Goal: Task Accomplishment & Management: Use online tool/utility

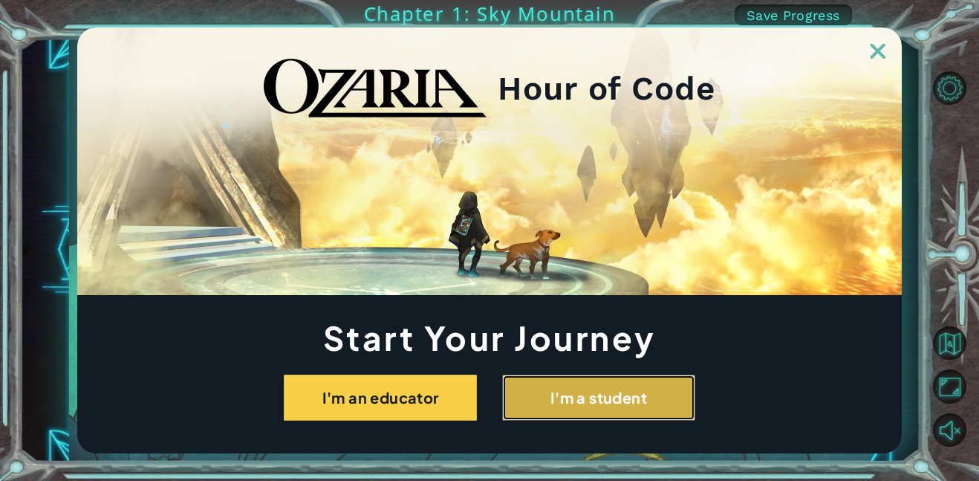
click at [541, 403] on button "I'm a student" at bounding box center [598, 397] width 193 height 46
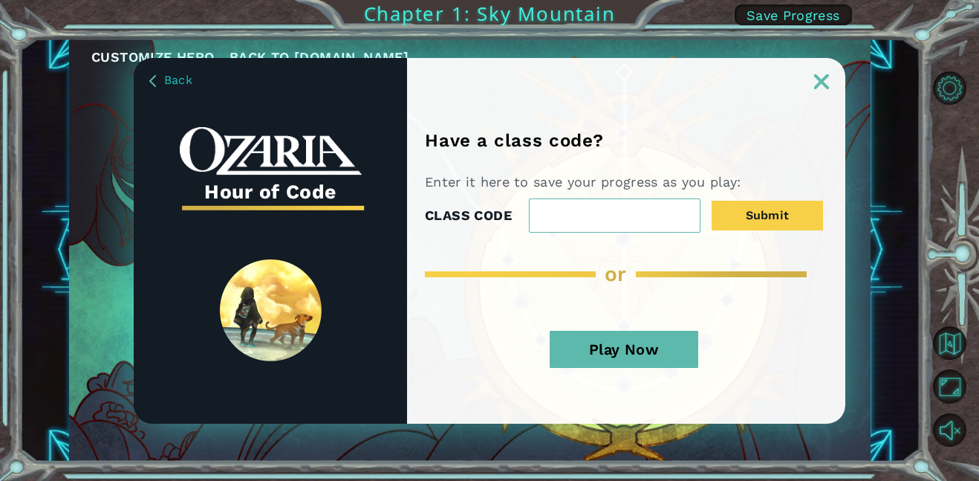
click at [623, 358] on button "Play Now" at bounding box center [624, 349] width 149 height 37
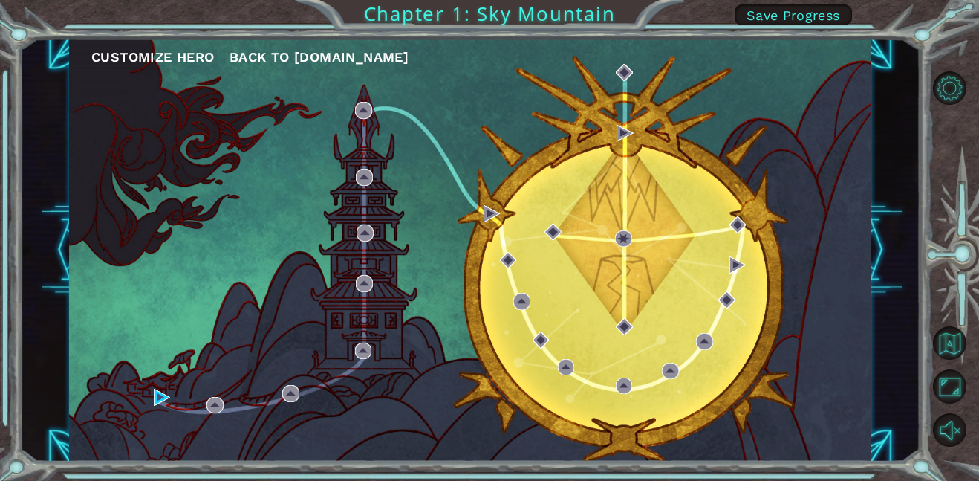
click at [542, 296] on div "Customize Hero Back to [DOMAIN_NAME]" at bounding box center [470, 250] width 802 height 423
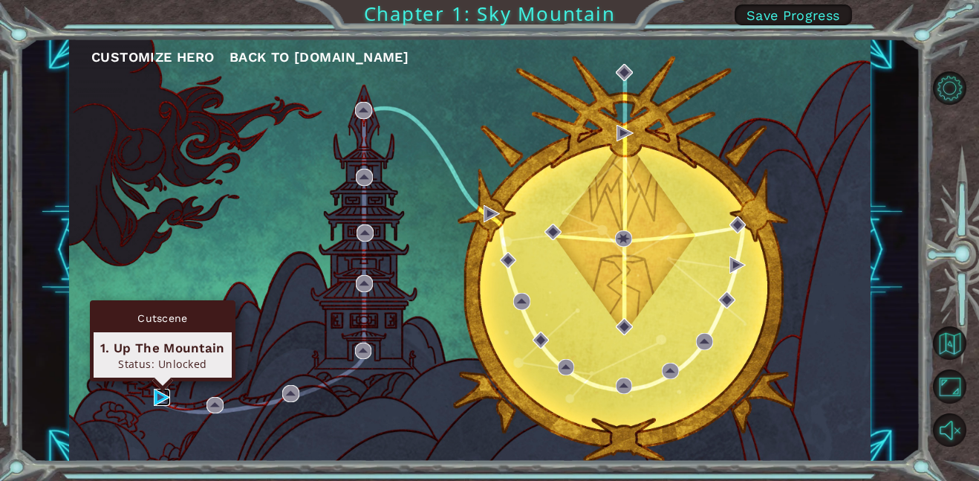
click at [163, 402] on img at bounding box center [162, 397] width 17 height 17
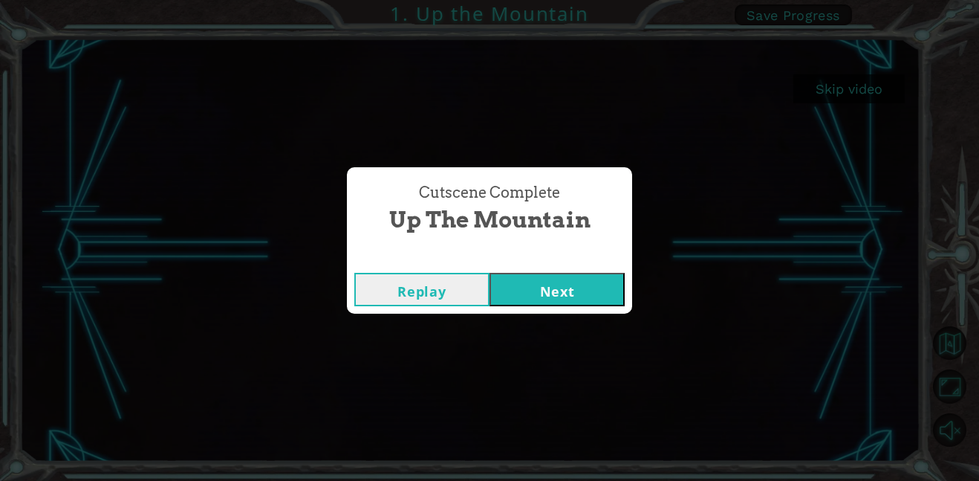
click at [527, 288] on button "Next" at bounding box center [557, 289] width 135 height 33
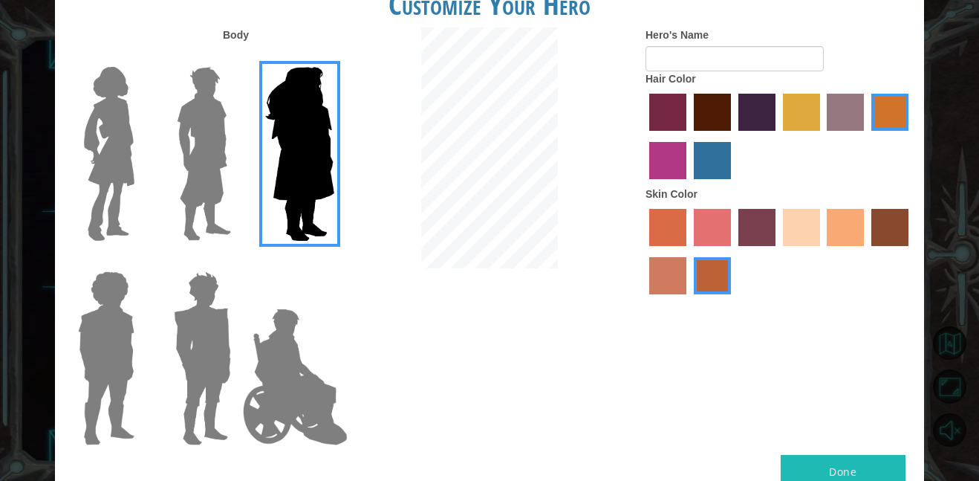
click at [654, 114] on label "paprika hair color" at bounding box center [667, 112] width 37 height 37
click at [644, 136] on input "paprika hair color" at bounding box center [644, 136] width 0 height 0
click at [655, 281] on label "burning sand skin color" at bounding box center [667, 275] width 37 height 37
click at [911, 251] on input "burning sand skin color" at bounding box center [911, 251] width 0 height 0
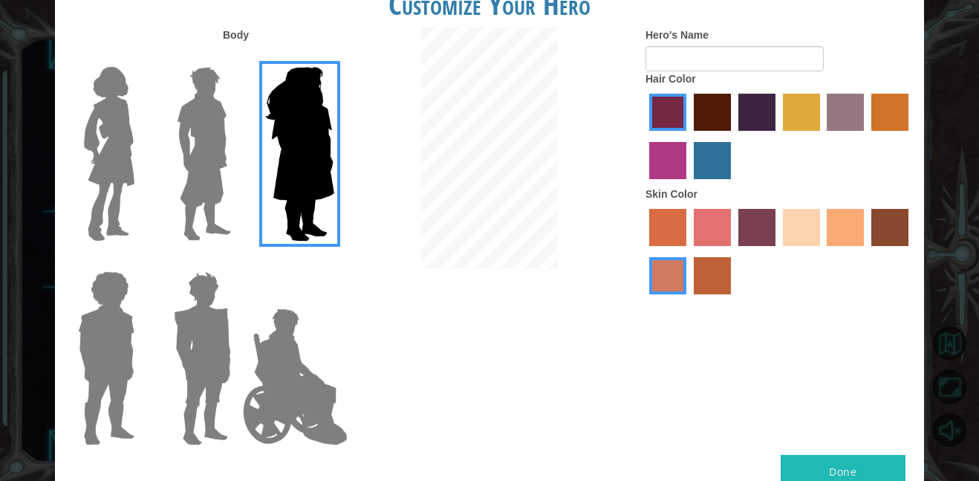
click at [669, 219] on label "sorbus skin color" at bounding box center [667, 227] width 37 height 37
click at [644, 251] on input "sorbus skin color" at bounding box center [644, 251] width 0 height 0
click at [742, 228] on label "tosca skin color" at bounding box center [756, 227] width 37 height 37
click at [733, 251] on input "tosca skin color" at bounding box center [733, 251] width 0 height 0
click at [810, 233] on label "sandy beach skin color" at bounding box center [801, 227] width 37 height 37
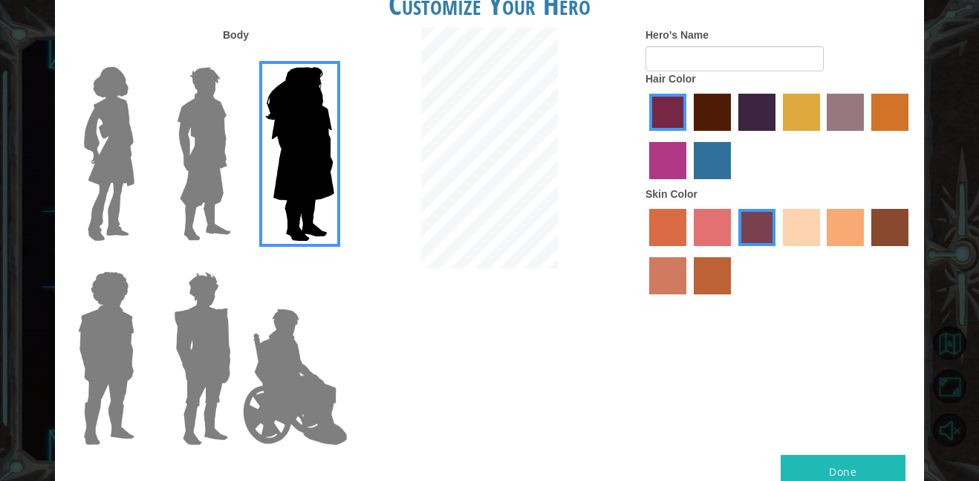
click at [778, 251] on input "sandy beach skin color" at bounding box center [778, 251] width 0 height 0
click at [840, 232] on label "tacao skin color" at bounding box center [845, 227] width 37 height 37
click at [822, 251] on input "tacao skin color" at bounding box center [822, 251] width 0 height 0
click at [663, 278] on label "burning sand skin color" at bounding box center [667, 275] width 37 height 37
click at [911, 251] on input "burning sand skin color" at bounding box center [911, 251] width 0 height 0
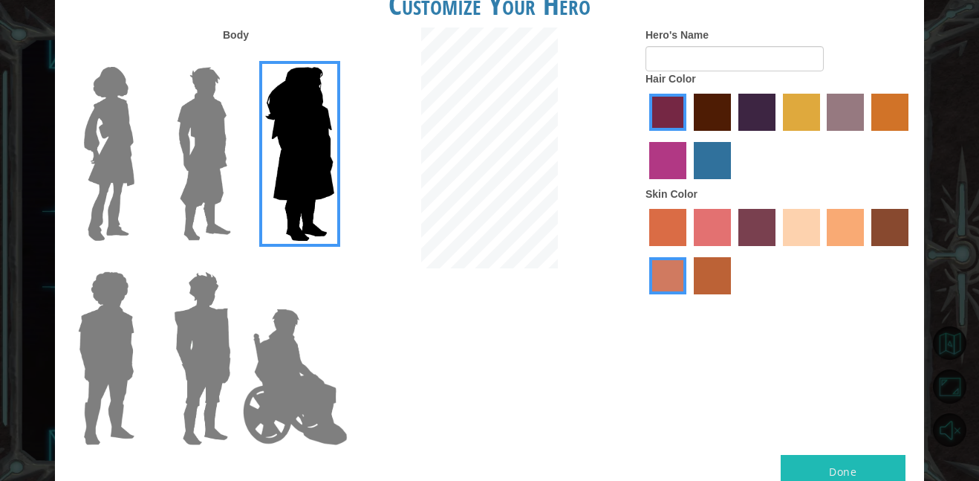
click at [809, 222] on label "sandy beach skin color" at bounding box center [801, 227] width 37 height 37
click at [778, 251] on input "sandy beach skin color" at bounding box center [778, 251] width 0 height 0
click at [715, 112] on label "maroon hair color" at bounding box center [712, 112] width 37 height 37
click at [689, 136] on input "maroon hair color" at bounding box center [689, 136] width 0 height 0
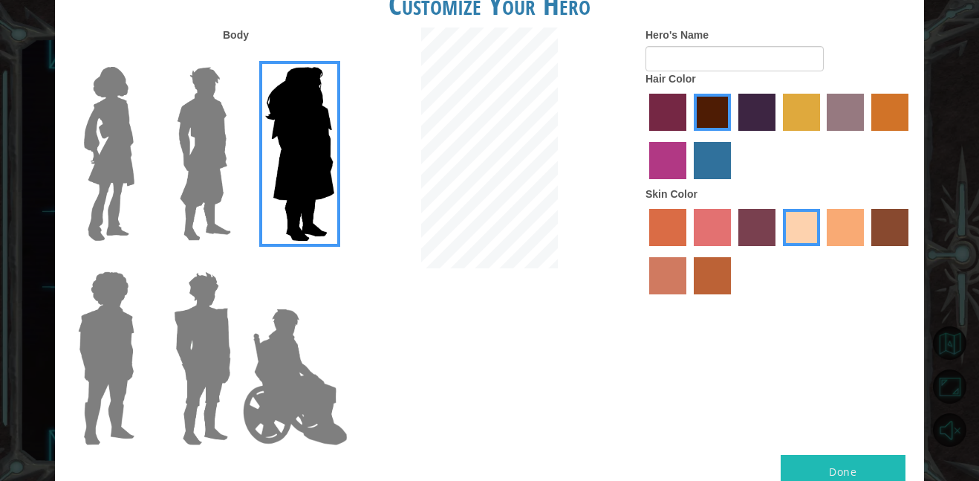
click at [672, 161] on label "medium red violet hair color" at bounding box center [667, 160] width 37 height 37
click at [911, 136] on input "medium red violet hair color" at bounding box center [911, 136] width 0 height 0
click at [707, 121] on label "maroon hair color" at bounding box center [712, 112] width 37 height 37
click at [689, 136] on input "maroon hair color" at bounding box center [689, 136] width 0 height 0
click at [841, 104] on label "bazaar hair color" at bounding box center [845, 112] width 37 height 37
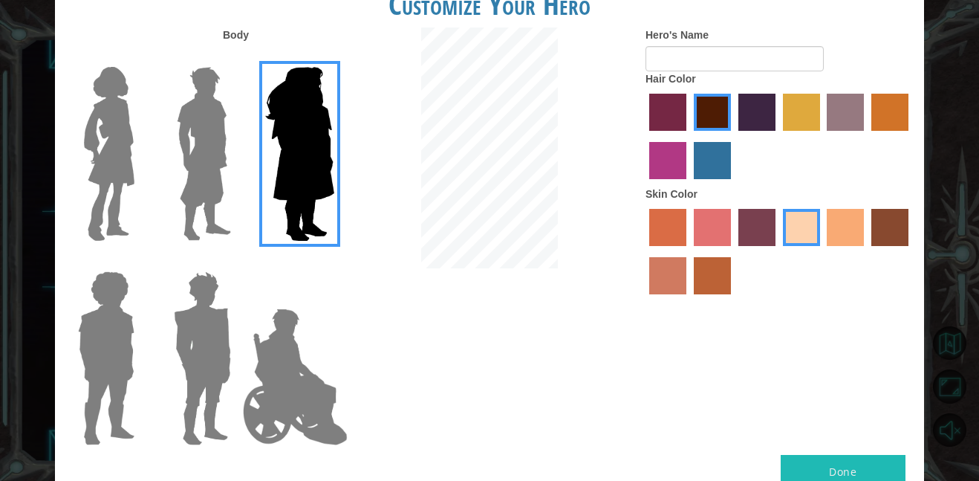
click at [822, 136] on input "bazaar hair color" at bounding box center [822, 136] width 0 height 0
click at [698, 108] on label "maroon hair color" at bounding box center [712, 112] width 37 height 37
click at [689, 136] on input "maroon hair color" at bounding box center [689, 136] width 0 height 0
click at [711, 236] on label "froly skin color" at bounding box center [712, 227] width 37 height 37
click at [689, 251] on input "froly skin color" at bounding box center [689, 251] width 0 height 0
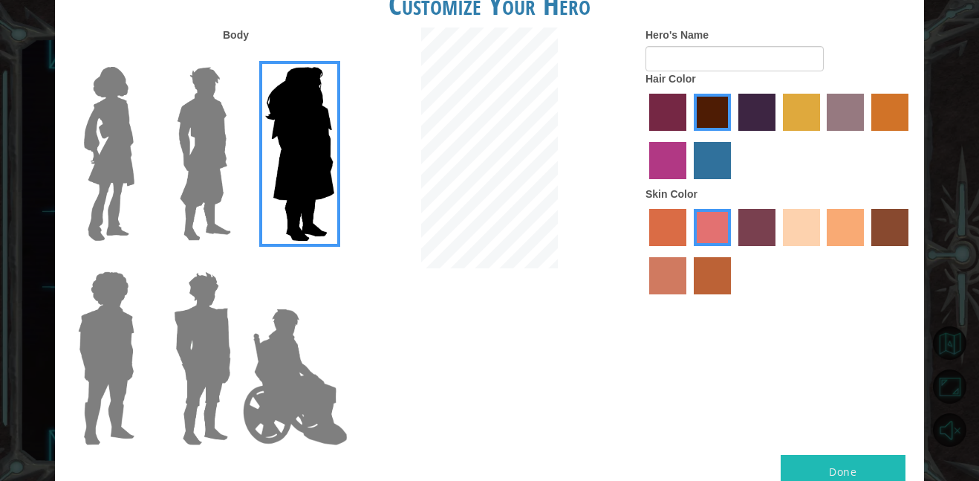
click at [845, 224] on label "tacao skin color" at bounding box center [845, 227] width 37 height 37
click at [822, 251] on input "tacao skin color" at bounding box center [822, 251] width 0 height 0
click at [785, 226] on label "sandy beach skin color" at bounding box center [801, 227] width 37 height 37
click at [778, 251] on input "sandy beach skin color" at bounding box center [778, 251] width 0 height 0
click at [96, 182] on img at bounding box center [109, 154] width 62 height 186
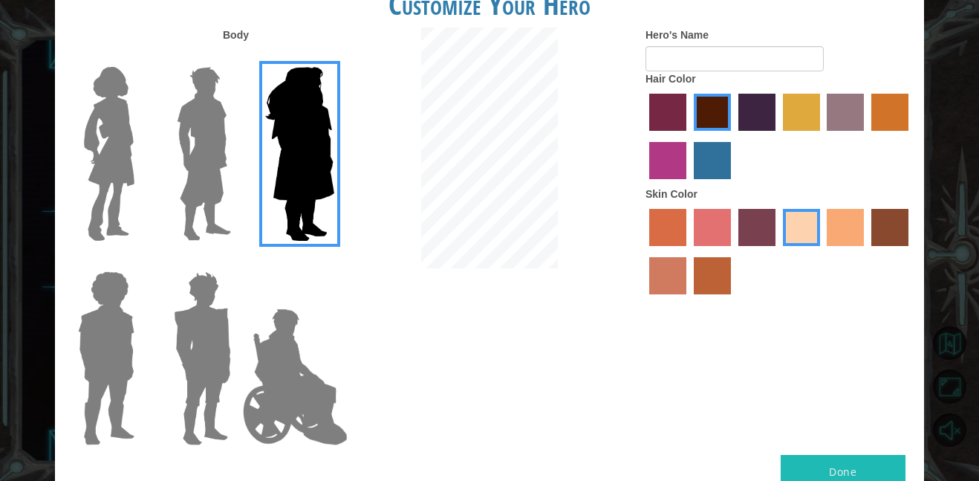
click at [140, 57] on input "Hero Connie" at bounding box center [140, 57] width 0 height 0
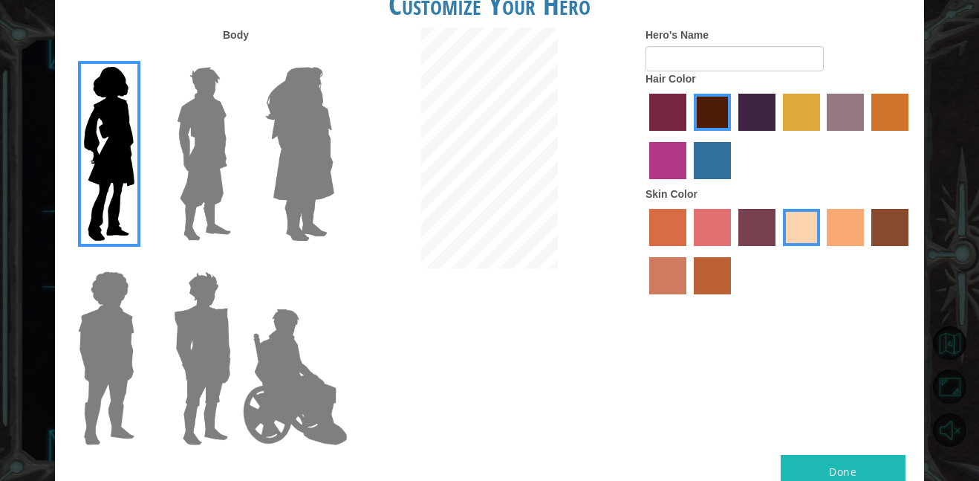
click at [186, 178] on img at bounding box center [204, 154] width 66 height 186
click at [237, 57] on input "Hero Lars" at bounding box center [237, 57] width 0 height 0
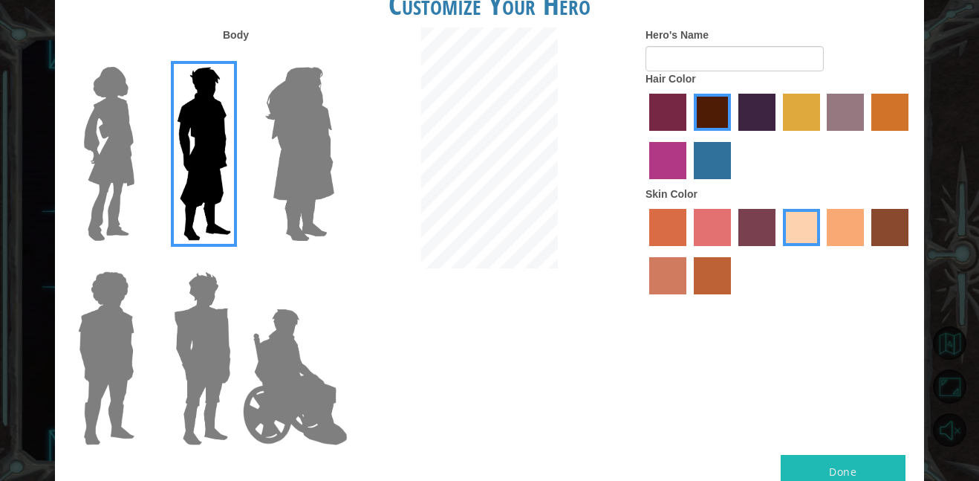
click at [98, 340] on img at bounding box center [106, 358] width 68 height 186
click at [140, 262] on input "Hero Steven" at bounding box center [140, 262] width 0 height 0
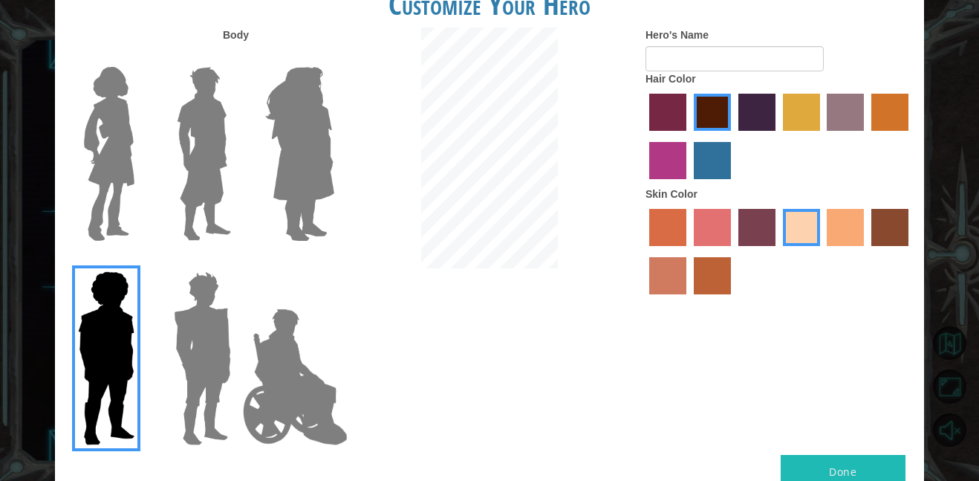
click at [195, 354] on img at bounding box center [202, 358] width 69 height 186
click at [237, 262] on input "Hero Garnet" at bounding box center [237, 262] width 0 height 0
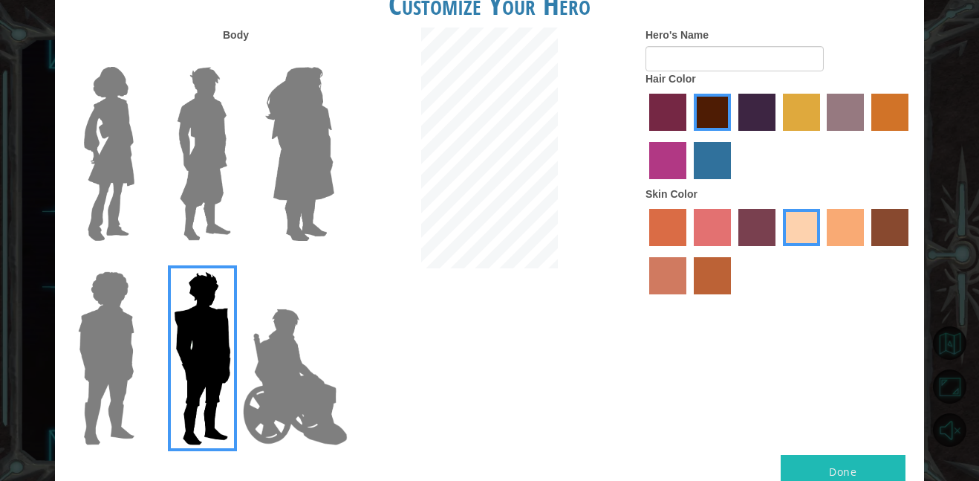
click at [277, 375] on img at bounding box center [295, 376] width 117 height 149
click at [334, 262] on input "Hero Jamie" at bounding box center [334, 262] width 0 height 0
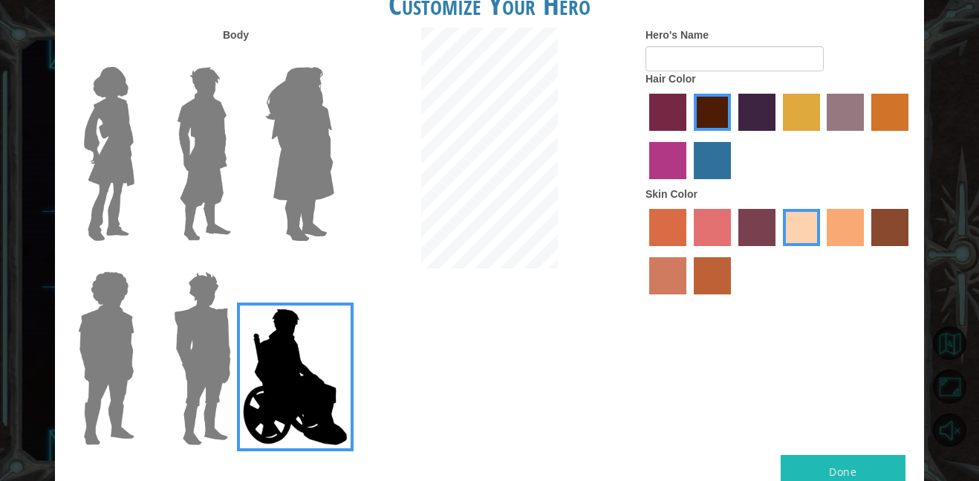
click at [210, 361] on img at bounding box center [202, 358] width 69 height 186
click at [237, 262] on input "Hero Garnet" at bounding box center [237, 262] width 0 height 0
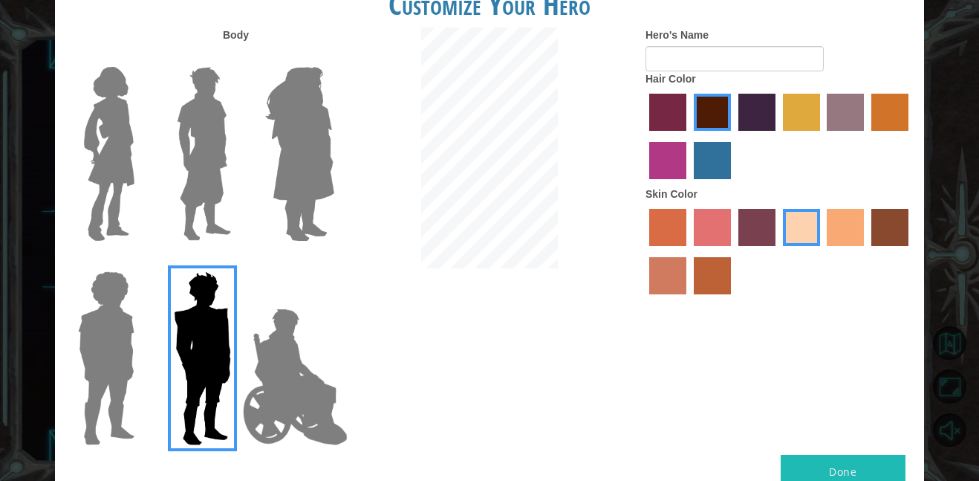
click at [218, 161] on img at bounding box center [204, 154] width 66 height 186
click at [237, 57] on input "Hero Lars" at bounding box center [237, 57] width 0 height 0
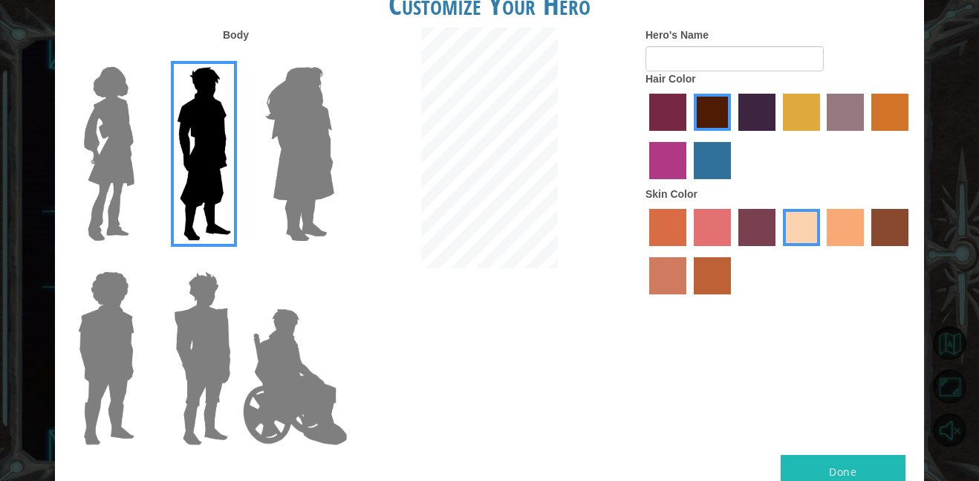
click at [322, 168] on img at bounding box center [299, 154] width 81 height 186
click at [334, 57] on input "Hero Amethyst" at bounding box center [334, 57] width 0 height 0
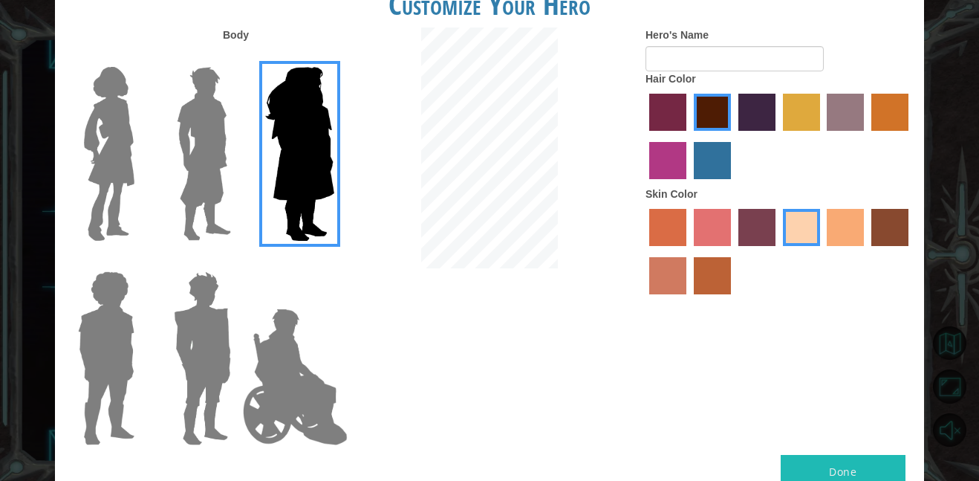
click at [278, 346] on img at bounding box center [295, 376] width 117 height 149
click at [334, 262] on input "Hero Jamie" at bounding box center [334, 262] width 0 height 0
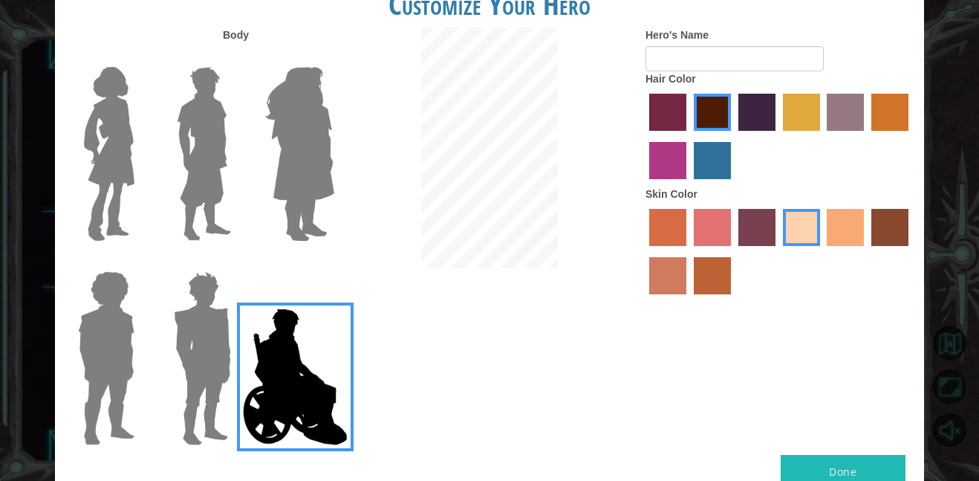
click at [188, 343] on img at bounding box center [202, 358] width 69 height 186
click at [237, 262] on input "Hero Garnet" at bounding box center [237, 262] width 0 height 0
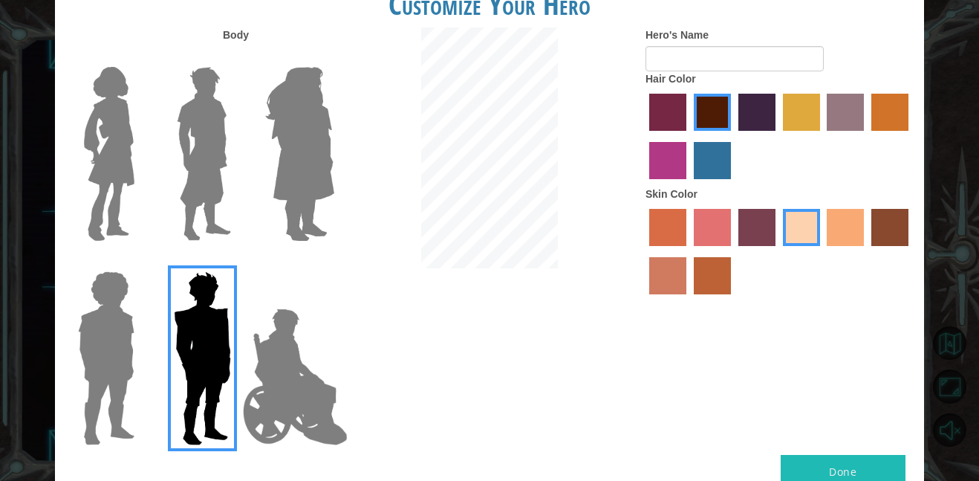
click at [78, 127] on img at bounding box center [109, 154] width 62 height 186
click at [140, 57] on input "Hero Connie" at bounding box center [140, 57] width 0 height 0
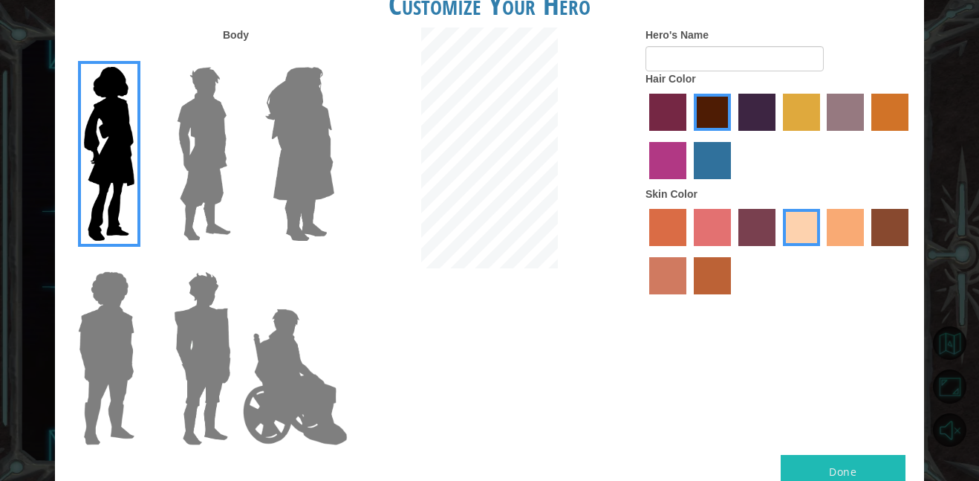
click at [665, 129] on label "paprika hair color" at bounding box center [667, 112] width 37 height 37
click at [644, 136] on input "paprika hair color" at bounding box center [644, 136] width 0 height 0
click at [706, 114] on label "maroon hair color" at bounding box center [712, 112] width 37 height 37
click at [689, 136] on input "maroon hair color" at bounding box center [689, 136] width 0 height 0
click at [698, 60] on input "Hero's Name" at bounding box center [735, 58] width 178 height 25
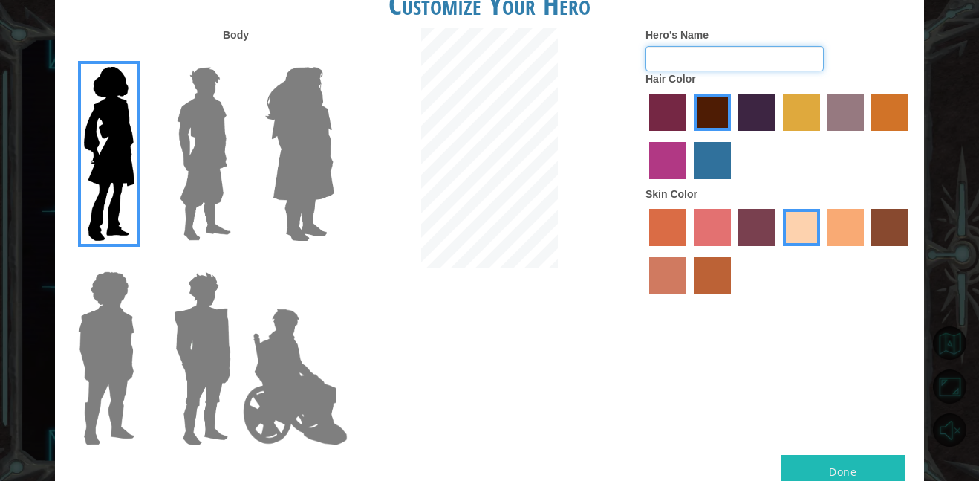
click at [698, 60] on input "Hero's Name" at bounding box center [735, 58] width 178 height 25
type input "[PERSON_NAME]"
click at [197, 170] on img at bounding box center [204, 154] width 66 height 186
click at [237, 57] on input "Hero Lars" at bounding box center [237, 57] width 0 height 0
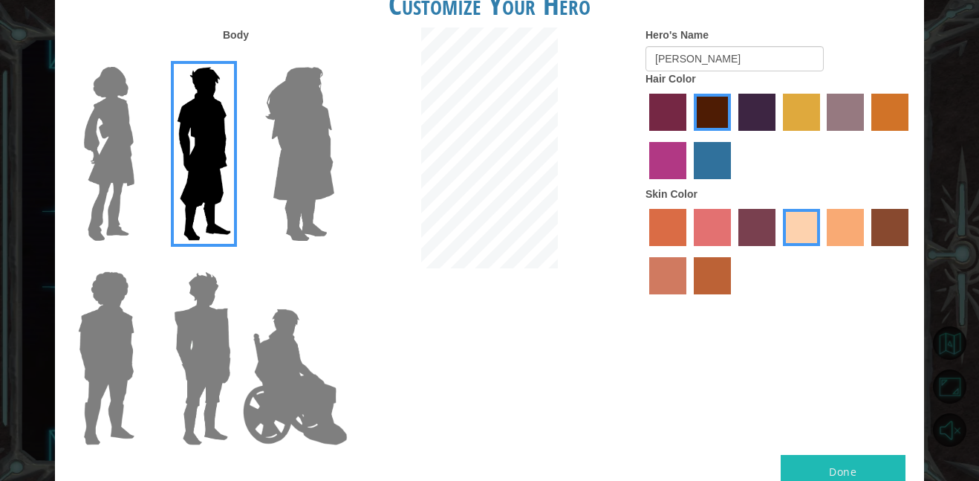
click at [59, 346] on div at bounding box center [103, 352] width 97 height 204
click at [100, 345] on img at bounding box center [106, 358] width 68 height 186
click at [140, 262] on input "Hero Steven" at bounding box center [140, 262] width 0 height 0
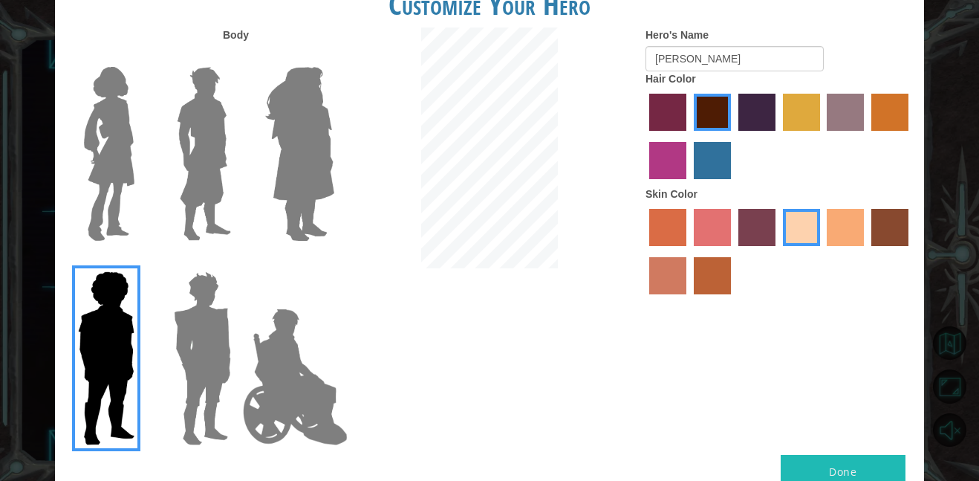
click at [213, 373] on img at bounding box center [202, 358] width 69 height 186
click at [237, 262] on input "Hero Garnet" at bounding box center [237, 262] width 0 height 0
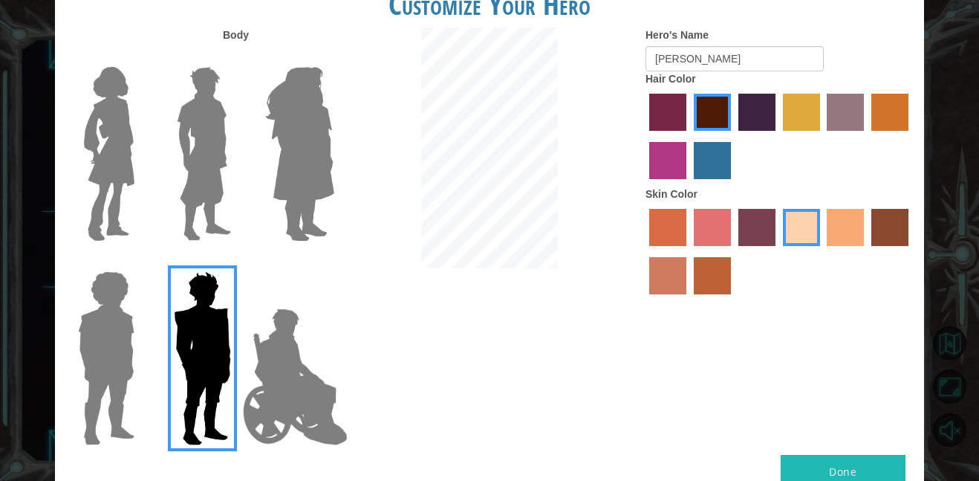
click at [326, 149] on img at bounding box center [299, 154] width 81 height 186
click at [334, 57] on input "Hero Amethyst" at bounding box center [334, 57] width 0 height 0
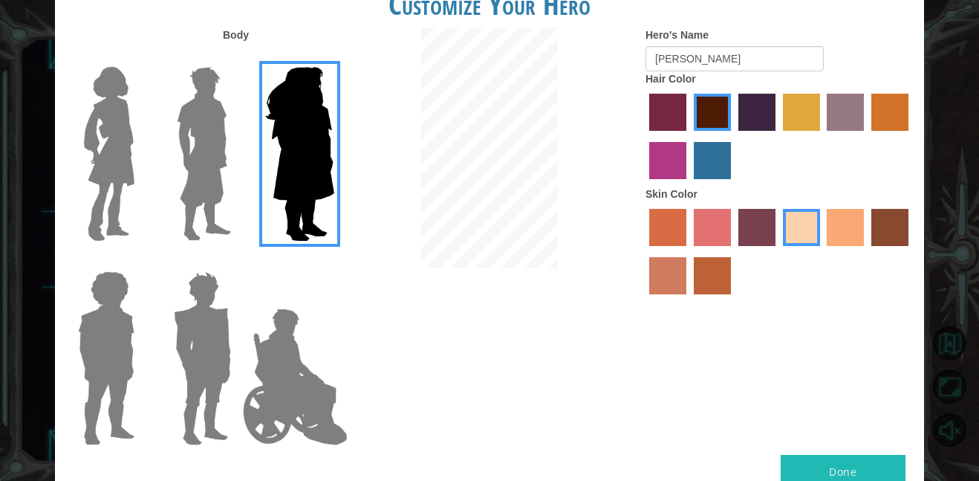
click at [185, 186] on img at bounding box center [204, 154] width 66 height 186
click at [237, 57] on input "Hero Lars" at bounding box center [237, 57] width 0 height 0
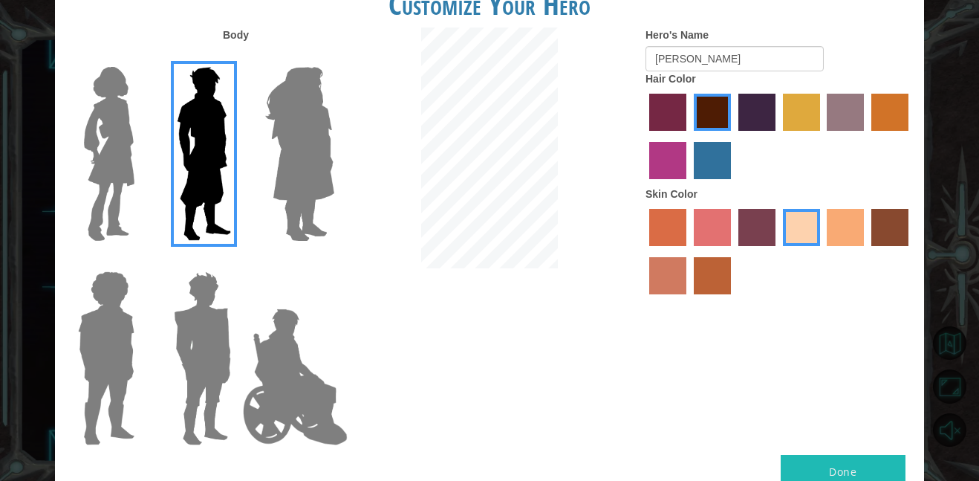
click at [78, 169] on img at bounding box center [109, 154] width 62 height 186
click at [140, 57] on input "Hero Connie" at bounding box center [140, 57] width 0 height 0
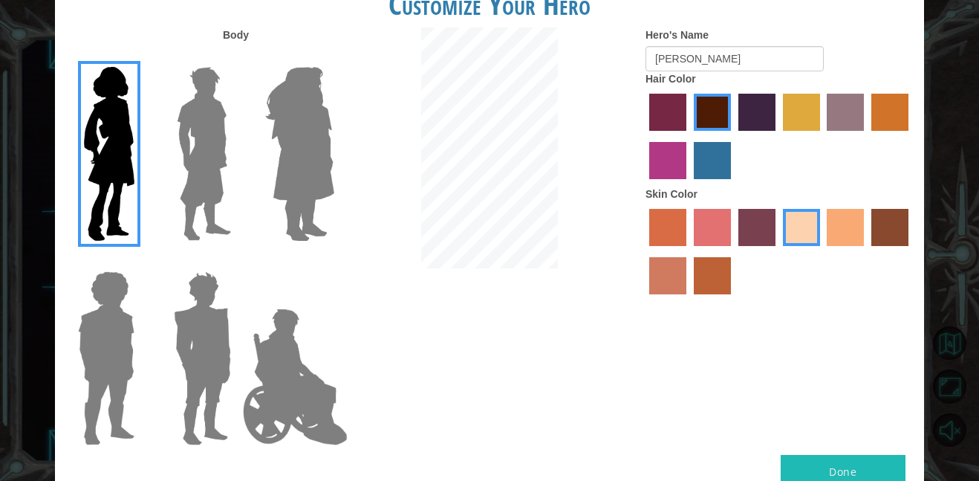
click at [824, 464] on button "Done" at bounding box center [843, 471] width 125 height 33
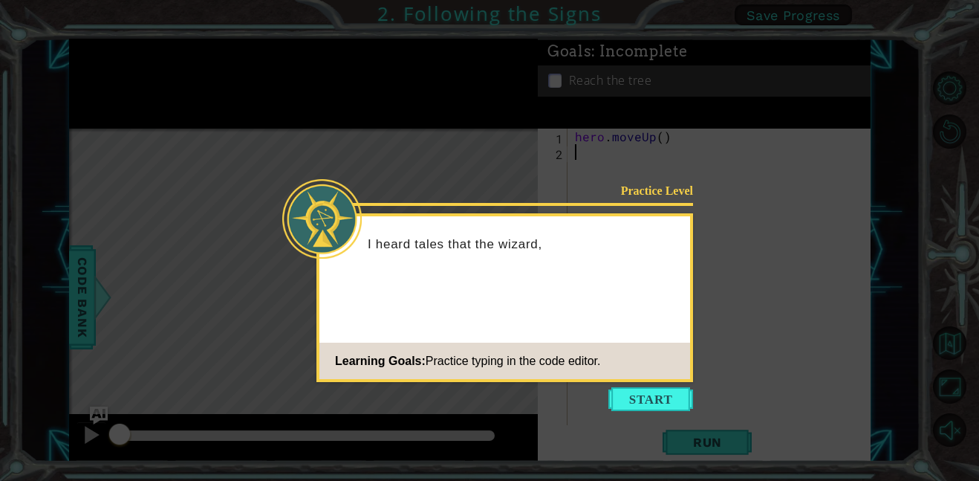
click at [557, 341] on div "Practice Level I heard tales that the wizard, Learning Goals: Practice typing i…" at bounding box center [504, 297] width 377 height 169
click at [557, 341] on div "Practice Level I heard tales that the wizard, Astra, Learning Goals: Practice t…" at bounding box center [504, 297] width 377 height 169
click at [557, 341] on div "Practice Level I heard tales that the wizard, Astra, marks Learning Goals: Prac…" at bounding box center [504, 297] width 377 height 169
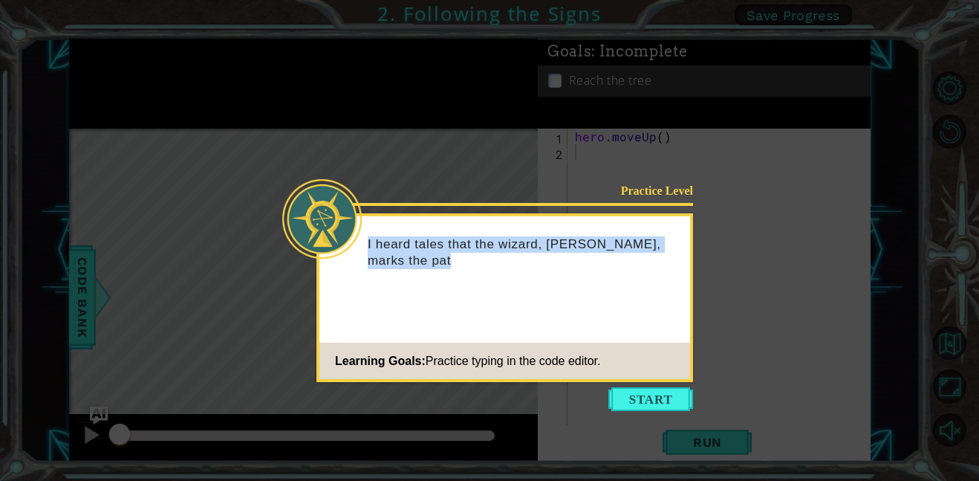
click at [557, 341] on div "Practice Level I heard tales that the wizard, Astra, marks the pat Learning Goa…" at bounding box center [504, 297] width 377 height 169
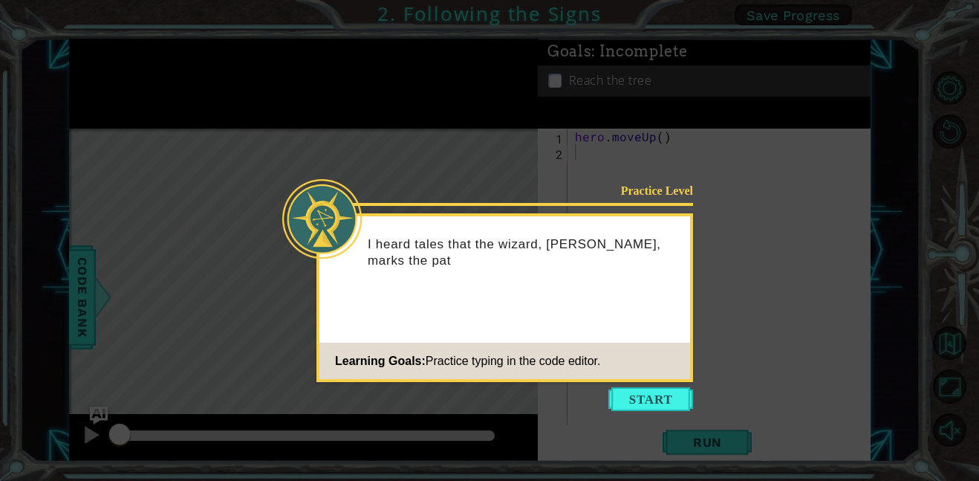
click at [557, 341] on div "Practice Level I heard tales that the wizard, Astra, marks the pat Learning Goa…" at bounding box center [504, 297] width 377 height 169
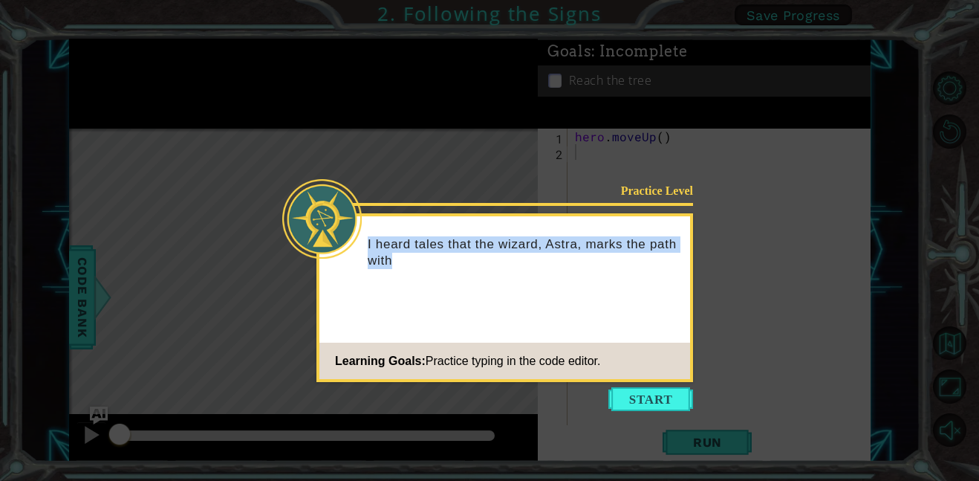
click at [557, 341] on div "Practice Level I heard tales that the wizard, Astra, marks the path with Learni…" at bounding box center [504, 297] width 377 height 169
click at [557, 341] on div "Practice Level I heard tales that the wizard, Astra, marks the path with a red …" at bounding box center [504, 297] width 377 height 169
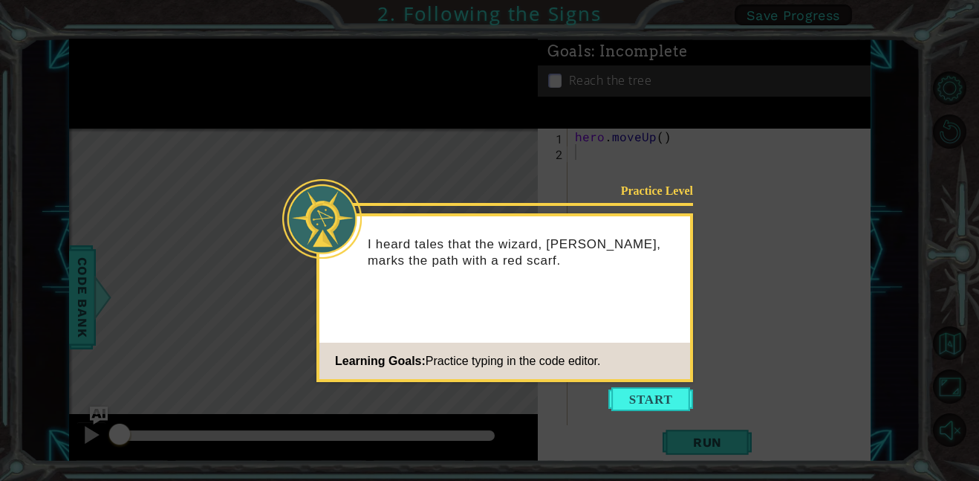
click at [557, 341] on div "Practice Level I heard tales that the wizard, [PERSON_NAME], marks the path wit…" at bounding box center [504, 297] width 377 height 169
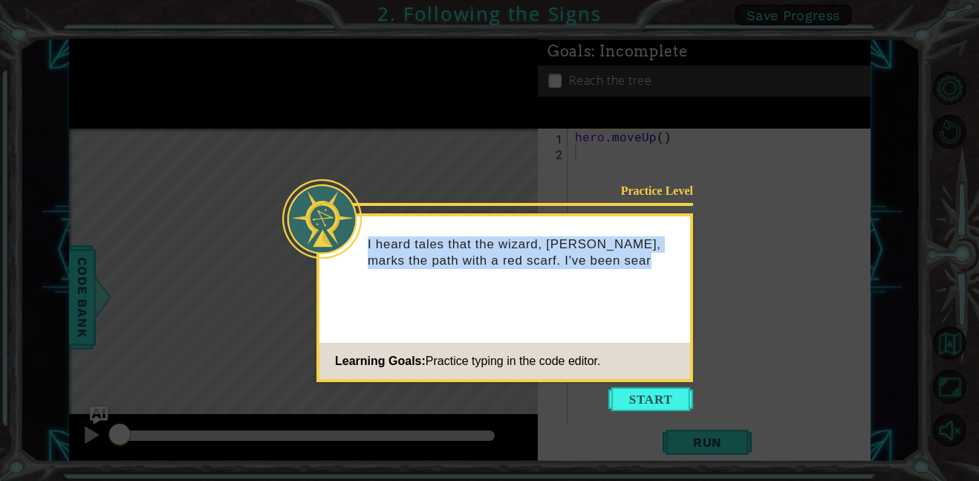
click at [557, 341] on div "Practice Level I heard tales that the wizard, [PERSON_NAME], marks the path wit…" at bounding box center [504, 297] width 377 height 169
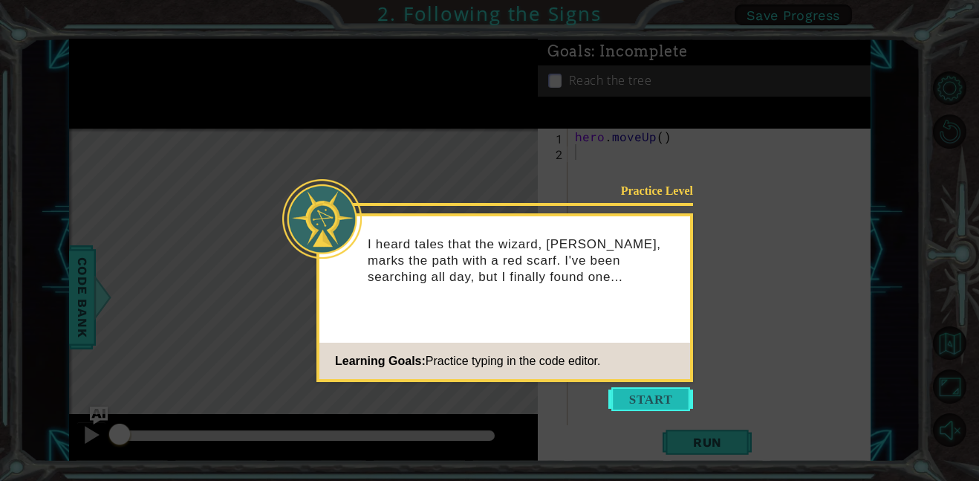
click at [616, 397] on button "Start" at bounding box center [650, 399] width 85 height 24
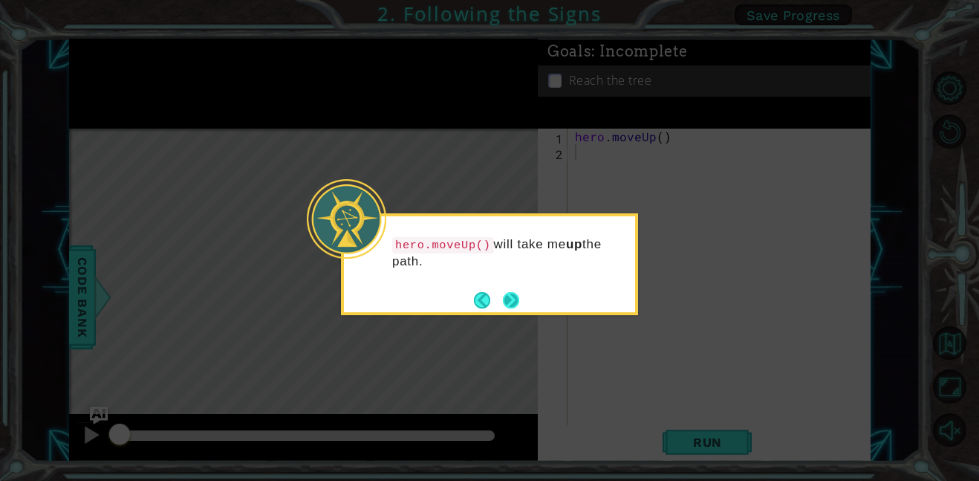
click at [513, 296] on button "Next" at bounding box center [511, 300] width 16 height 16
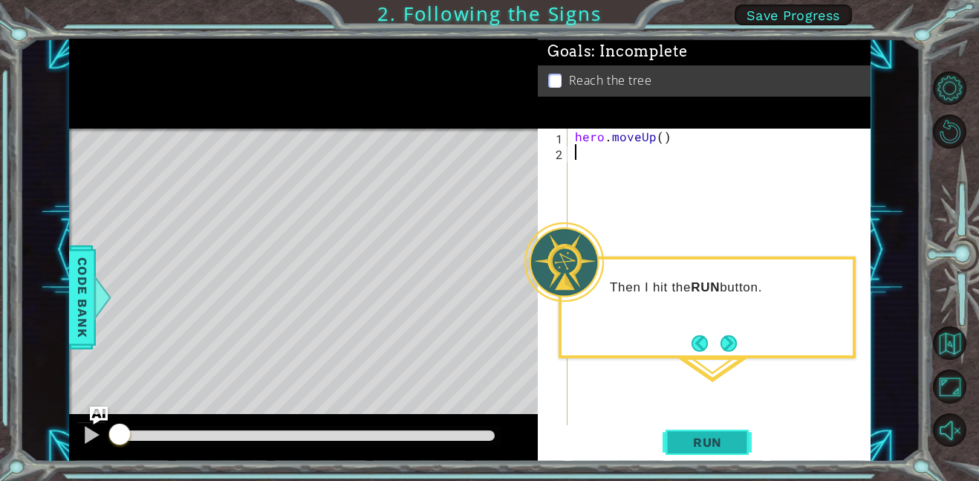
click at [720, 427] on button "Run" at bounding box center [707, 441] width 89 height 33
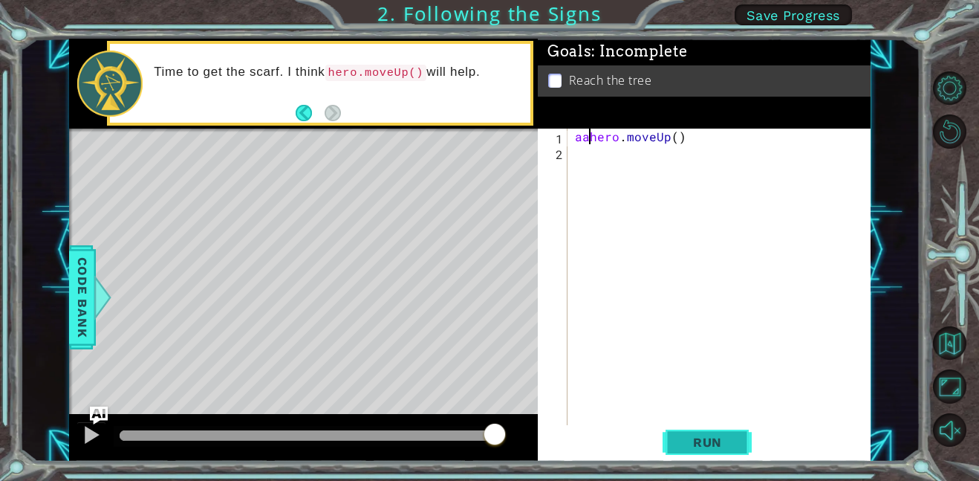
scroll to position [0, 1]
type textarea "aahero.moveUp()"
click at [649, 175] on div "aahero . moveUp ( )" at bounding box center [723, 293] width 303 height 328
click at [687, 134] on div "aahero . moveUp ( )" at bounding box center [723, 293] width 303 height 328
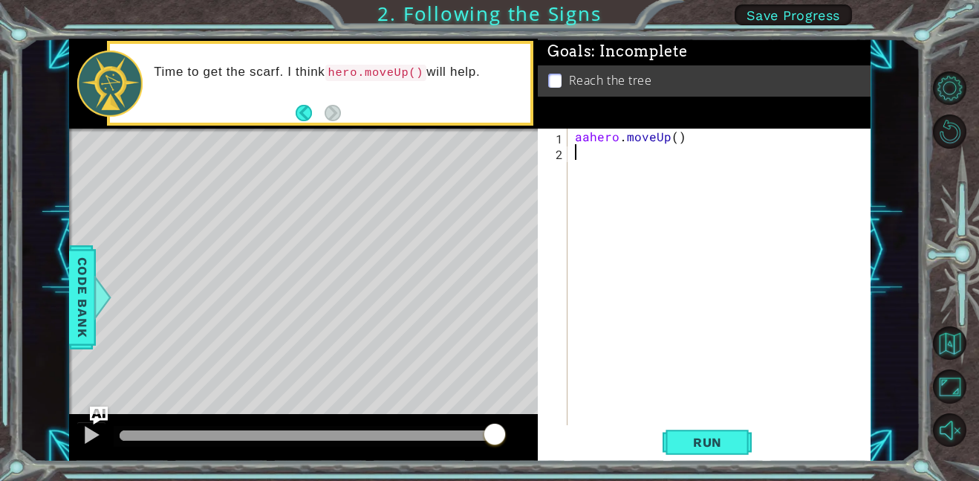
click at [687, 134] on div "aahero . moveUp ( )" at bounding box center [723, 293] width 303 height 328
click at [687, 134] on div "aahero . moveUp ( )" at bounding box center [720, 277] width 296 height 296
drag, startPoint x: 687, startPoint y: 134, endPoint x: 567, endPoint y: 137, distance: 120.4
click at [567, 137] on div "aahero.moveUp() 1 2 aahero . moveUp ( ) ההההההההההההההההההההההההההההההההההההההה…" at bounding box center [703, 277] width 330 height 296
click at [686, 137] on div "aahero . moveUp ( )" at bounding box center [720, 277] width 296 height 296
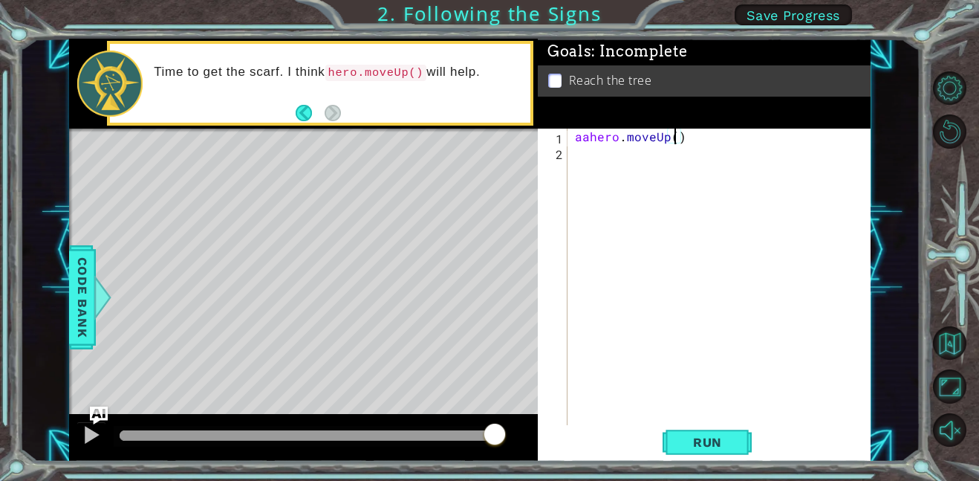
click at [675, 138] on div "aahero . moveUp ( )" at bounding box center [723, 293] width 303 height 328
click at [677, 444] on button "Run" at bounding box center [707, 441] width 89 height 33
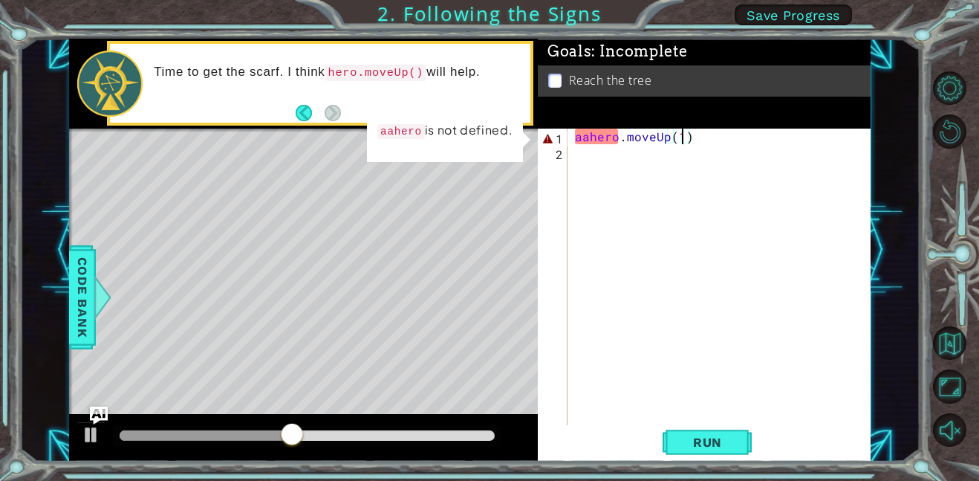
click at [679, 142] on div "aahero . moveUp ( 1 )" at bounding box center [723, 293] width 303 height 328
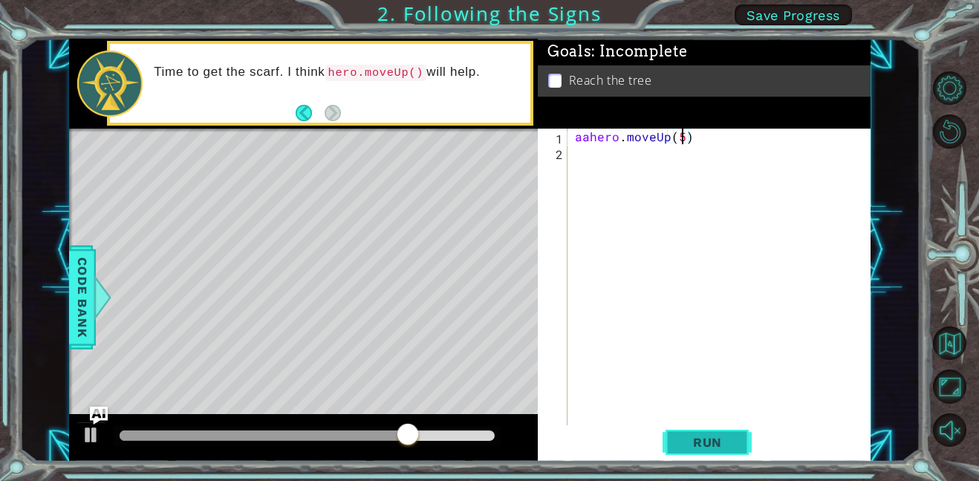
type textarea "aahero.moveUp(5)"
click at [724, 450] on button "Run" at bounding box center [707, 441] width 89 height 33
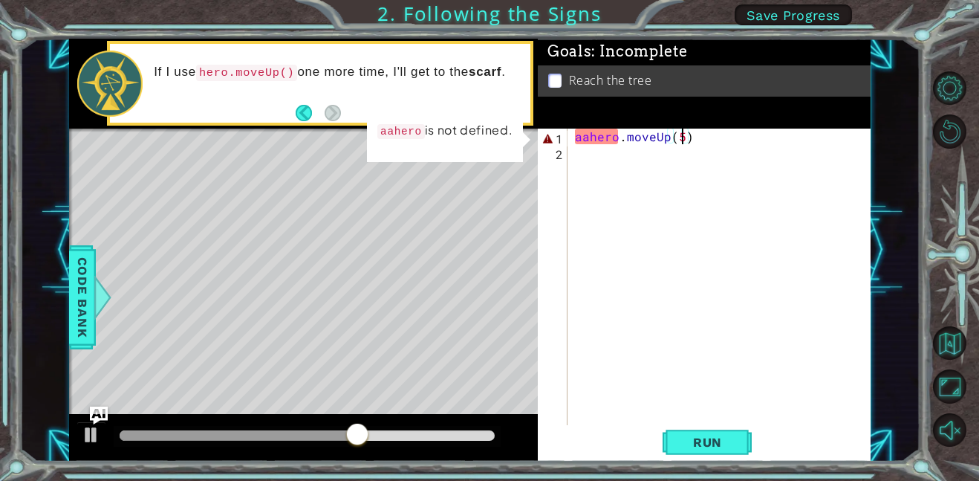
click at [588, 152] on div "aahero . moveUp ( 5 )" at bounding box center [723, 293] width 303 height 328
click at [589, 144] on div "aahero . moveUp ( 5 )" at bounding box center [723, 293] width 303 height 328
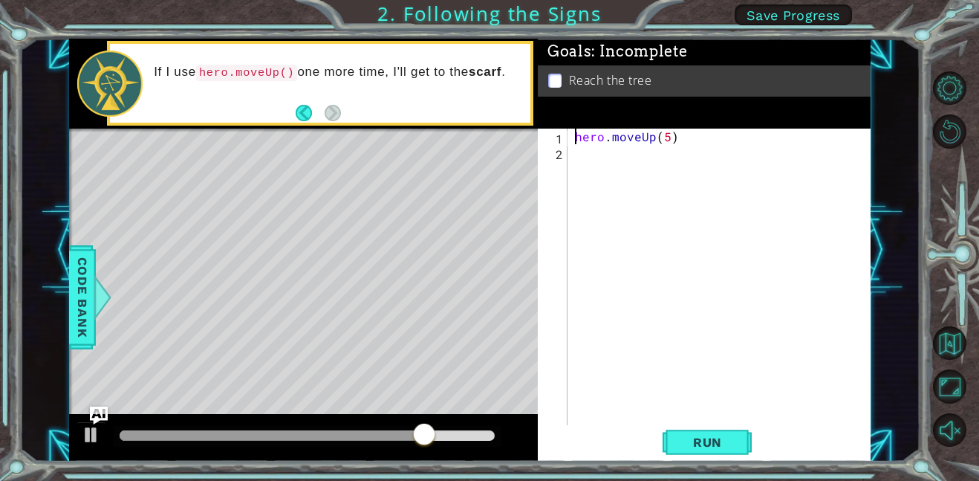
type textarea "hero.moveUp(5)"
click at [682, 447] on span "Run" at bounding box center [707, 442] width 59 height 15
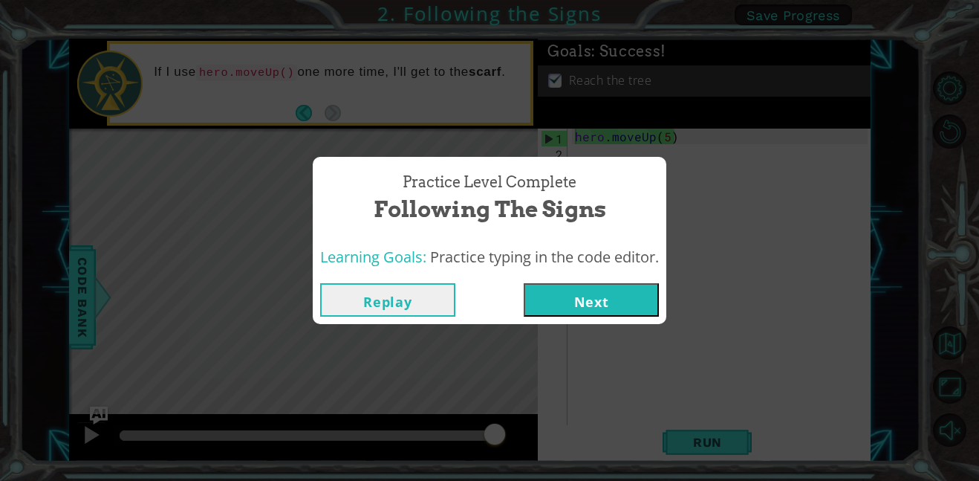
click at [593, 292] on button "Next" at bounding box center [591, 299] width 135 height 33
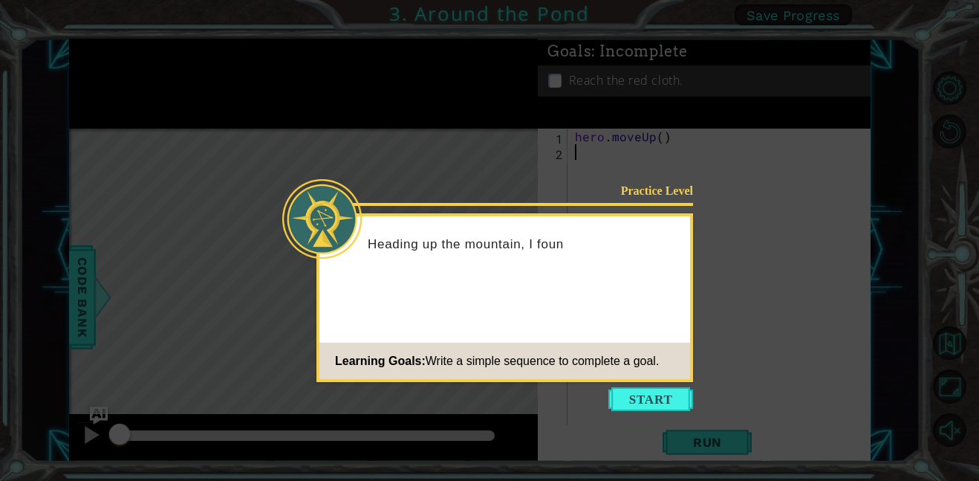
click at [597, 334] on div "Practice Level Heading up the mountain, I foun Learning Goals: Write a simple s…" at bounding box center [504, 297] width 377 height 169
click at [636, 400] on button "Start" at bounding box center [650, 399] width 85 height 24
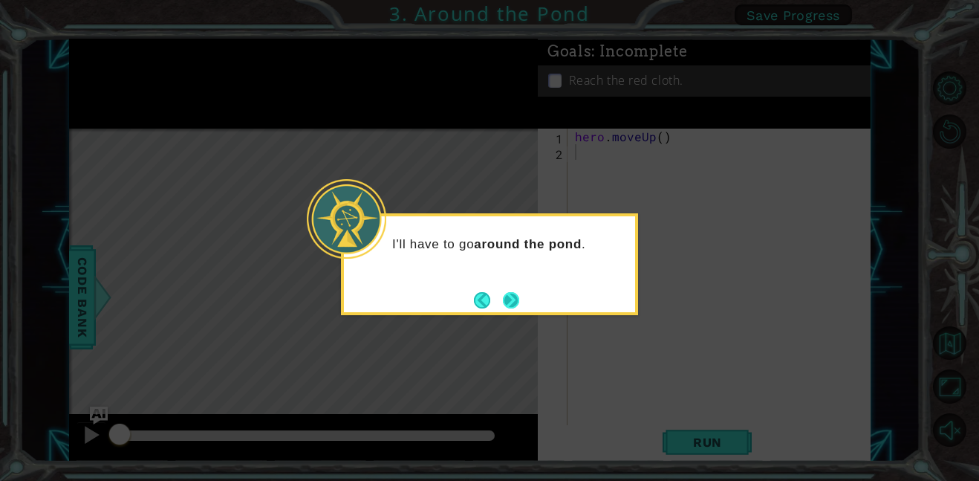
click at [504, 292] on button "Next" at bounding box center [511, 300] width 16 height 16
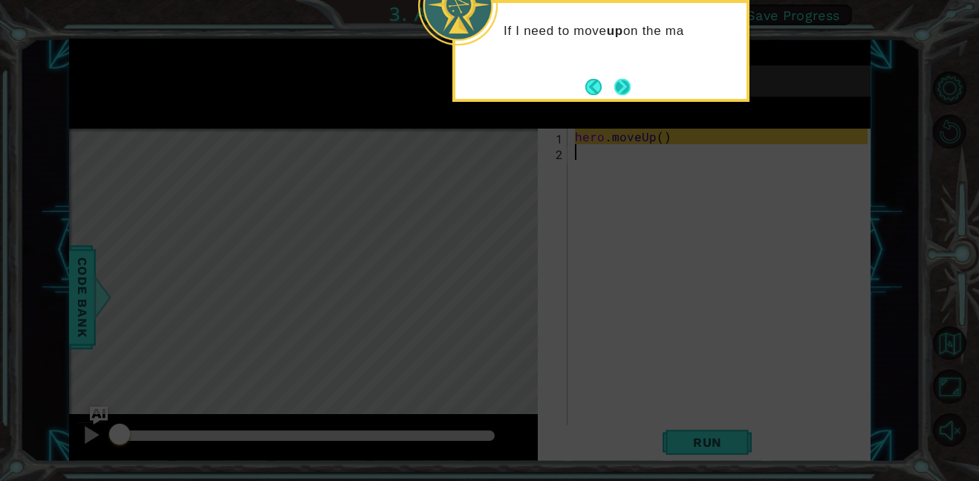
click at [616, 85] on button "Next" at bounding box center [622, 87] width 16 height 16
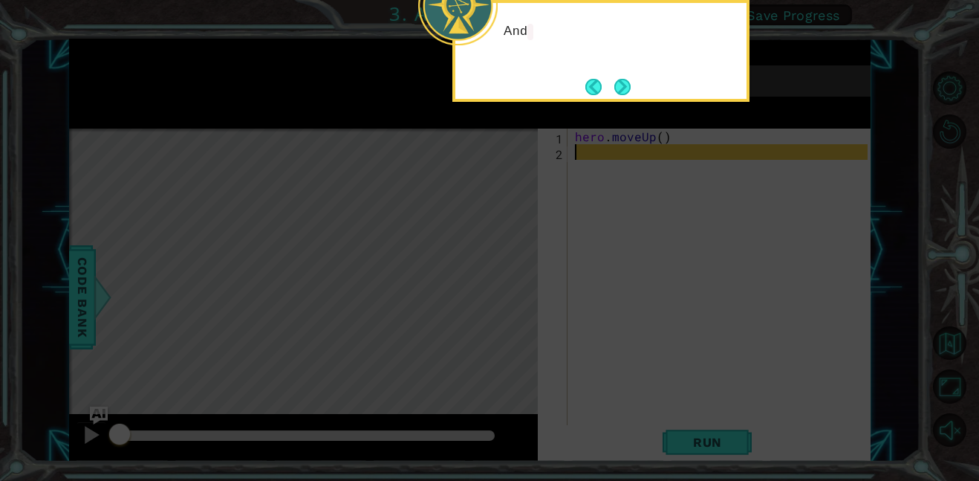
click at [616, 85] on button "Next" at bounding box center [622, 87] width 16 height 16
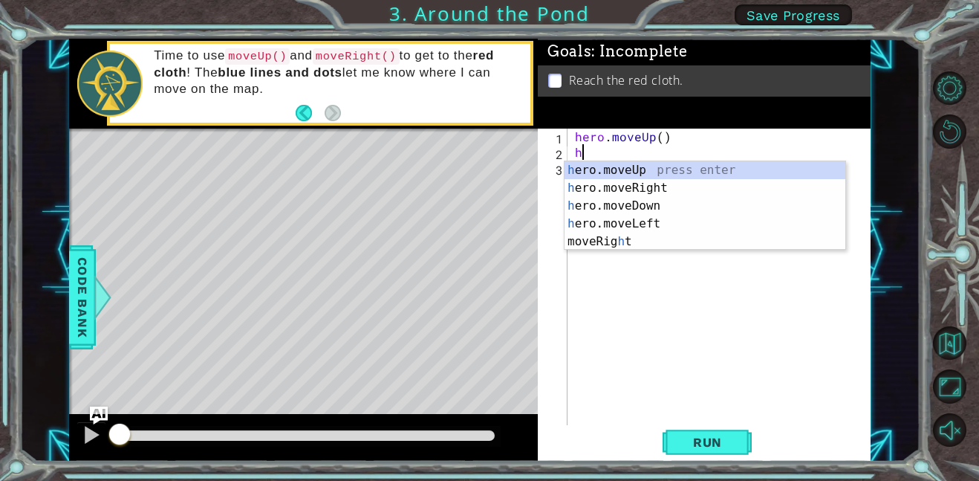
type textarea "her"
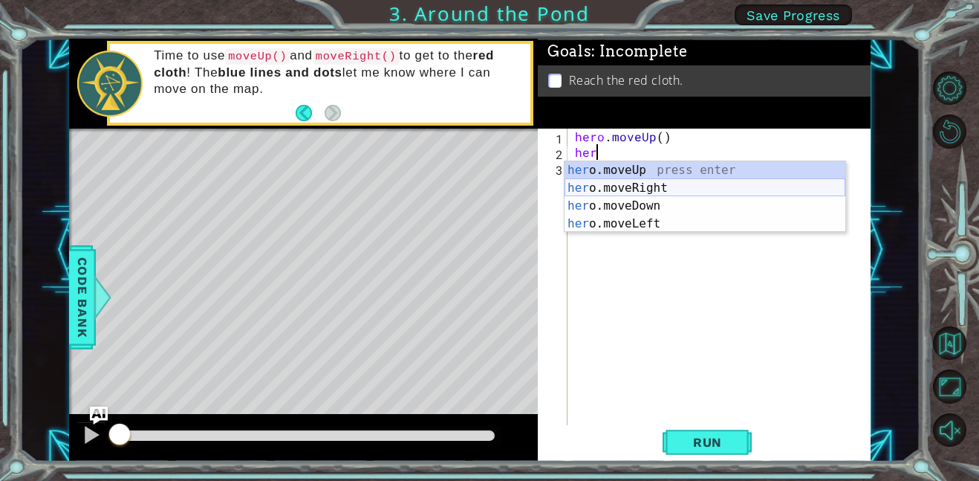
click at [637, 189] on div "her o.moveUp press enter her o.moveRight press enter her o.moveDown press enter…" at bounding box center [705, 214] width 281 height 107
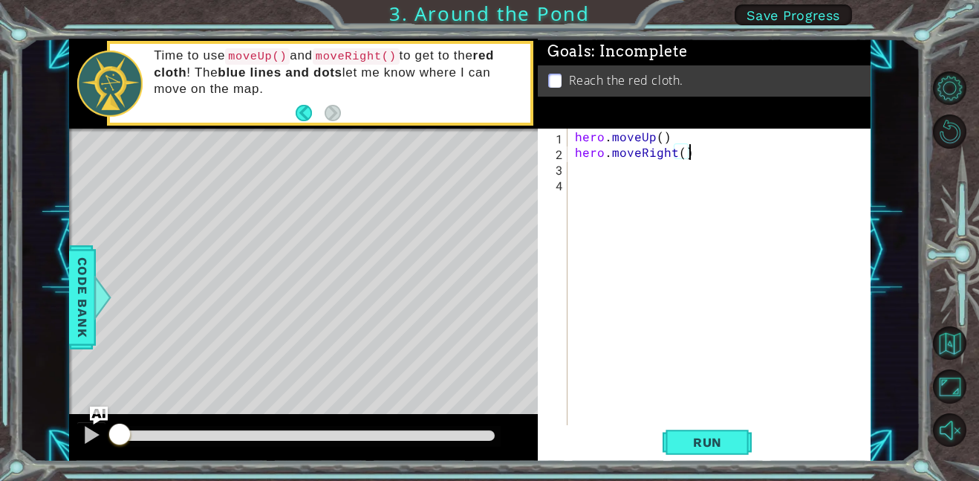
click at [686, 155] on div "hero . moveUp ( ) hero . moveRight ( )" at bounding box center [723, 293] width 303 height 328
click at [656, 140] on div "hero . moveUp ( ) hero . moveRight ( )" at bounding box center [723, 293] width 303 height 328
click at [684, 156] on div "hero . moveUp2 ( ) hero . moveRight ( )" at bounding box center [723, 293] width 303 height 328
type textarea "hero.moveRight(1)"
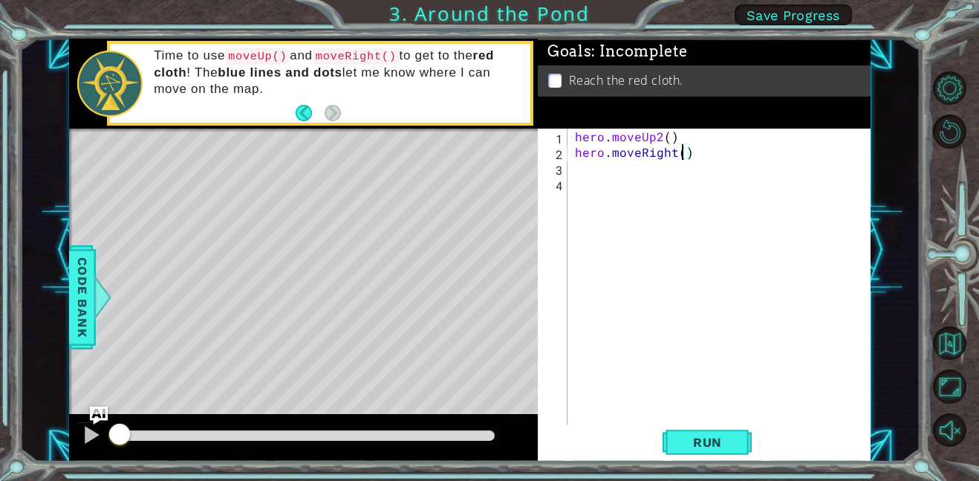
scroll to position [0, 7]
click at [674, 168] on div "hero . moveUp2 ( ) hero . moveRight ( 1 )" at bounding box center [723, 293] width 303 height 328
type textarea "h"
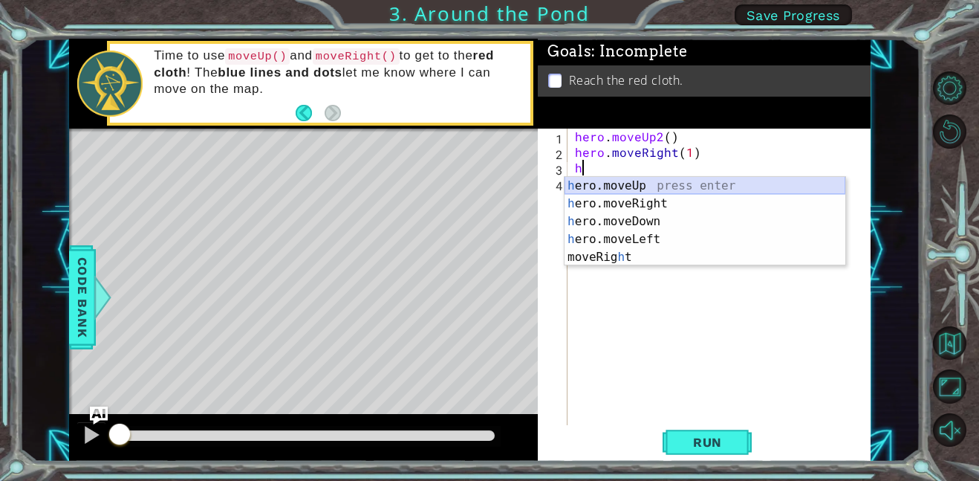
click at [666, 190] on div "h ero.moveUp press enter h ero.moveRight press enter h ero.moveDown press enter…" at bounding box center [705, 239] width 281 height 125
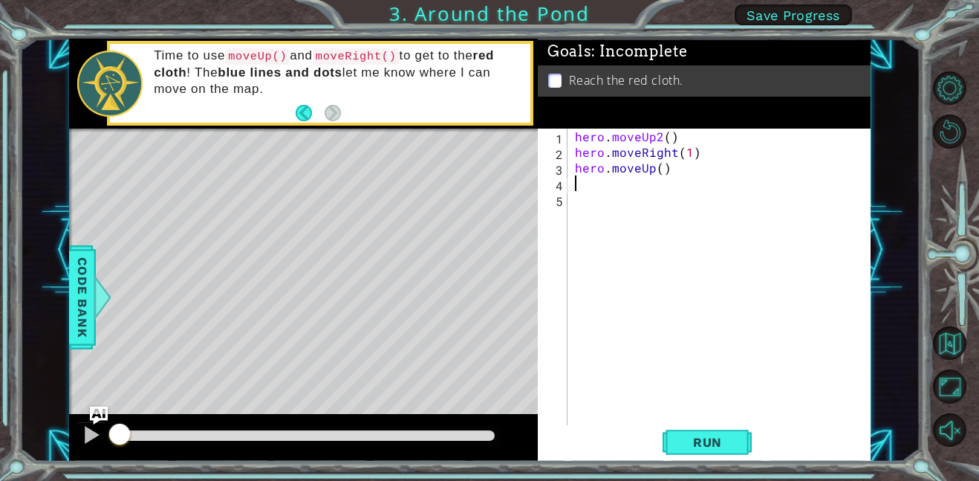
click at [659, 175] on div "hero . moveUp2 ( ) hero . moveRight ( 1 ) hero . moveUp ( )" at bounding box center [723, 293] width 303 height 328
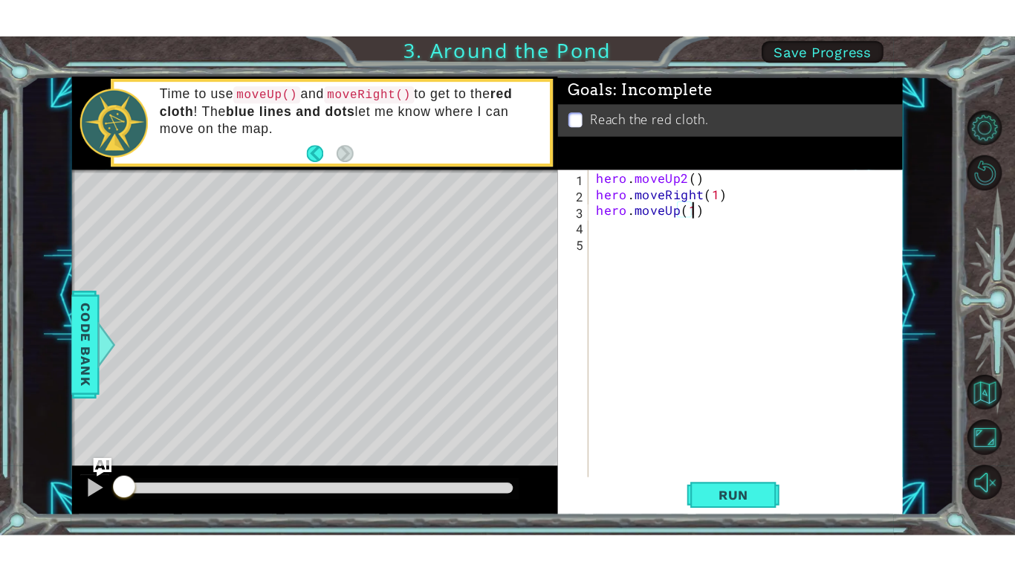
scroll to position [0, 5]
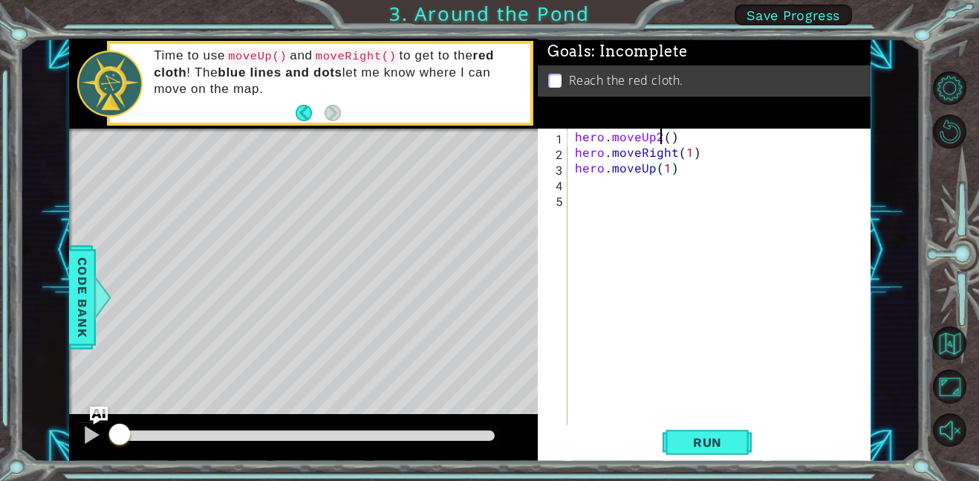
click at [660, 137] on div "hero . moveUp2 ( ) hero . moveRight ( 1 ) hero . moveUp ( 1 )" at bounding box center [723, 293] width 303 height 328
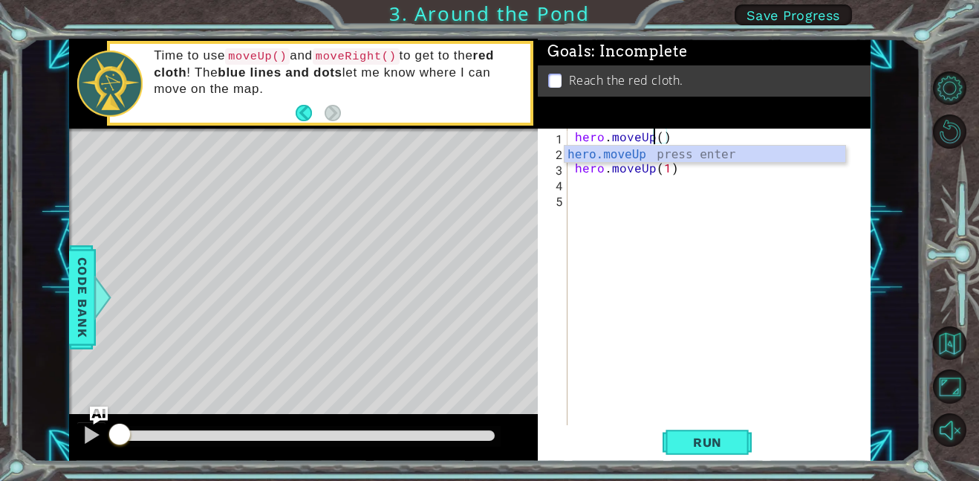
click at [665, 135] on div "hero . moveUp ( ) hero . moveRight ( 1 ) hero . moveUp ( 1 )" at bounding box center [723, 293] width 303 height 328
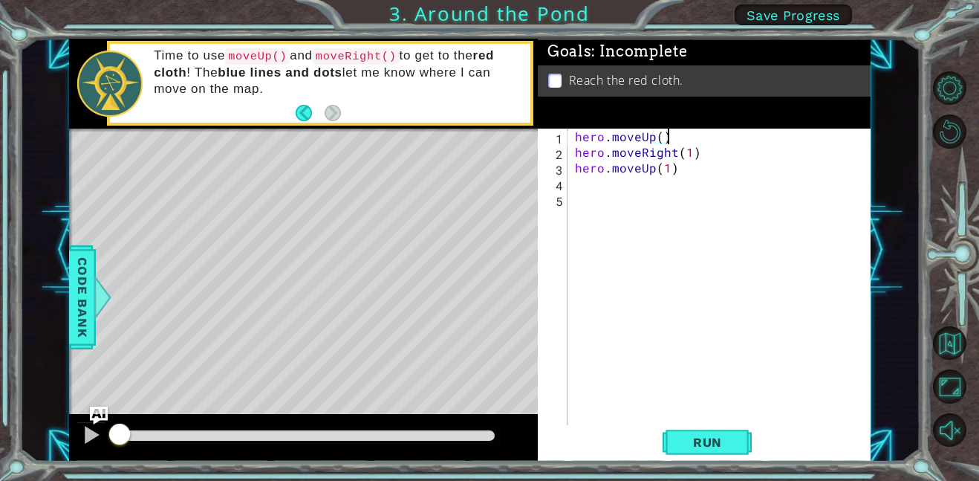
click at [661, 137] on div "hero . moveUp ( ) hero . moveRight ( 1 ) hero . moveUp ( 1 )" at bounding box center [723, 293] width 303 height 328
type textarea "hero.moveUp(2)"
click at [674, 432] on button "Run" at bounding box center [707, 441] width 89 height 33
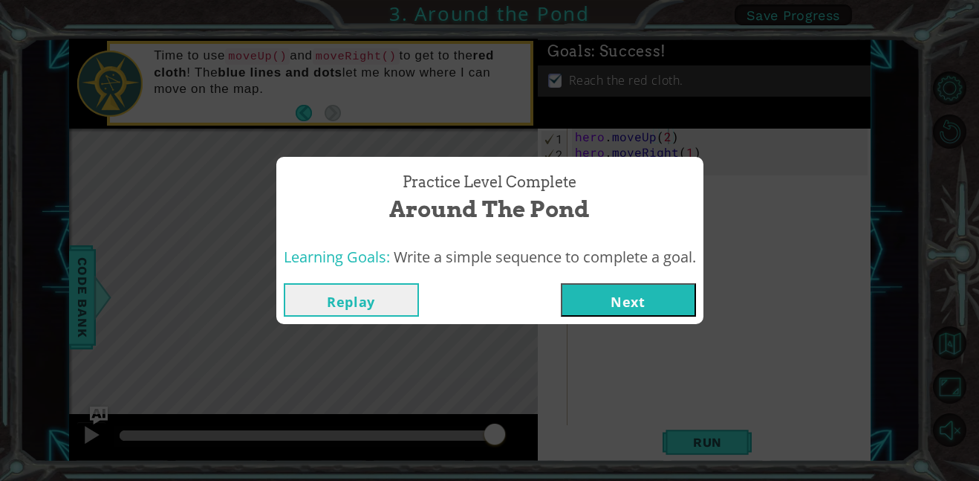
click at [640, 296] on button "Next" at bounding box center [628, 299] width 135 height 33
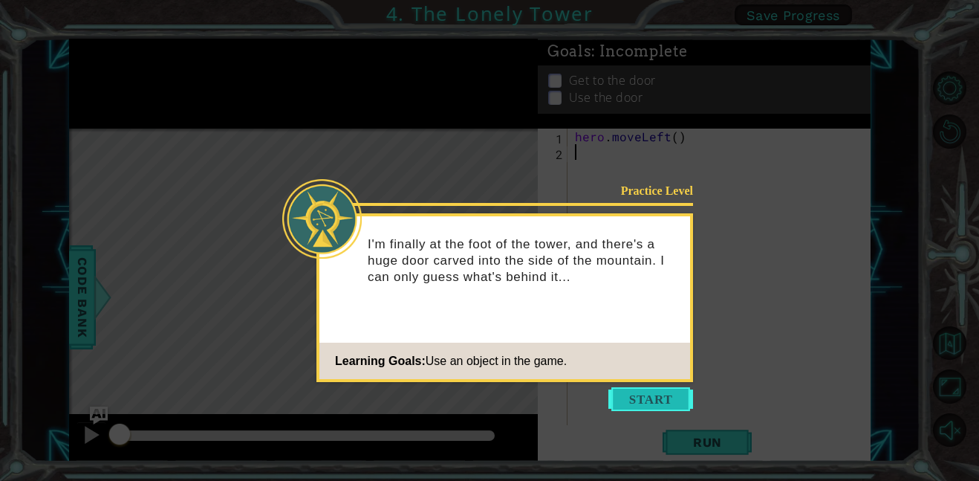
click at [636, 407] on button "Start" at bounding box center [650, 399] width 85 height 24
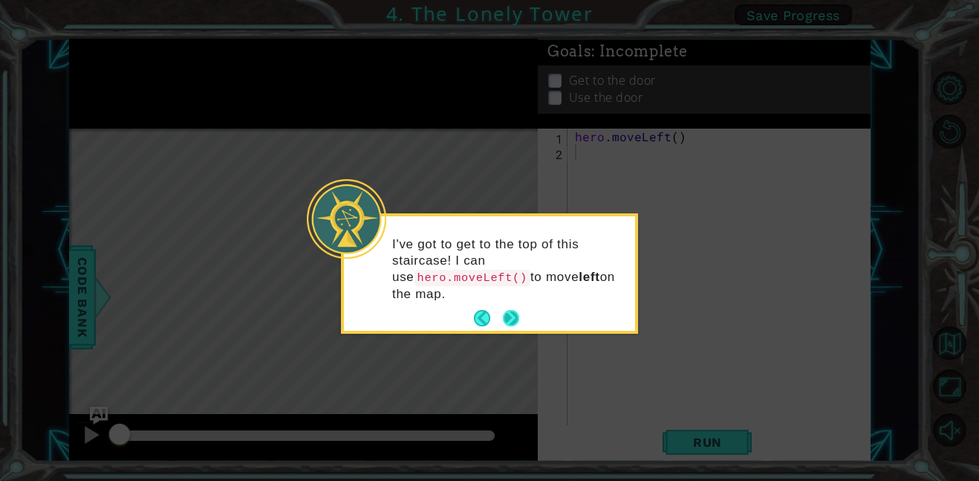
click at [509, 317] on button "Next" at bounding box center [511, 318] width 16 height 16
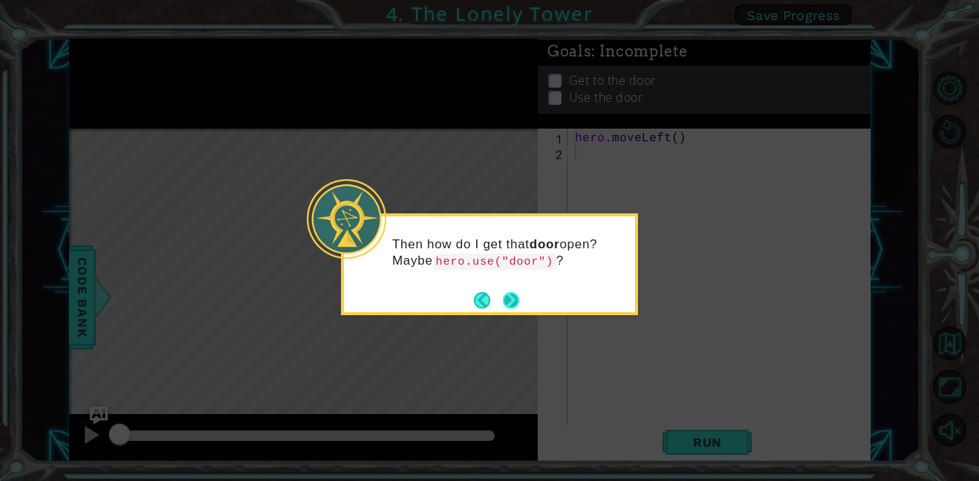
click at [504, 297] on button "Next" at bounding box center [511, 300] width 16 height 16
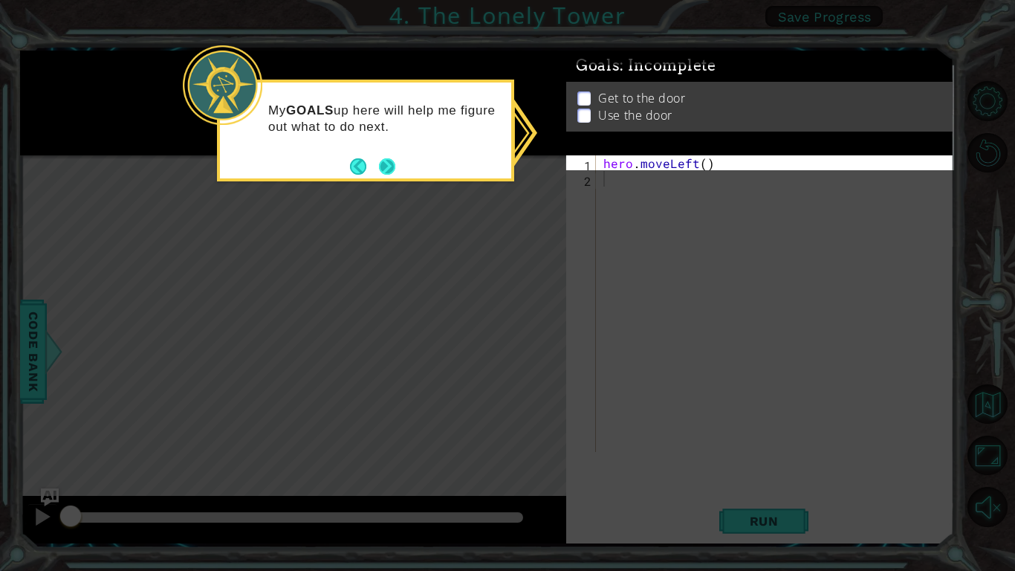
click at [379, 166] on button "Next" at bounding box center [387, 166] width 16 height 16
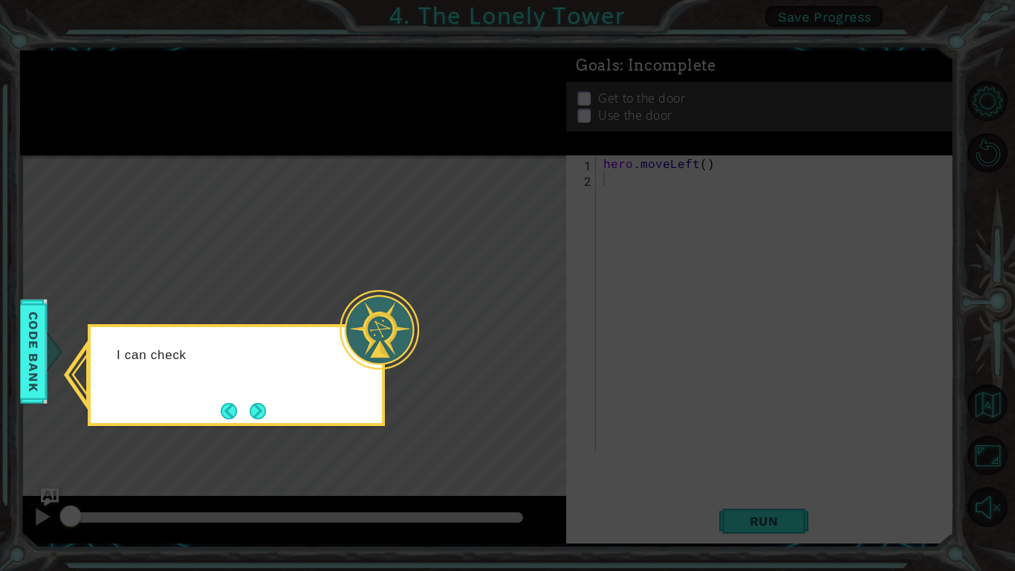
click at [400, 314] on div at bounding box center [379, 329] width 79 height 79
click at [264, 403] on button "Next" at bounding box center [258, 411] width 16 height 16
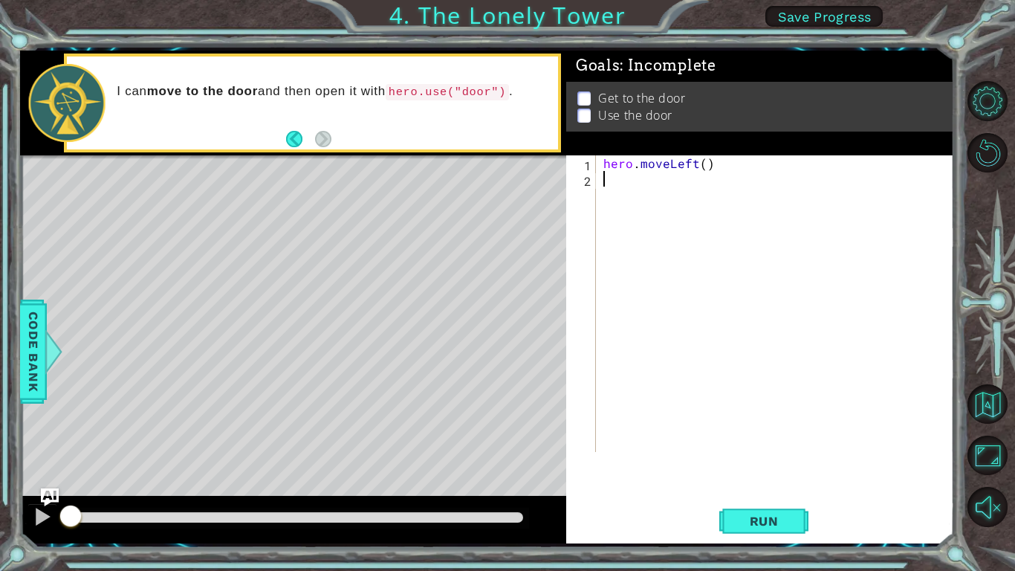
click at [702, 163] on div "hero . moveLeft ( )" at bounding box center [778, 319] width 357 height 328
type textarea "hero.moveLeft(2)"
click at [685, 185] on div "hero . moveLeft ( 2 )" at bounding box center [778, 319] width 357 height 328
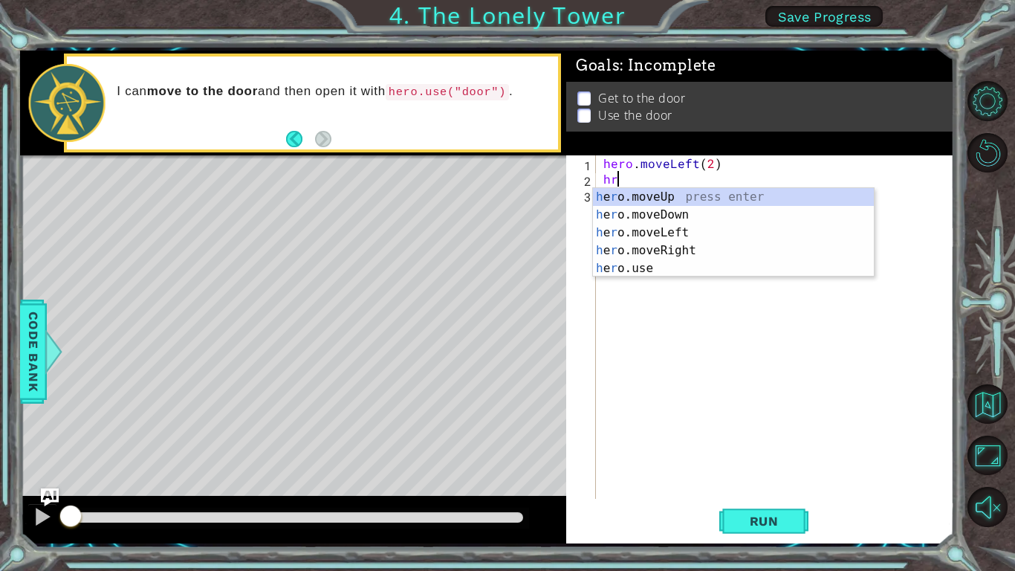
type textarea "h"
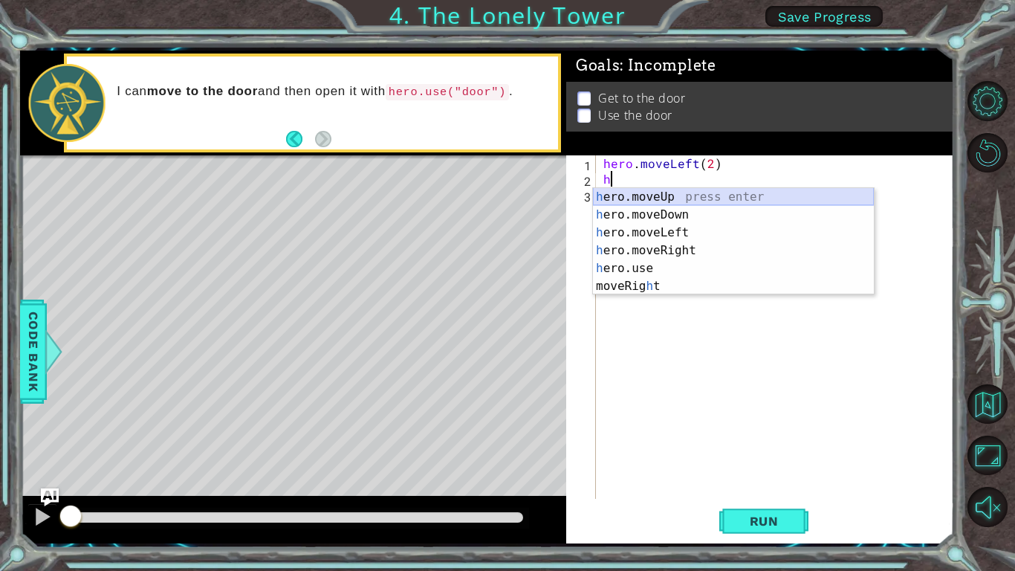
click at [677, 198] on div "h ero.moveUp press enter h ero.moveDown press enter h ero.moveLeft press enter …" at bounding box center [733, 259] width 281 height 143
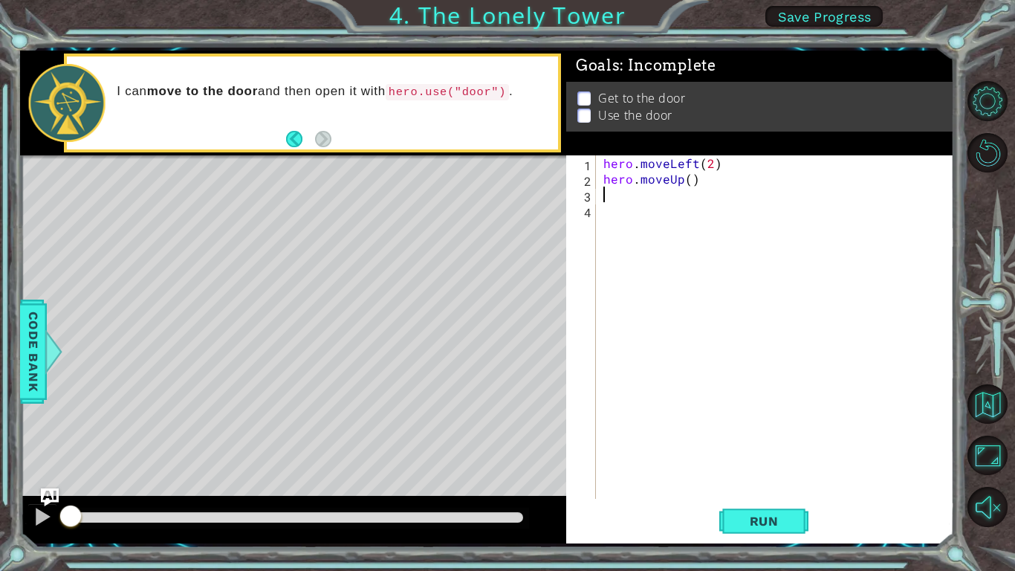
click at [688, 184] on div "hero . moveLeft ( 2 ) hero . moveUp ( )" at bounding box center [778, 342] width 357 height 374
type textarea "hero.moveUp(2)"
click at [656, 210] on div "hero . moveLeft ( 2 ) hero . moveUp ( 2 )" at bounding box center [778, 342] width 357 height 374
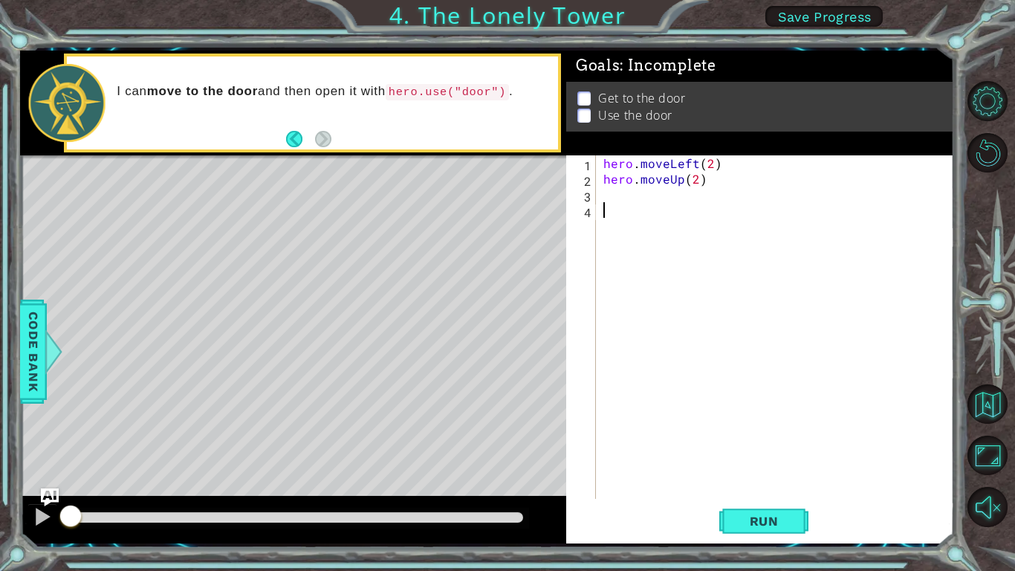
click at [657, 199] on div "hero . moveLeft ( 2 ) hero . moveUp ( 2 )" at bounding box center [778, 342] width 357 height 374
type textarea "h"
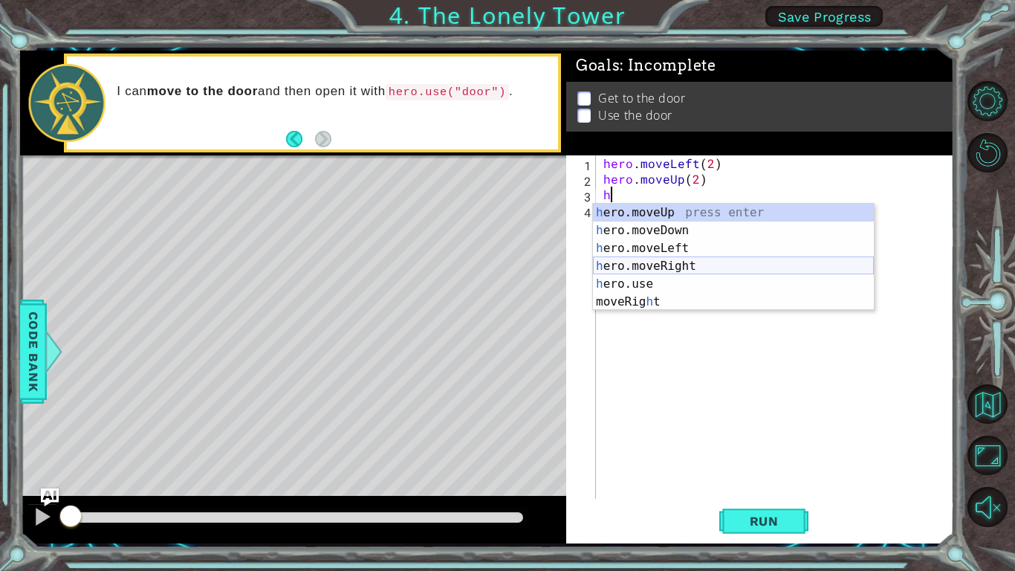
click at [660, 264] on div "h ero.moveUp press enter h ero.moveDown press enter h ero.moveLeft press enter …" at bounding box center [733, 275] width 281 height 143
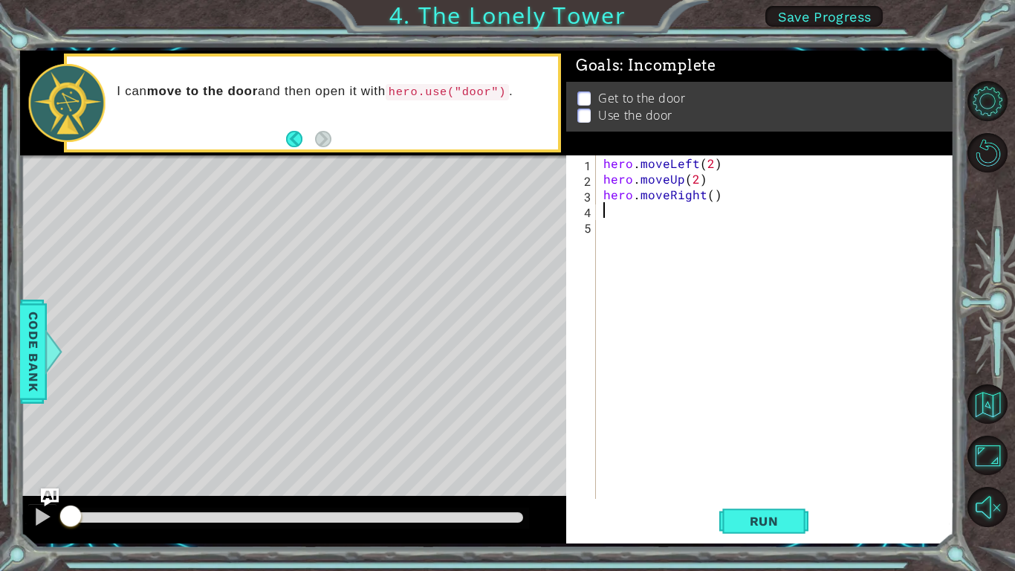
click at [710, 198] on div "hero . moveLeft ( 2 ) hero . moveUp ( 2 ) hero . moveRight ( )" at bounding box center [778, 342] width 357 height 374
type textarea "hero.moveRight(2)"
click at [772, 480] on span "Run" at bounding box center [764, 520] width 59 height 15
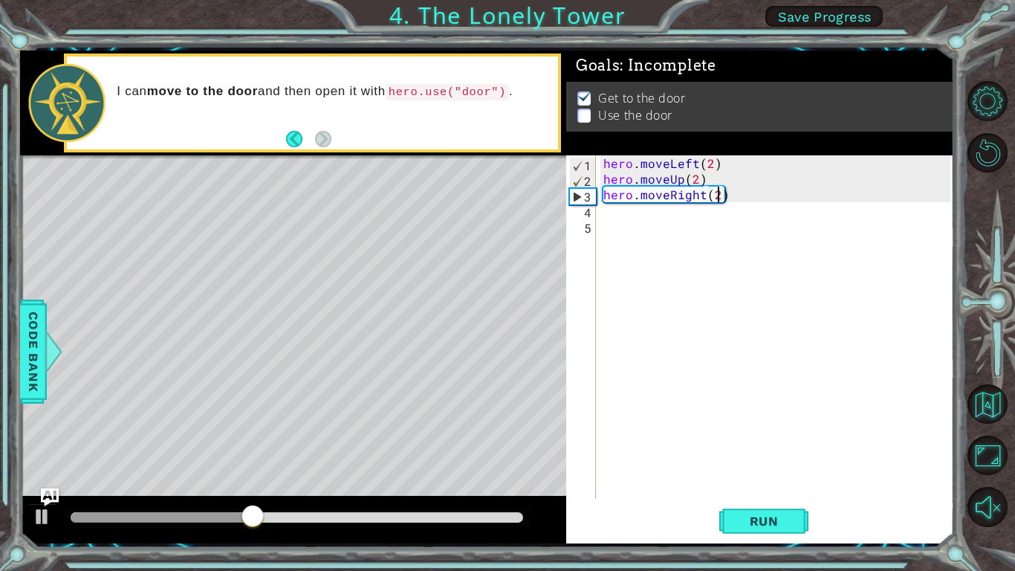
click at [629, 213] on div "hero . moveLeft ( 2 ) hero . moveUp ( 2 ) hero . moveRight ( 2 )" at bounding box center [778, 342] width 357 height 374
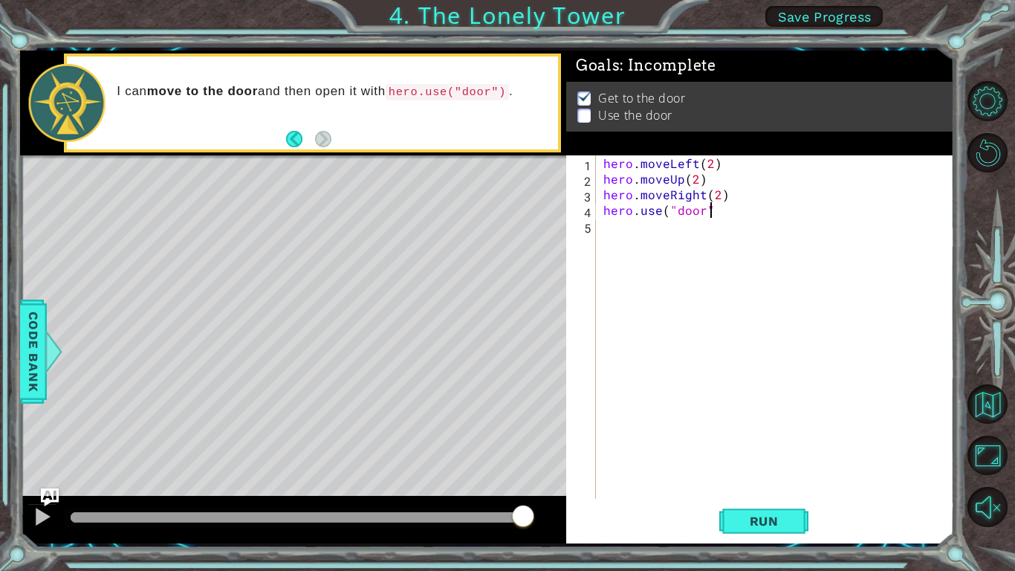
scroll to position [0, 6]
type textarea "hero.use("door")"
click at [756, 480] on span "Run" at bounding box center [764, 520] width 59 height 15
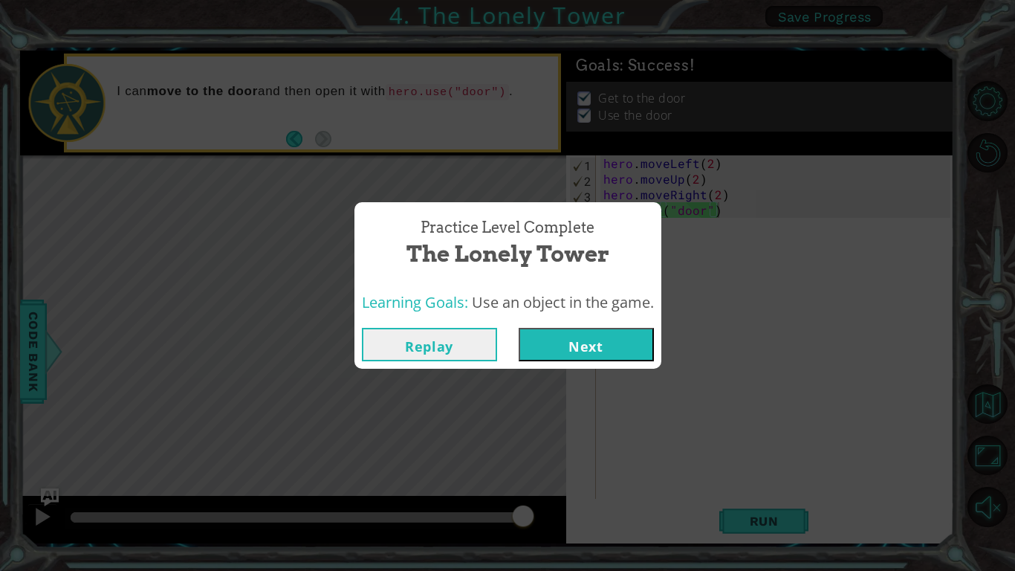
click at [608, 342] on button "Next" at bounding box center [586, 344] width 135 height 33
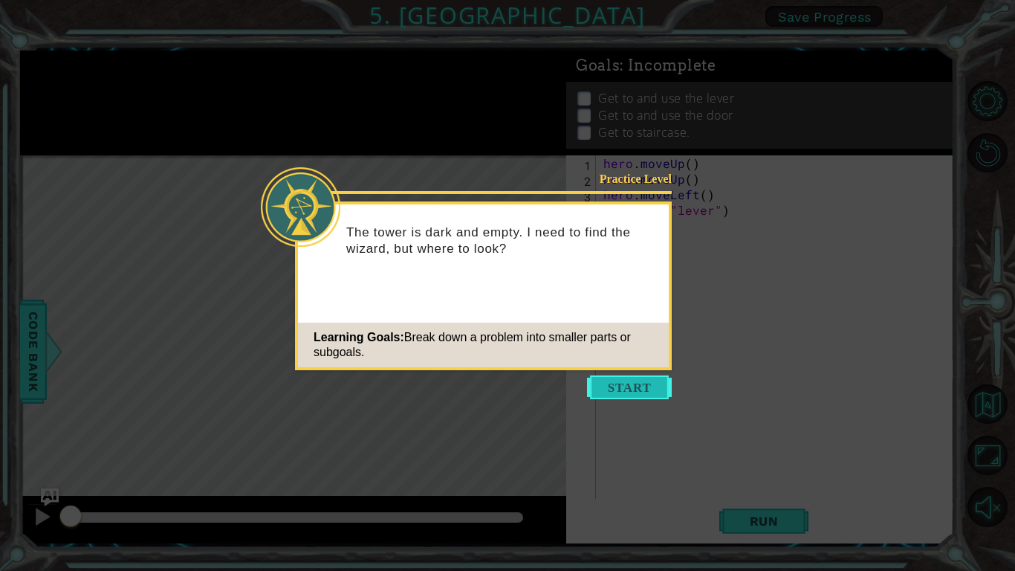
click at [644, 386] on button "Start" at bounding box center [629, 387] width 85 height 24
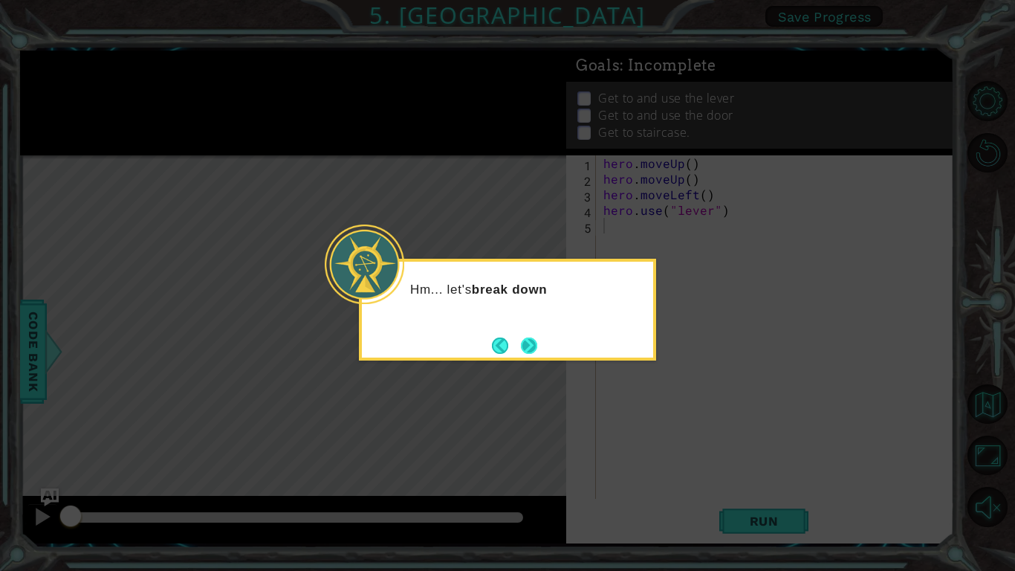
click at [537, 353] on button "Next" at bounding box center [529, 345] width 16 height 16
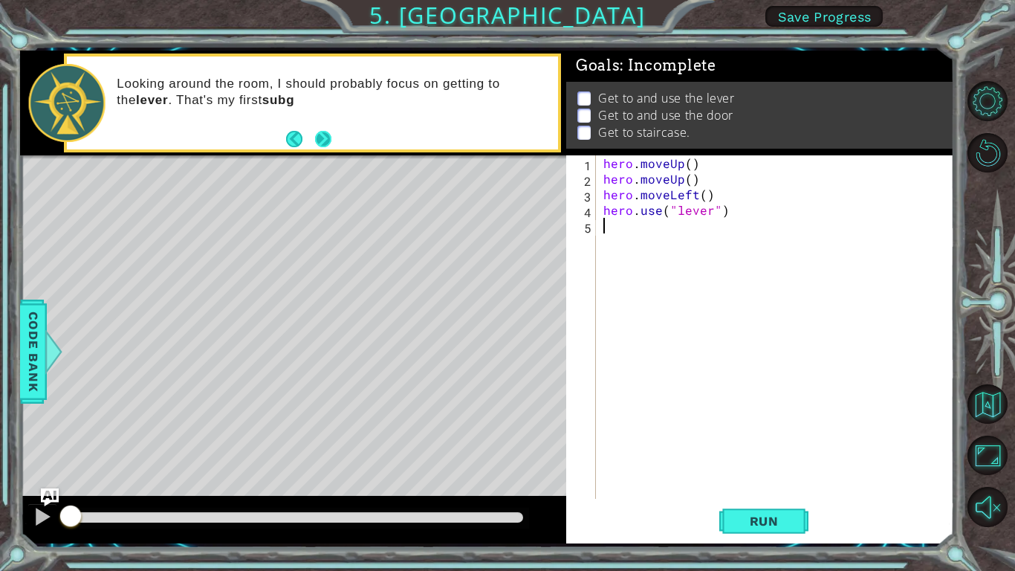
click at [331, 140] on button "Next" at bounding box center [323, 139] width 16 height 16
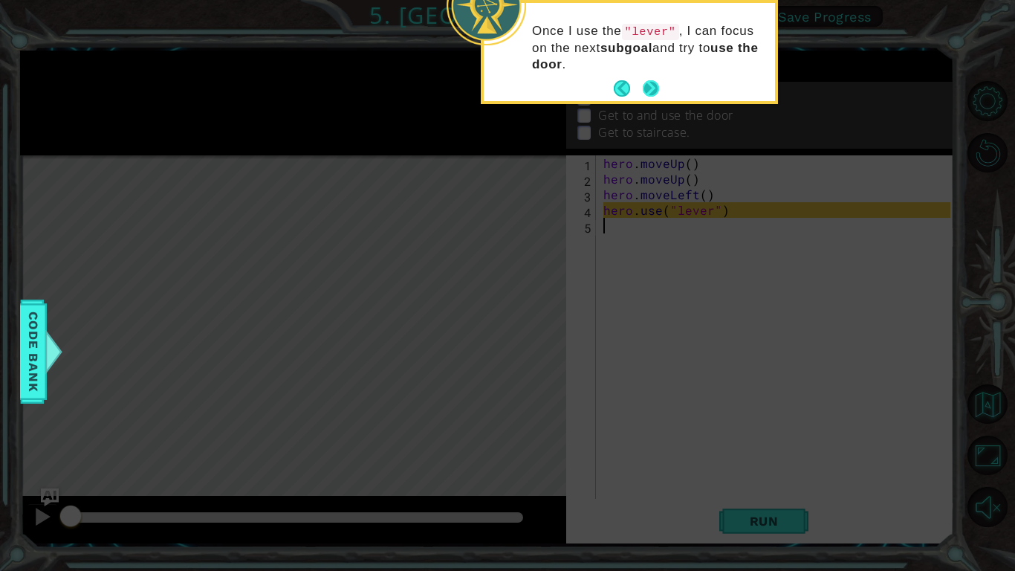
click at [659, 91] on button "Next" at bounding box center [651, 88] width 16 height 16
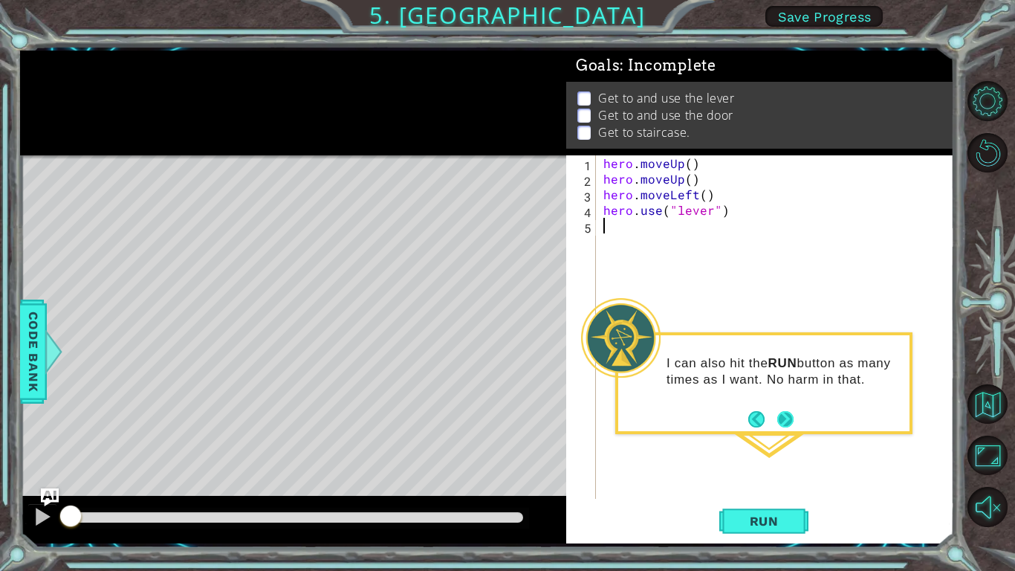
click at [786, 415] on button "Next" at bounding box center [785, 419] width 16 height 16
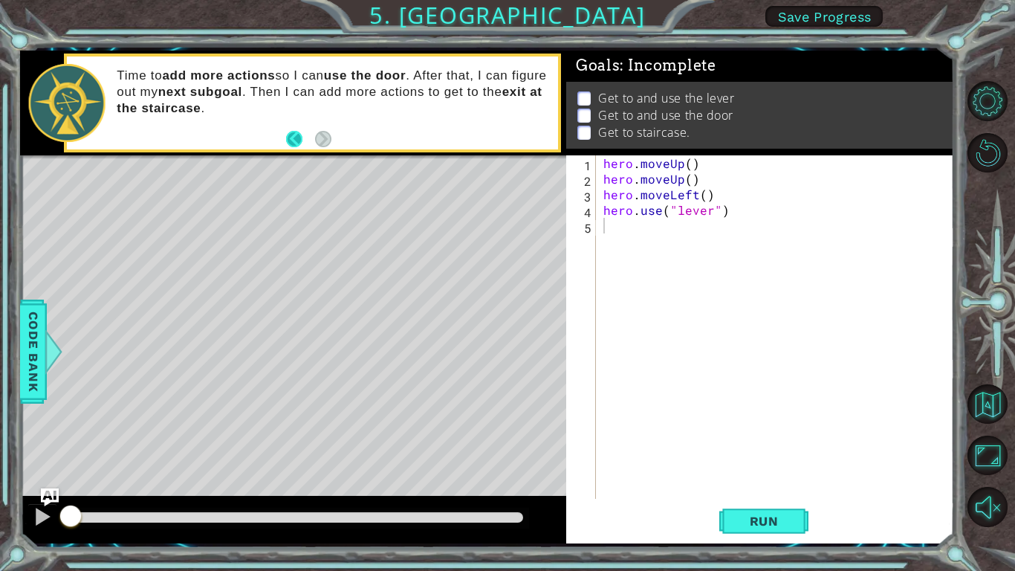
click at [293, 135] on button "Back" at bounding box center [300, 139] width 29 height 16
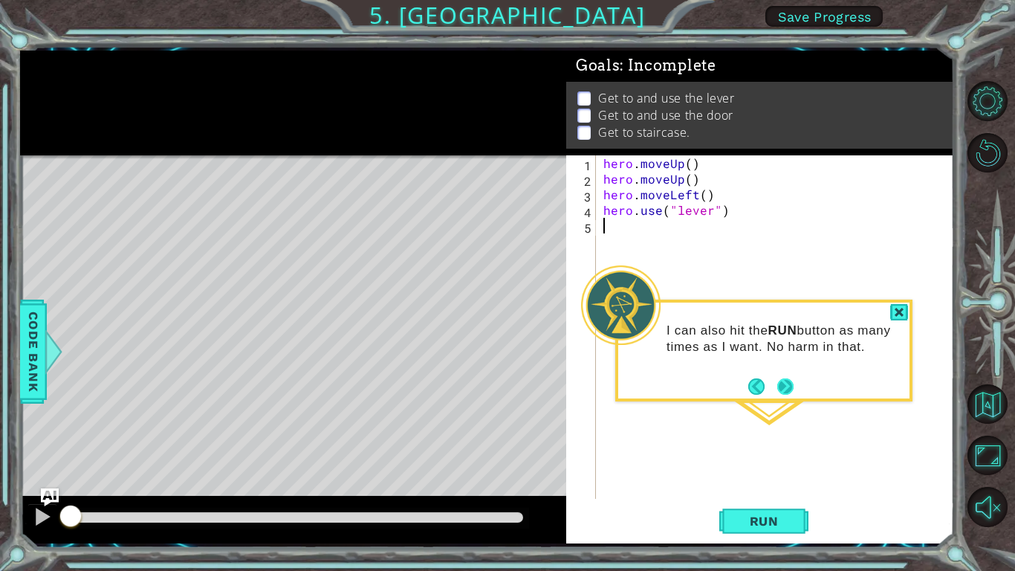
click at [779, 384] on button "Next" at bounding box center [785, 386] width 16 height 16
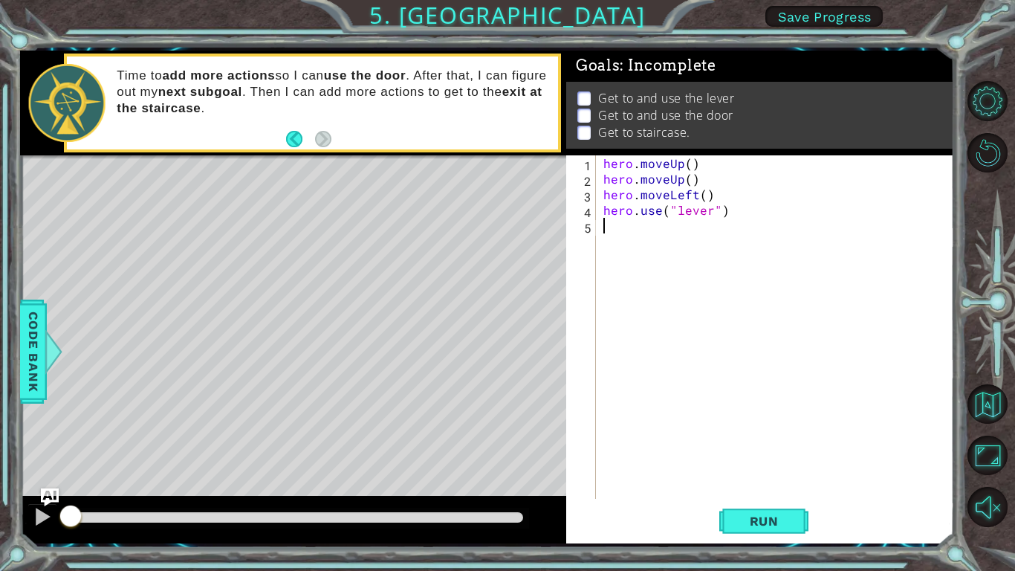
click at [689, 165] on div "hero . moveUp ( ) hero . moveUp ( ) hero . moveLeft ( ) hero . use ( "lever" )" at bounding box center [778, 342] width 357 height 374
click at [687, 179] on div "hero . moveUp ( 2 ) hero . moveUp ( ) hero . moveLeft ( ) hero . use ( "lever" )" at bounding box center [778, 342] width 357 height 374
click at [676, 181] on div "hero . moveUp ( 2 ) hero . moveUp ( ) hero . moveLeft ( ) hero . use ( "lever" )" at bounding box center [778, 342] width 357 height 374
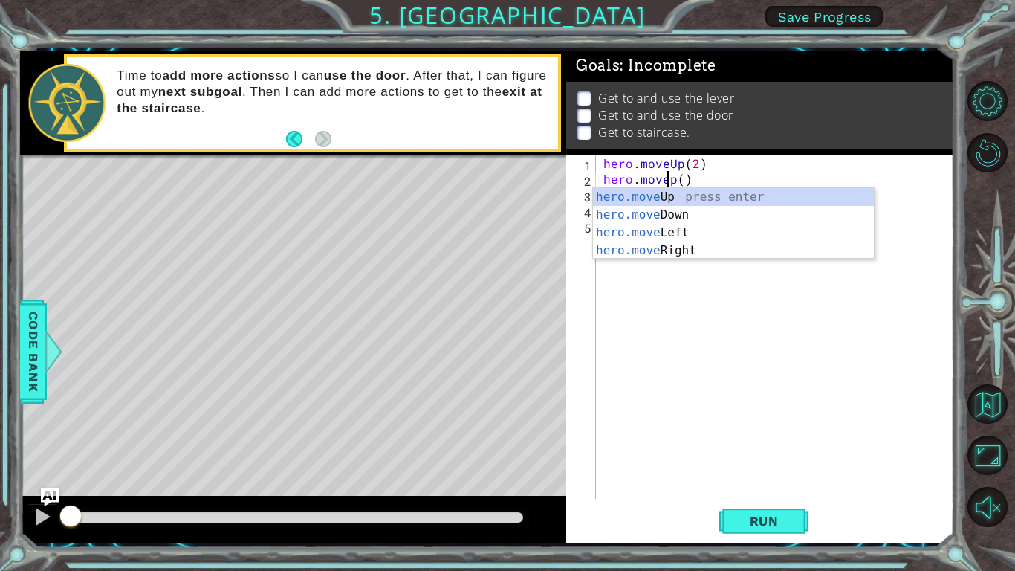
scroll to position [0, 4]
click at [668, 228] on div "hero.move Up press enter hero.move Down press enter hero.move Left press enter …" at bounding box center [733, 241] width 281 height 107
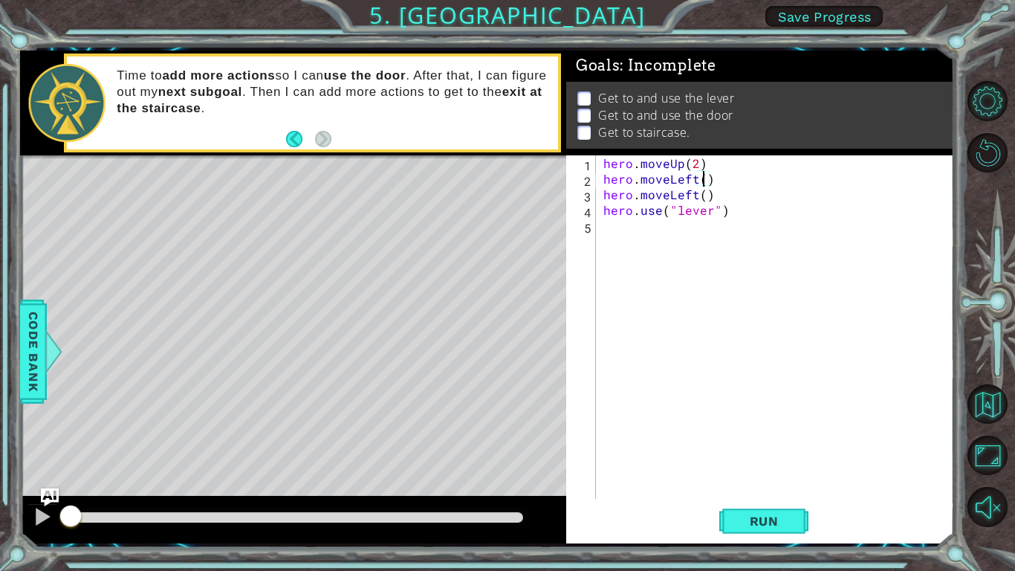
click at [703, 178] on div "hero . moveUp ( 2 ) hero . moveLeft ( ) hero . moveLeft ( ) hero . use ( "lever…" at bounding box center [778, 342] width 357 height 374
click at [689, 193] on div "hero . moveUp ( 2 ) hero . moveLeft ( 1 ) hero . moveLeft ( ) hero . use ( "lev…" at bounding box center [778, 342] width 357 height 374
type textarea "hero.moveLeft()"
drag, startPoint x: 718, startPoint y: 196, endPoint x: 590, endPoint y: 188, distance: 128.8
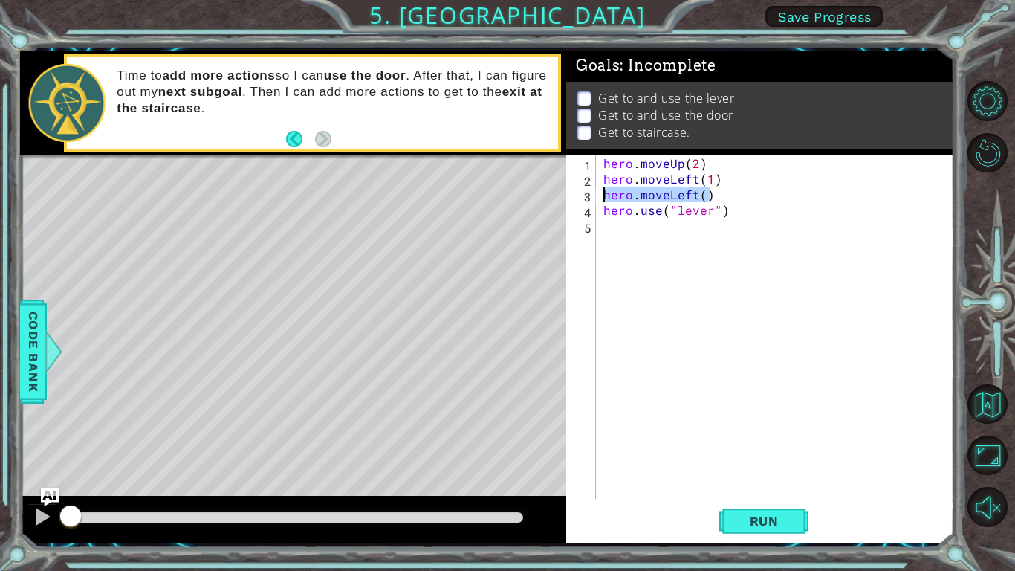
click at [590, 188] on div "hero.moveLeft() 1 2 3 4 5 hero . moveUp ( 2 ) hero . moveLeft ( 1 ) hero . move…" at bounding box center [758, 326] width 384 height 343
click at [787, 424] on div "hero . moveUp ( 2 ) hero . moveLeft ( 1 ) hero . use ( "lever" )" at bounding box center [778, 342] width 357 height 374
click at [780, 480] on span "Run" at bounding box center [764, 520] width 59 height 15
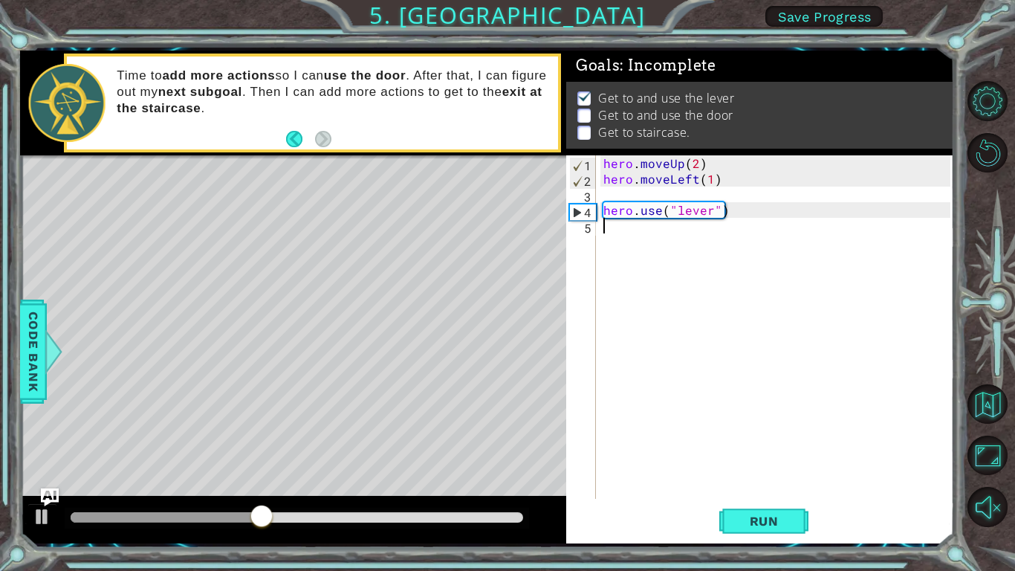
click at [725, 244] on div "hero . moveUp ( 2 ) hero . moveLeft ( 1 ) hero . use ( "lever" )" at bounding box center [778, 342] width 357 height 374
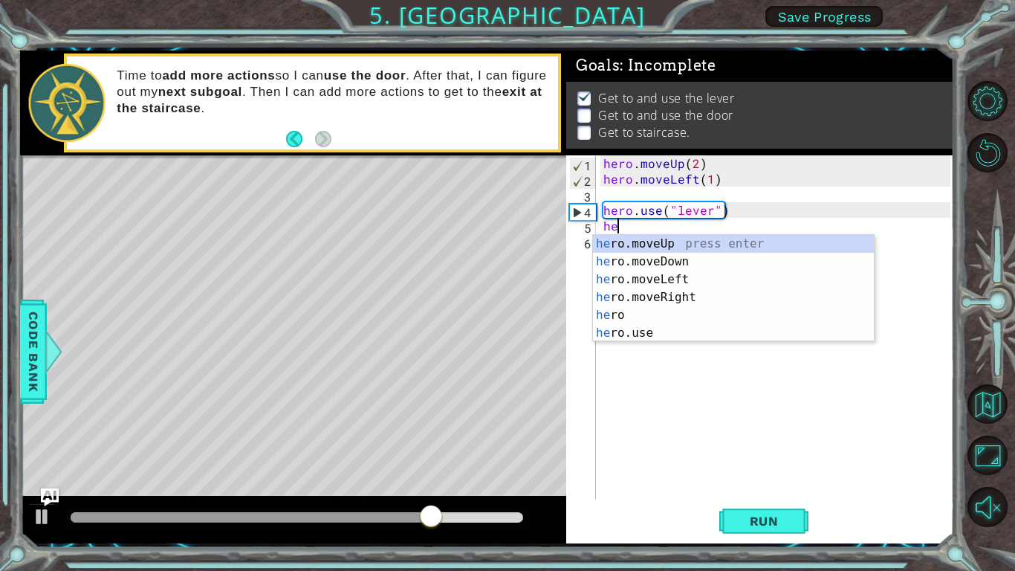
type textarea "hero"
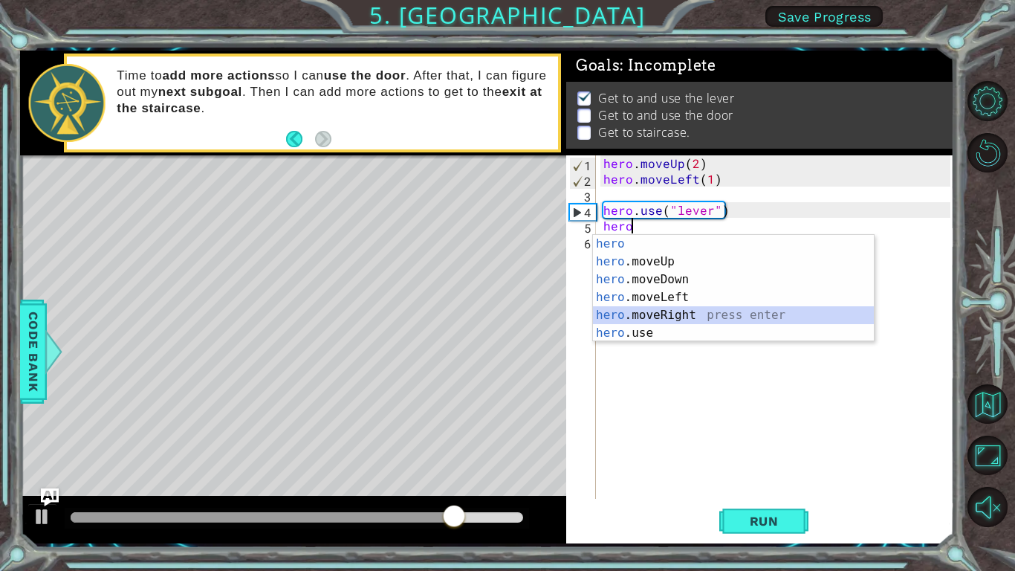
click at [669, 315] on div "hero press enter hero .moveUp press enter hero .moveDown press enter hero .move…" at bounding box center [733, 306] width 281 height 143
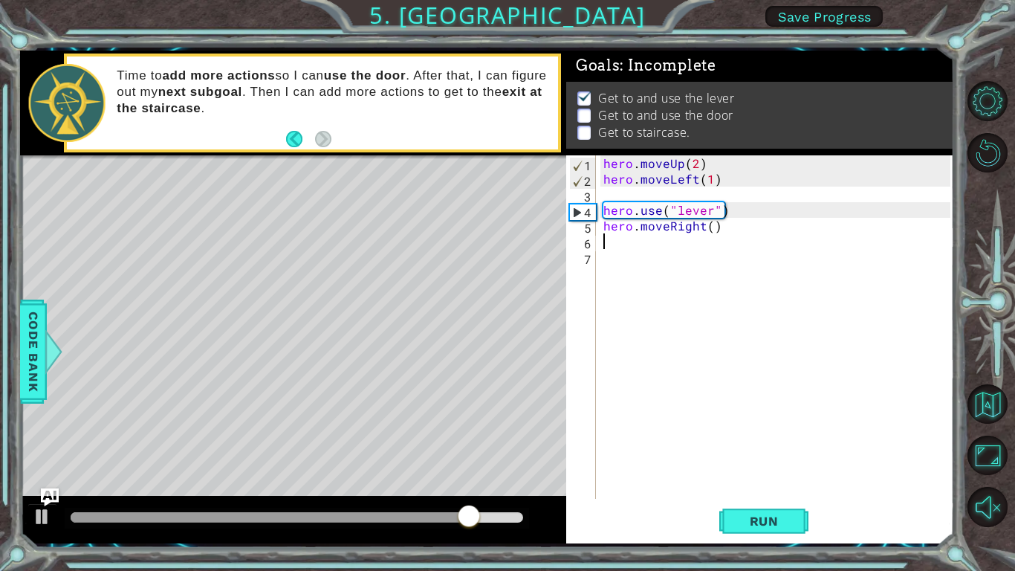
click at [710, 227] on div "hero . moveUp ( 2 ) hero . moveLeft ( 1 ) hero . use ( "lever" ) hero . moveRig…" at bounding box center [778, 342] width 357 height 374
type textarea "hero.moveRight(3)"
click at [692, 250] on div "hero . moveUp ( 2 ) hero . moveLeft ( 1 ) hero . use ( "lever" ) hero . moveRig…" at bounding box center [778, 342] width 357 height 374
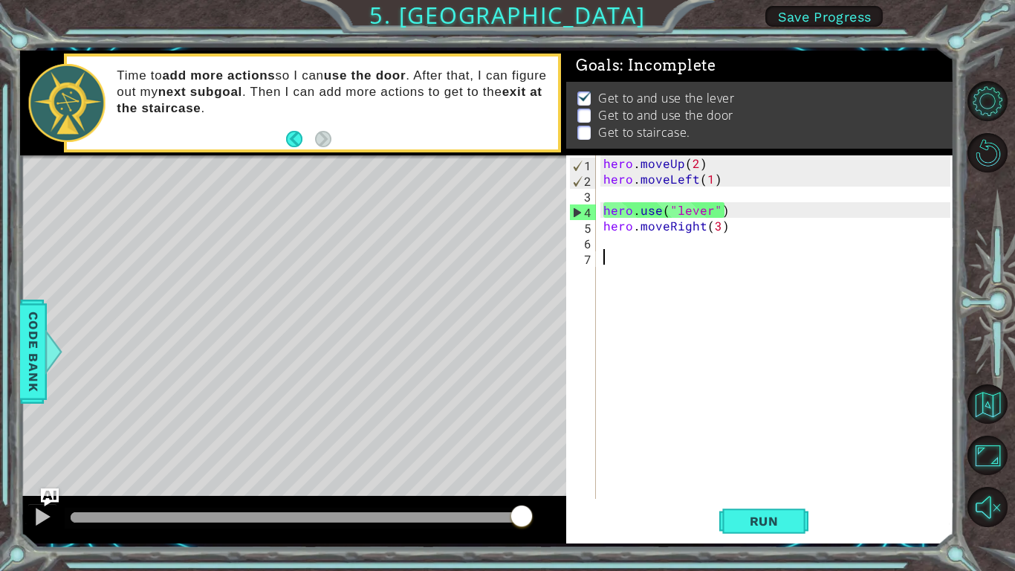
click at [693, 241] on div "hero . moveUp ( 2 ) hero . moveLeft ( 1 ) hero . use ( "lever" ) hero . moveRig…" at bounding box center [778, 342] width 357 height 374
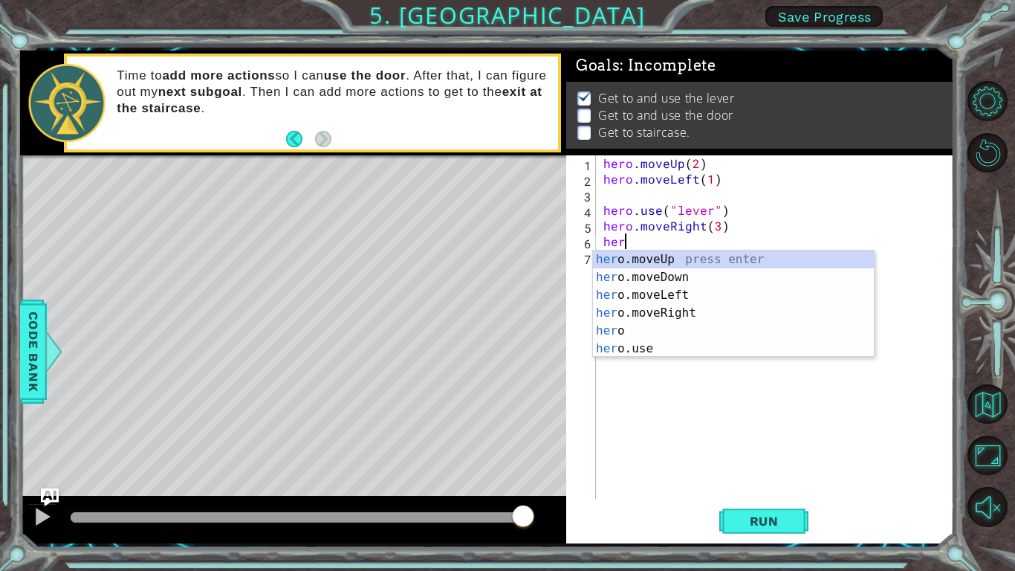
scroll to position [0, 1]
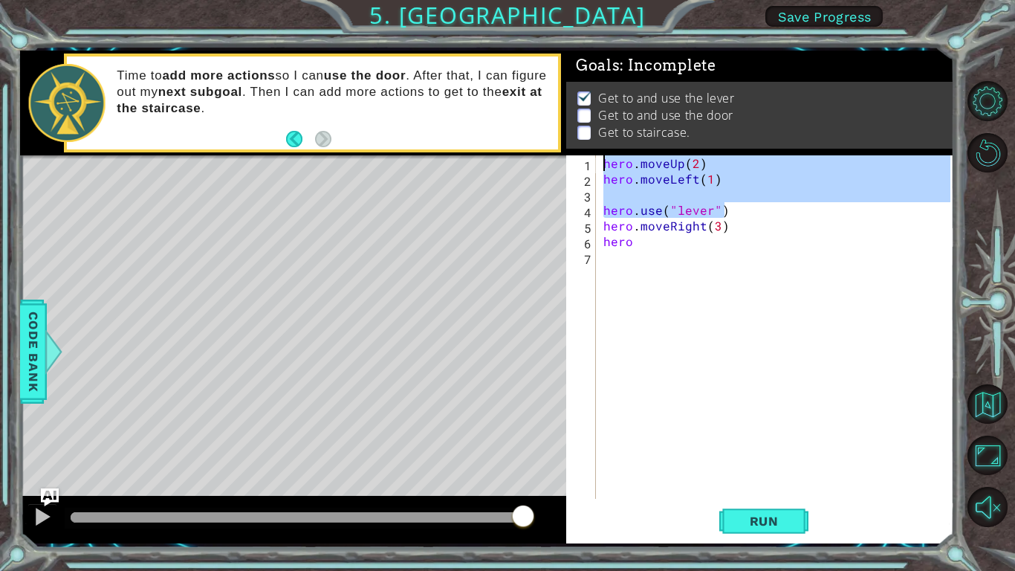
drag, startPoint x: 738, startPoint y: 215, endPoint x: 615, endPoint y: 140, distance: 144.0
click at [615, 140] on div "Goals : Incomplete Get to and use the lever Get to and use the door Get to stai…" at bounding box center [760, 297] width 388 height 493
type textarea "hero.moveUp(2) hero.moveLeft(1)"
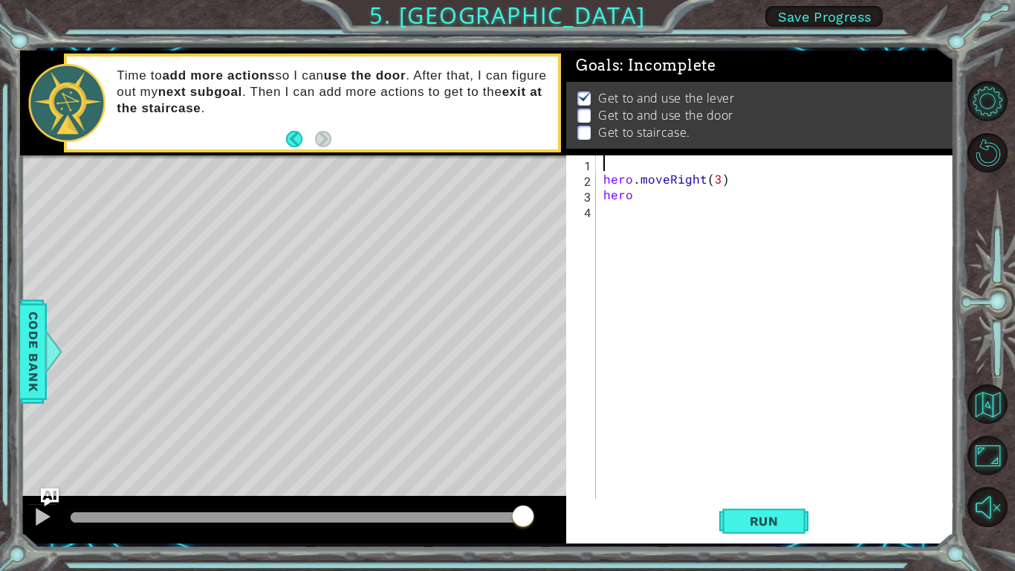
scroll to position [0, 0]
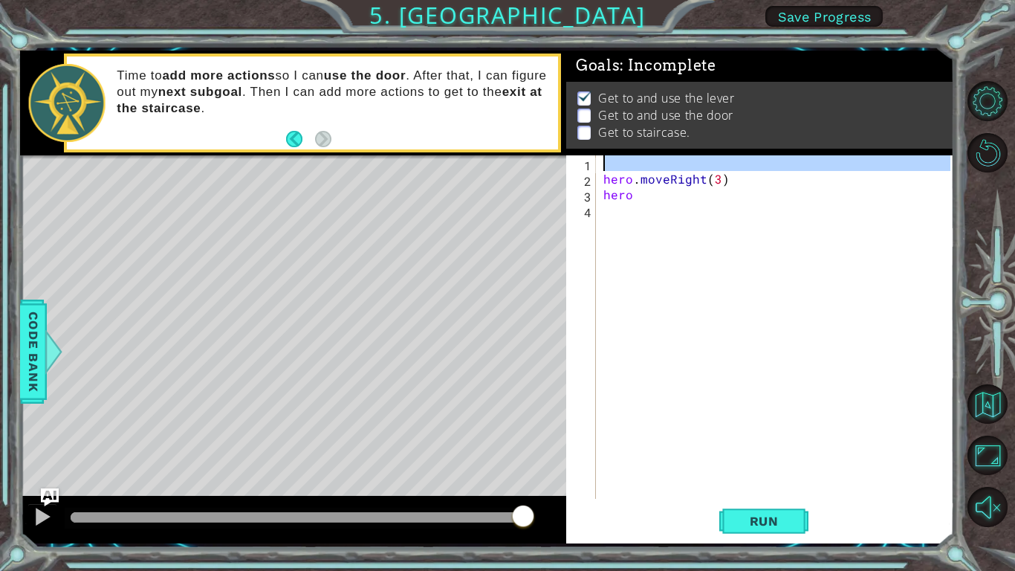
drag, startPoint x: 581, startPoint y: 164, endPoint x: 591, endPoint y: 164, distance: 9.7
click at [591, 164] on div "1" at bounding box center [582, 166] width 27 height 16
type textarea "hero.moveRight(3)"
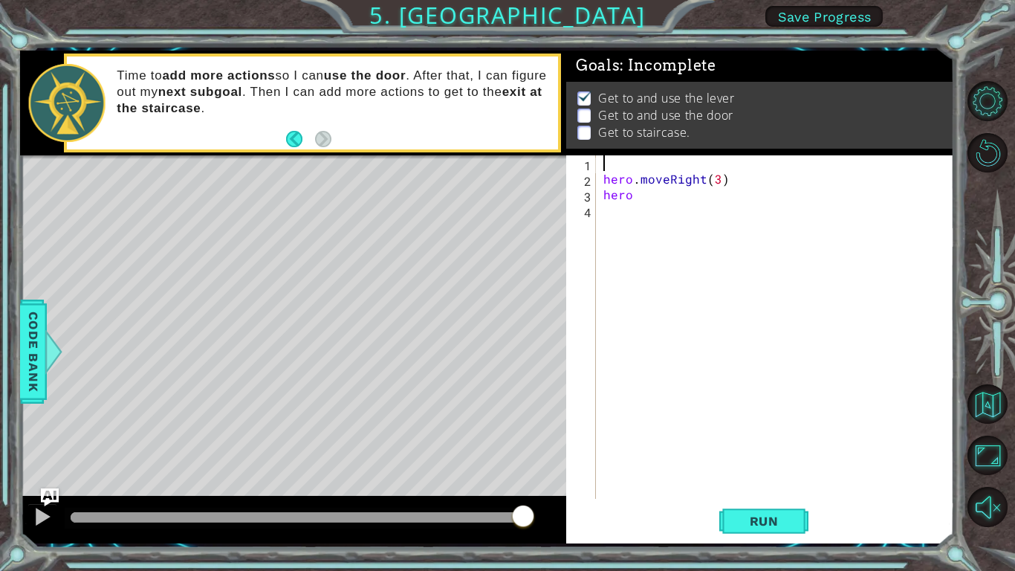
click at [645, 200] on div "hero . moveRight ( 3 ) hero" at bounding box center [778, 342] width 357 height 374
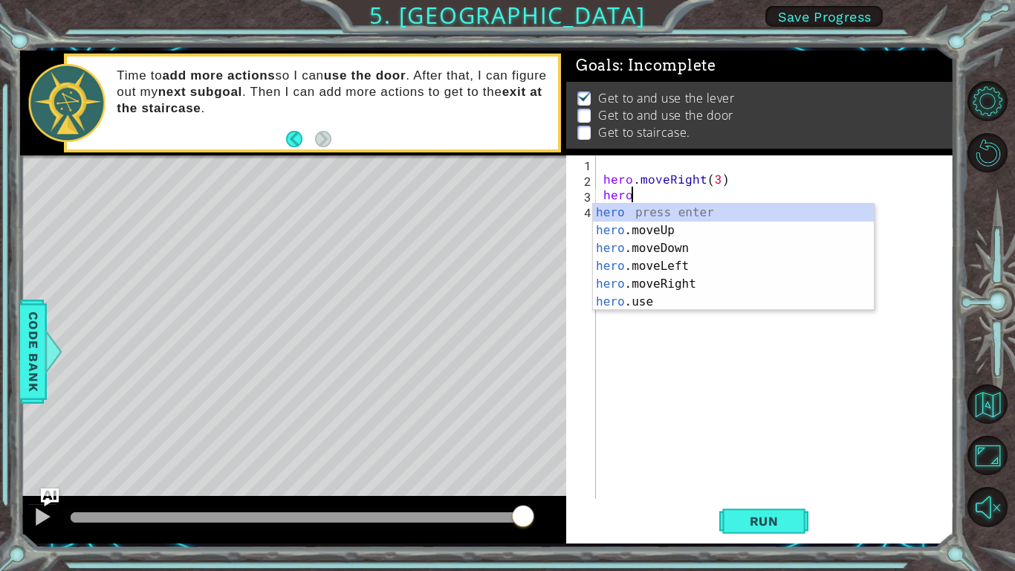
scroll to position [0, 1]
click at [681, 300] on div "hero press enter hero .moveUp press enter hero .moveDown press enter hero .move…" at bounding box center [733, 275] width 281 height 143
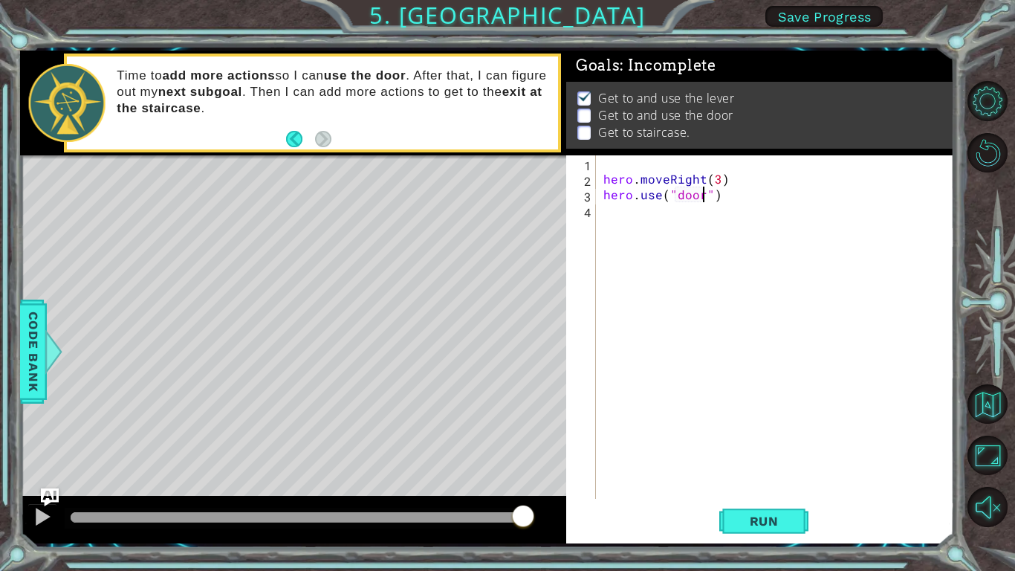
scroll to position [0, 6]
click at [767, 480] on span "Run" at bounding box center [764, 520] width 59 height 15
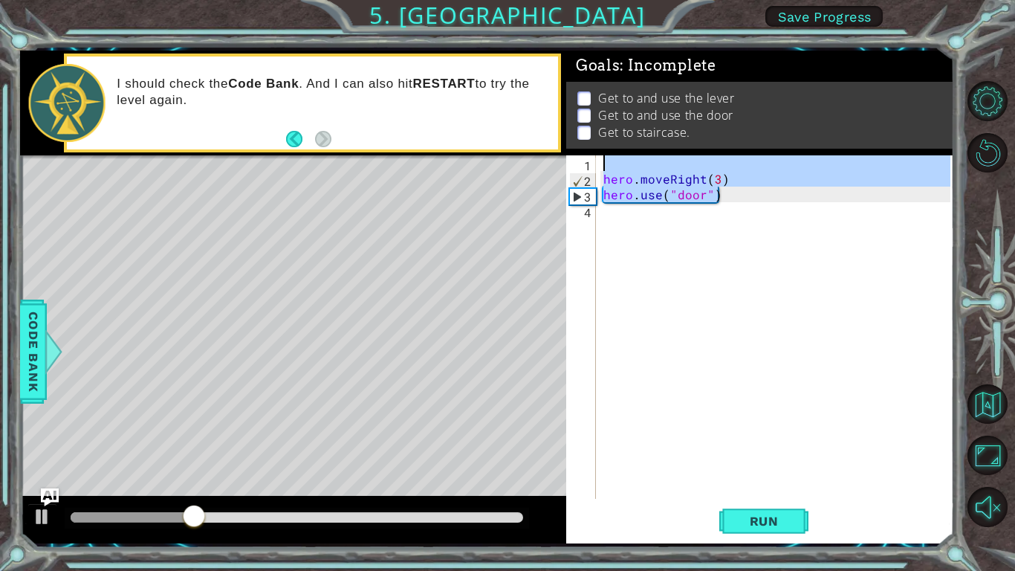
drag, startPoint x: 716, startPoint y: 195, endPoint x: 610, endPoint y: 149, distance: 115.8
click at [610, 149] on div "Goals : Incomplete Get to and use the lever Get to and use the door Get to stai…" at bounding box center [760, 297] width 388 height 493
type textarea "hero.moveRight(3)"
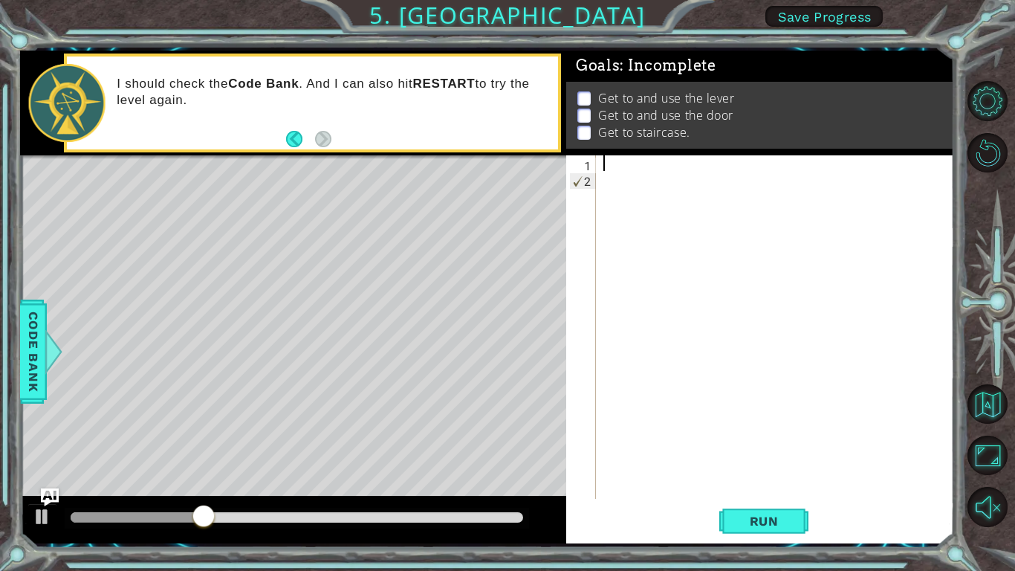
scroll to position [0, 0]
type textarea "m"
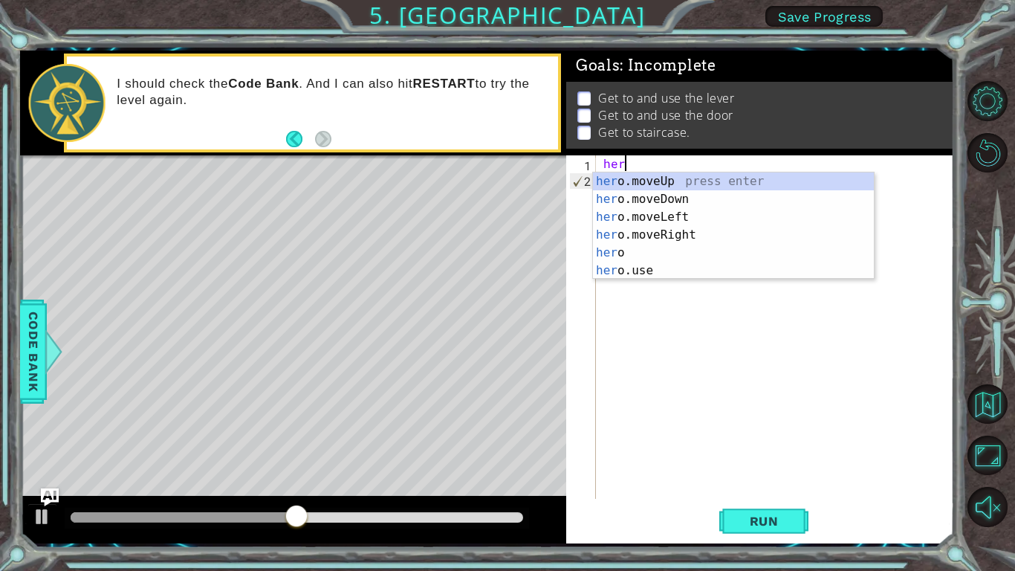
type textarea "hero"
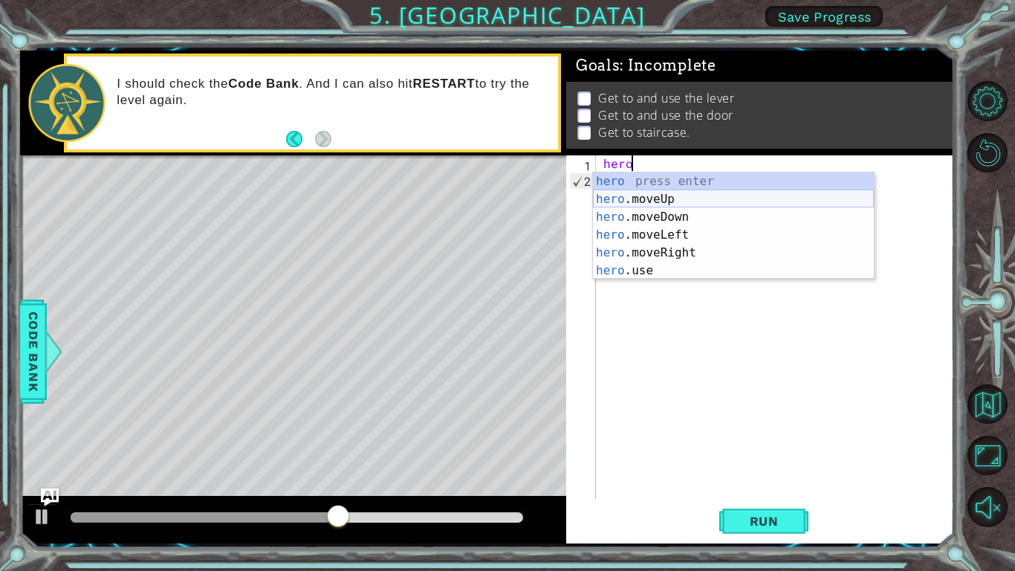
click at [650, 197] on div "hero press enter hero .moveUp press enter hero .moveDown press enter hero .move…" at bounding box center [733, 243] width 281 height 143
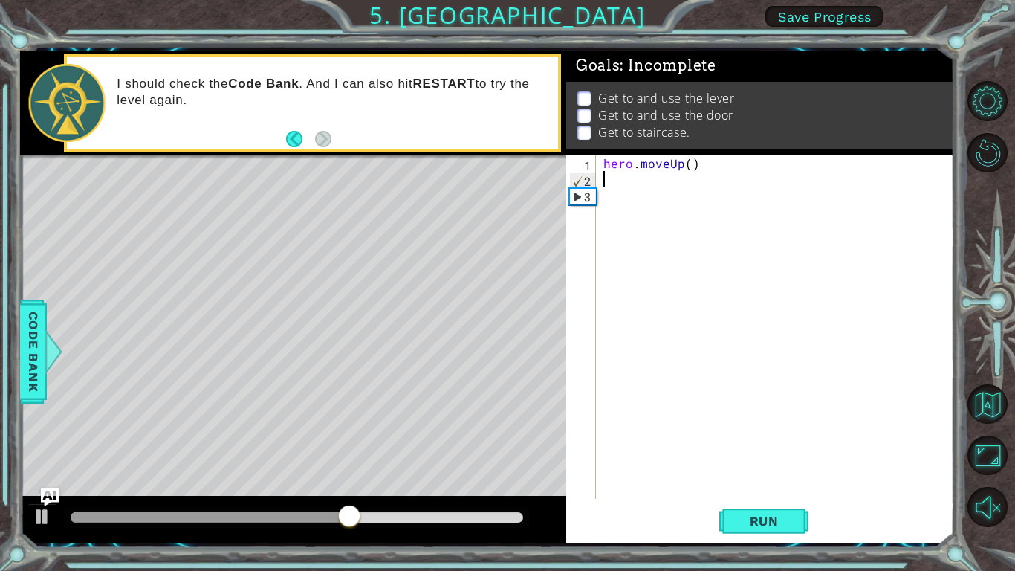
click at [690, 163] on div "hero . moveUp ( )" at bounding box center [778, 342] width 357 height 374
type textarea "hero.moveUp(2)"
click at [677, 181] on div "hero . moveUp ( 2 )" at bounding box center [778, 342] width 357 height 374
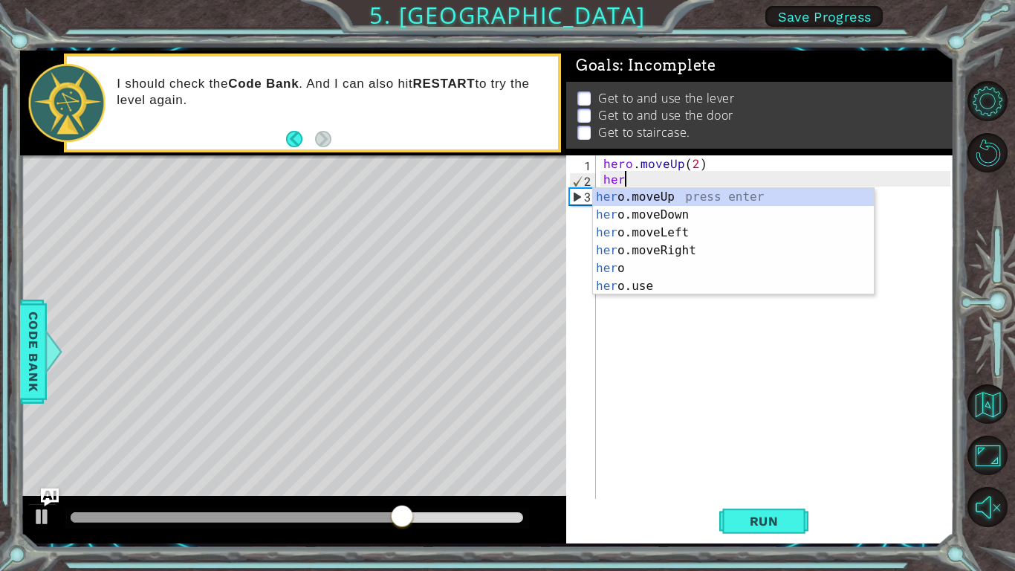
type textarea "hero"
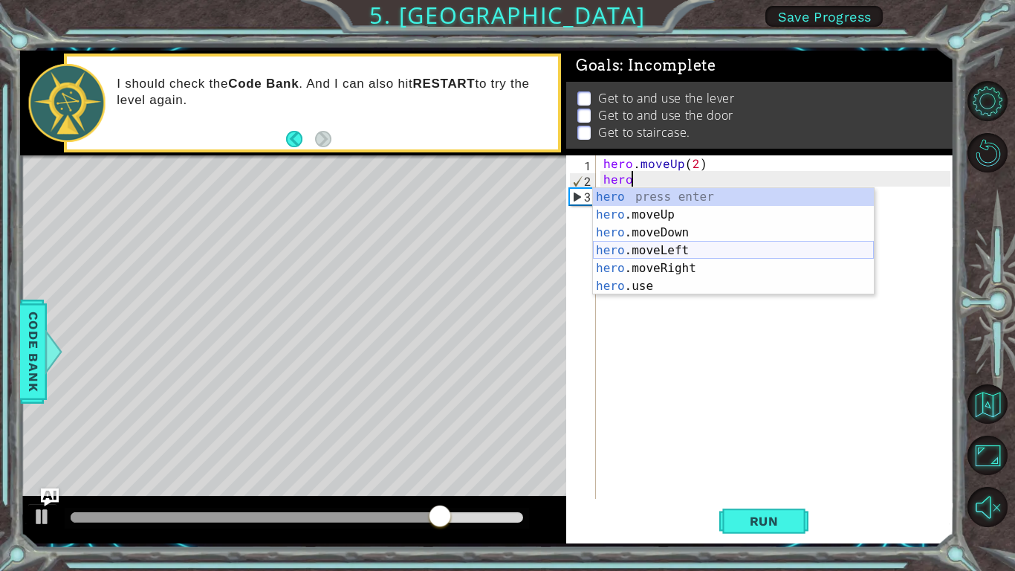
click at [681, 248] on div "hero press enter hero .moveUp press enter hero .moveDown press enter hero .move…" at bounding box center [733, 259] width 281 height 143
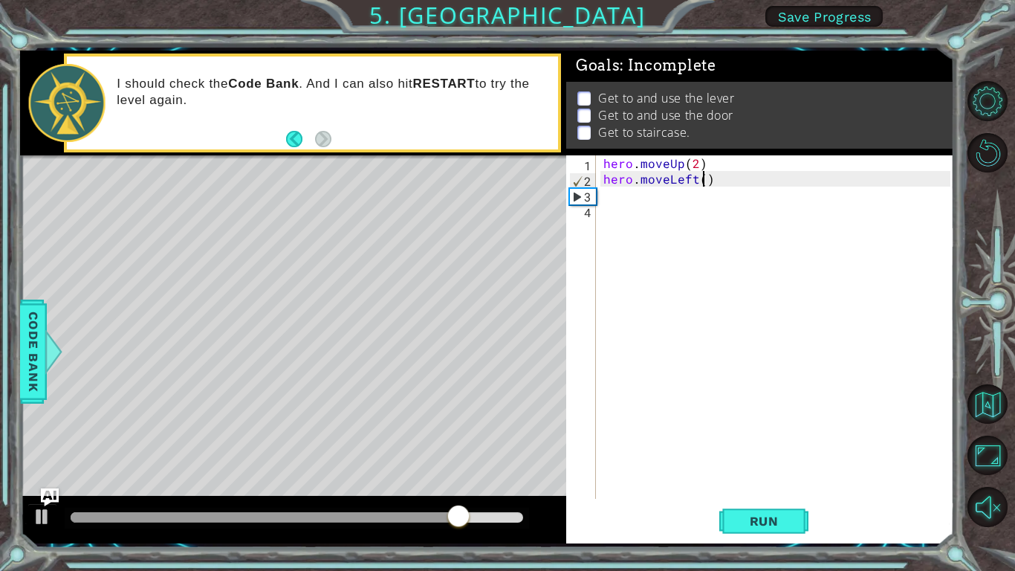
click at [704, 178] on div "hero . moveUp ( 2 ) hero . moveLeft ( )" at bounding box center [778, 342] width 357 height 374
type textarea "hero.moveLeft(1)"
click at [666, 198] on div "hero . moveUp ( 2 ) hero . moveLeft ( 1 )" at bounding box center [778, 342] width 357 height 374
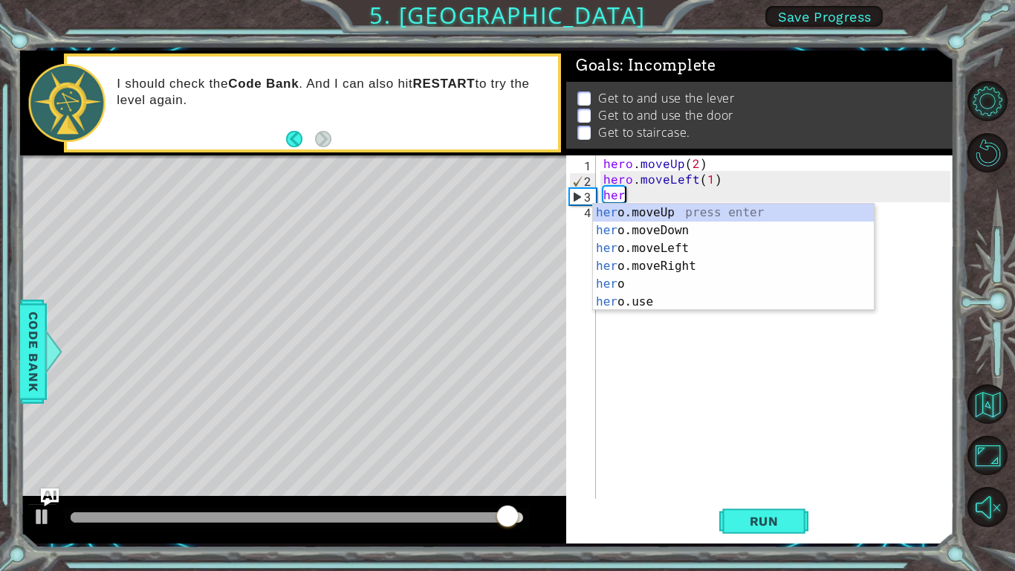
scroll to position [0, 1]
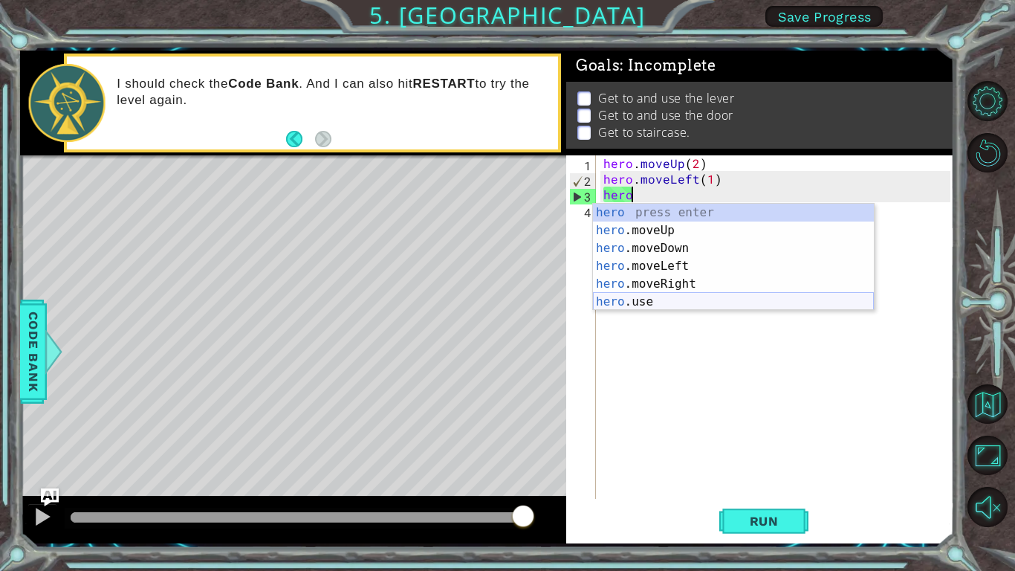
click at [663, 305] on div "hero press enter hero .moveUp press enter hero .moveDown press enter hero .move…" at bounding box center [733, 275] width 281 height 143
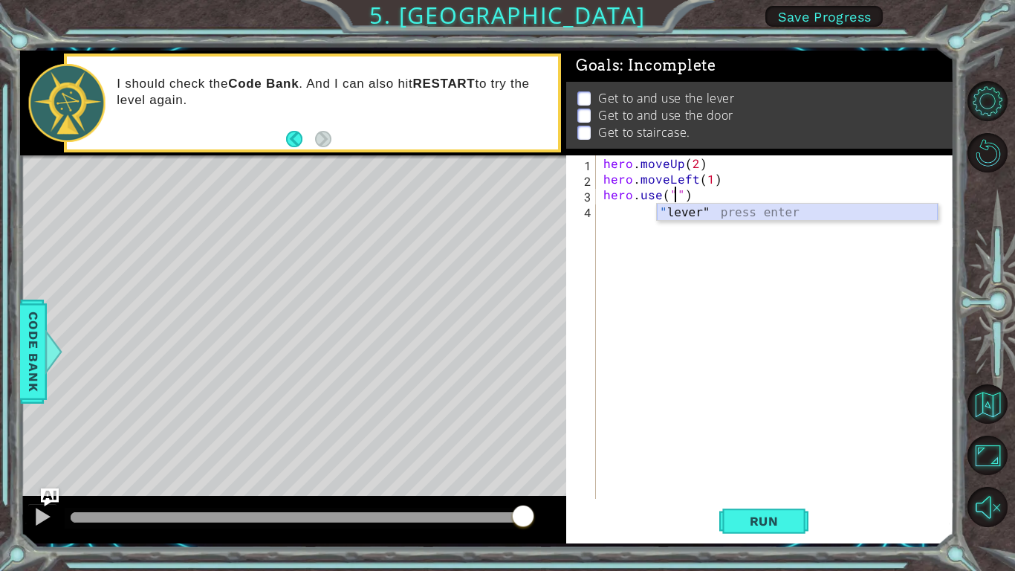
click at [706, 210] on div "" lever" press enter" at bounding box center [797, 230] width 281 height 53
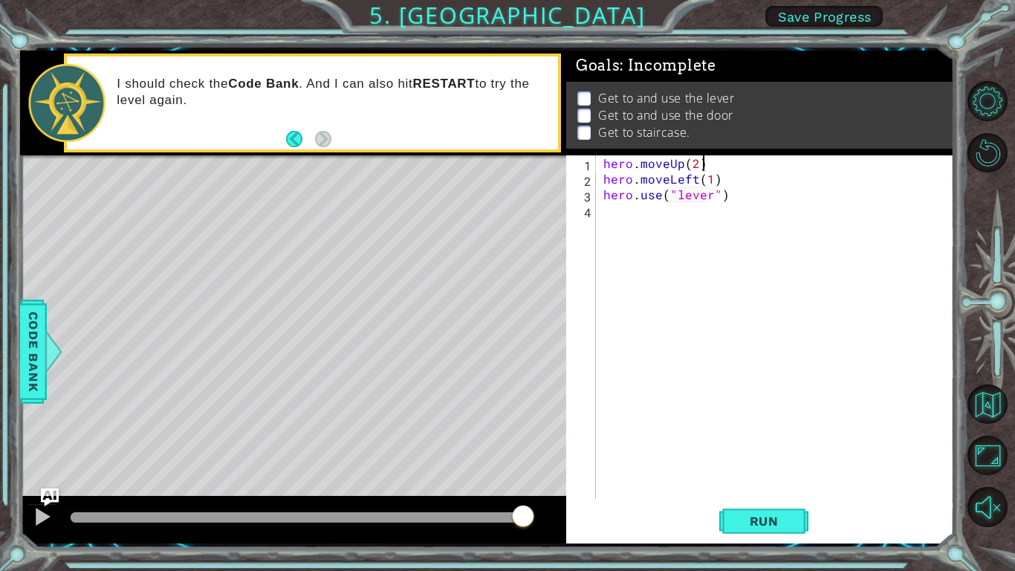
click at [704, 212] on div "hero . moveUp ( 2 ) hero . moveLeft ( 1 ) hero . use ( "lever" )" at bounding box center [778, 342] width 357 height 374
type textarea "hero.moveUp(2)"
click at [702, 216] on div "hero . moveUp ( 2 ) hero . moveLeft ( 1 ) hero . use ( "lever" )" at bounding box center [778, 342] width 357 height 374
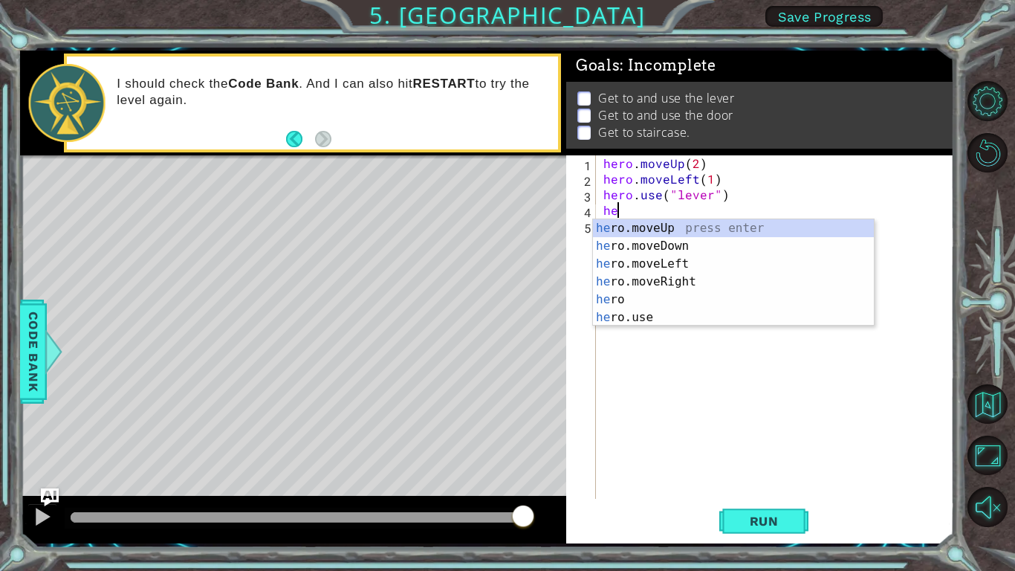
type textarea "hero"
click at [683, 299] on div "hero press enter hero .moveUp press enter hero .moveDown press enter hero .move…" at bounding box center [733, 290] width 281 height 143
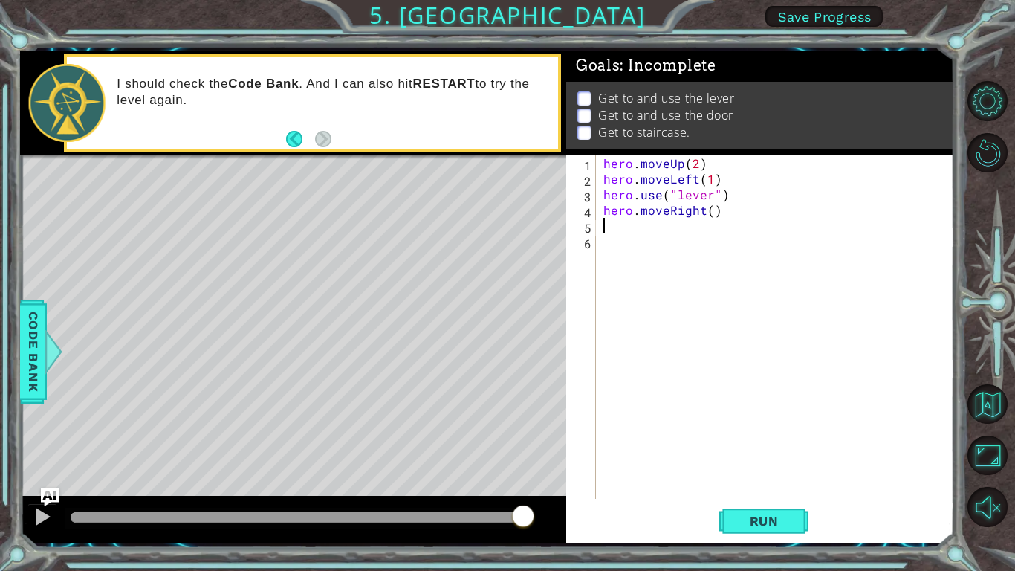
type textarea "3"
click at [712, 210] on div "hero . moveUp ( 2 ) hero . moveLeft ( 1 ) hero . use ( "lever" ) hero . moveRig…" at bounding box center [778, 342] width 357 height 374
type textarea "hero.moveRight(3)"
click at [667, 223] on div "hero . moveUp ( 2 ) hero . moveLeft ( 1 ) hero . use ( "lever" ) hero . moveRig…" at bounding box center [778, 342] width 357 height 374
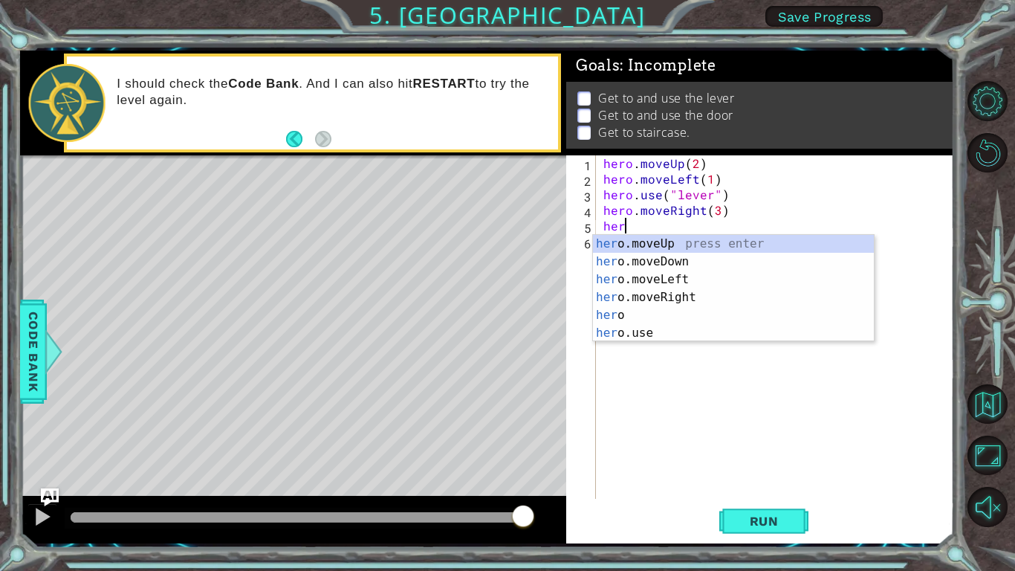
scroll to position [0, 1]
click at [653, 336] on div "hero press enter hero .moveUp press enter hero .moveDown press enter hero .move…" at bounding box center [733, 306] width 281 height 143
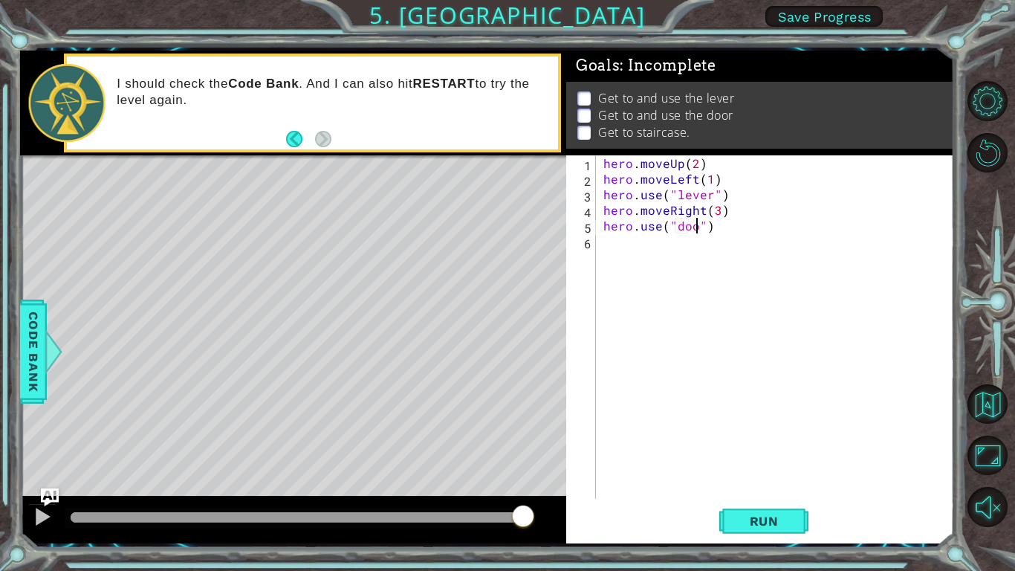
scroll to position [0, 6]
type textarea "hero.use("door")"
click at [734, 480] on button "Run" at bounding box center [763, 520] width 89 height 39
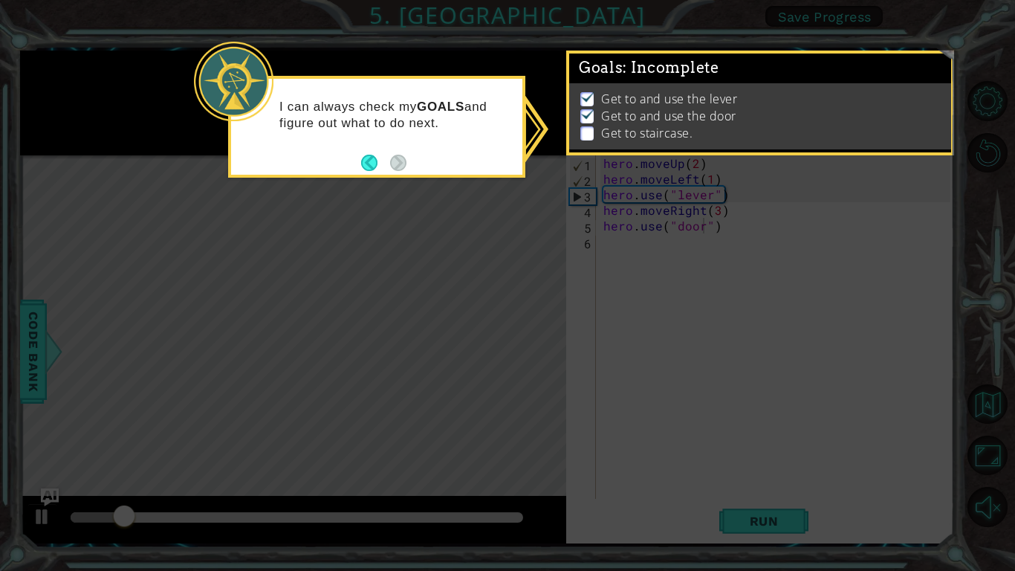
click at [406, 220] on icon at bounding box center [507, 285] width 1015 height 571
click at [773, 102] on li "Get to and use the lever" at bounding box center [761, 99] width 363 height 17
click at [782, 342] on icon at bounding box center [507, 285] width 1015 height 571
click at [704, 118] on p "Get to and use the door" at bounding box center [668, 116] width 135 height 16
click at [630, 121] on p "Get to and use the door" at bounding box center [668, 116] width 135 height 16
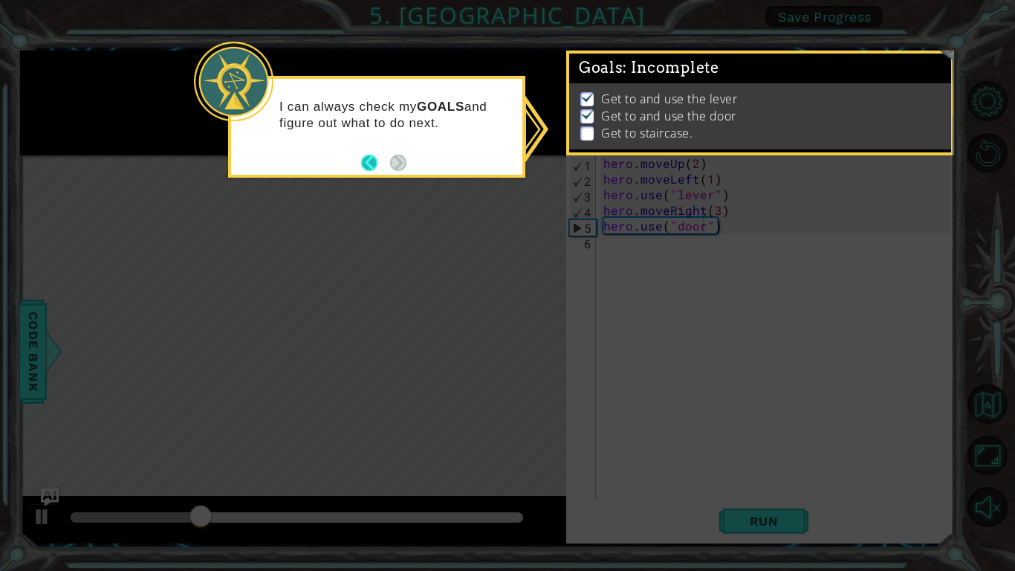
click at [374, 158] on button "Back" at bounding box center [375, 163] width 29 height 16
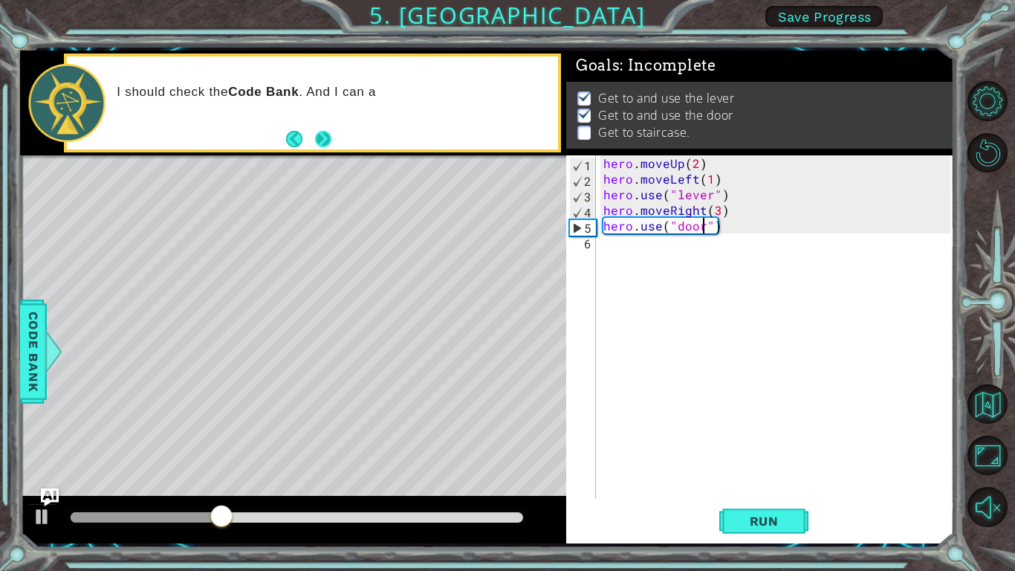
click at [316, 136] on button "Next" at bounding box center [323, 139] width 16 height 16
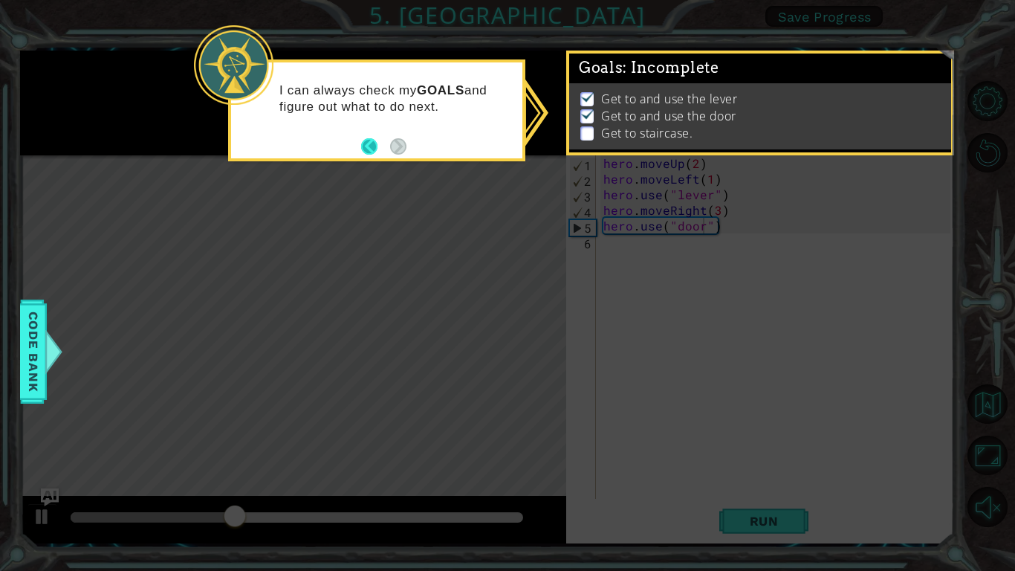
click at [370, 150] on button "Back" at bounding box center [375, 146] width 29 height 16
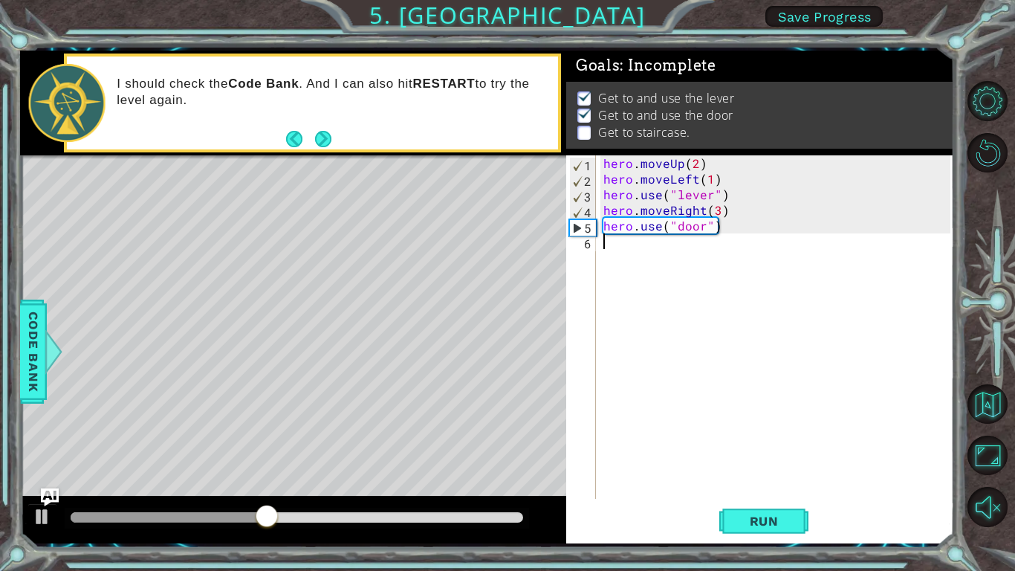
click at [613, 236] on div "hero . moveUp ( 2 ) hero . moveLeft ( 1 ) hero . use ( "lever" ) hero . moveRig…" at bounding box center [778, 342] width 357 height 374
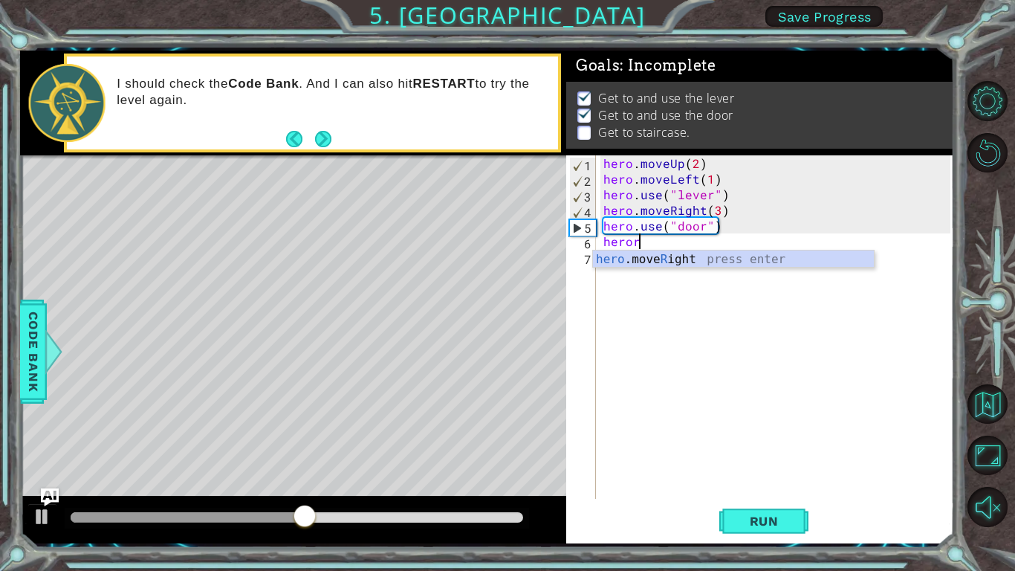
type textarea "hero"
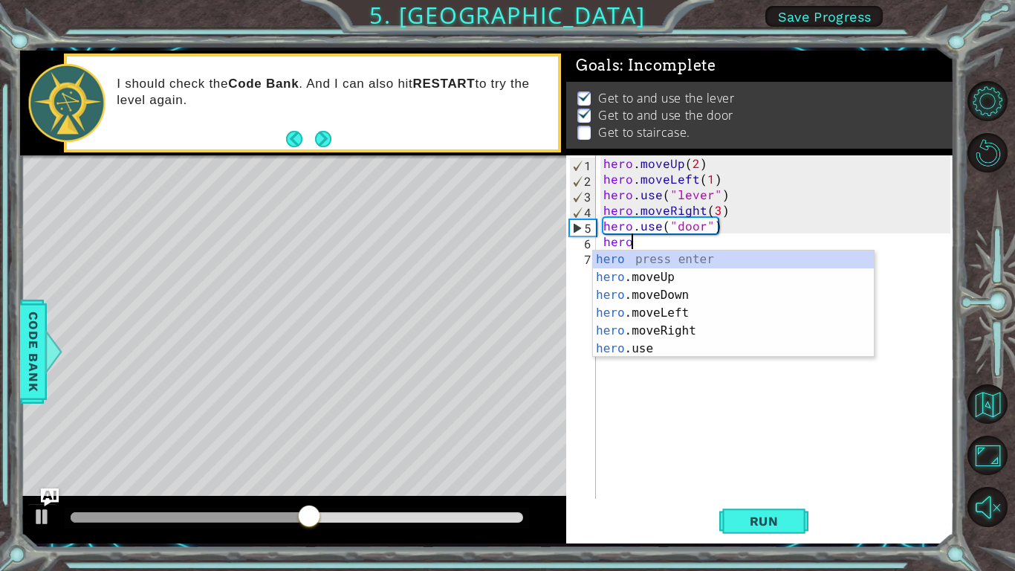
scroll to position [0, 1]
click at [620, 279] on div "hero press enter hero .moveUp press enter hero .moveDown press enter hero .move…" at bounding box center [733, 321] width 281 height 143
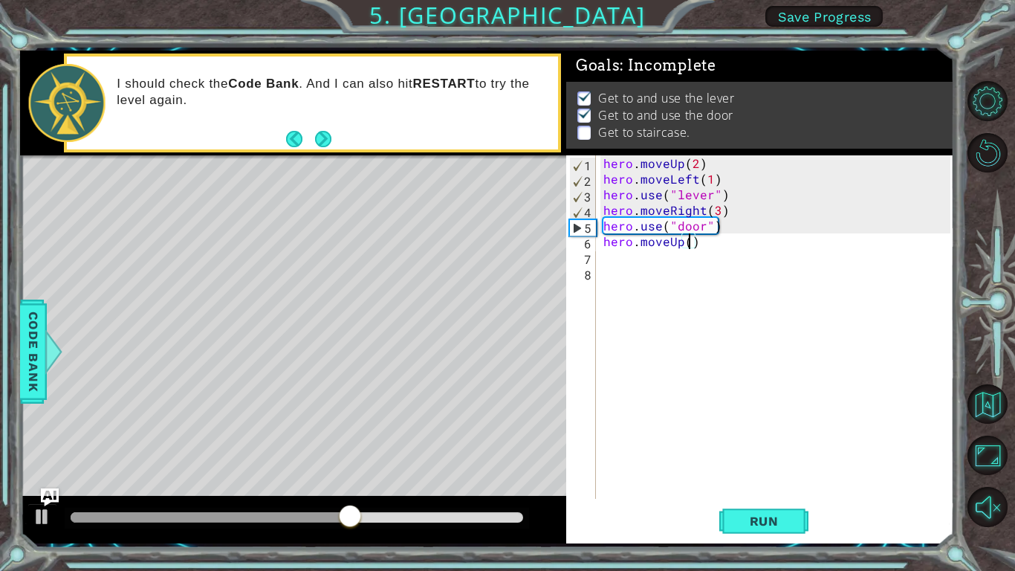
click at [688, 246] on div "hero . moveUp ( 2 ) hero . moveLeft ( 1 ) hero . use ( "lever" ) hero . moveRig…" at bounding box center [778, 342] width 357 height 374
type textarea "hero.moveUp(2)"
click at [679, 258] on div "hero . moveUp ( 2 ) hero . moveLeft ( 1 ) hero . use ( "lever" ) hero . moveRig…" at bounding box center [778, 342] width 357 height 374
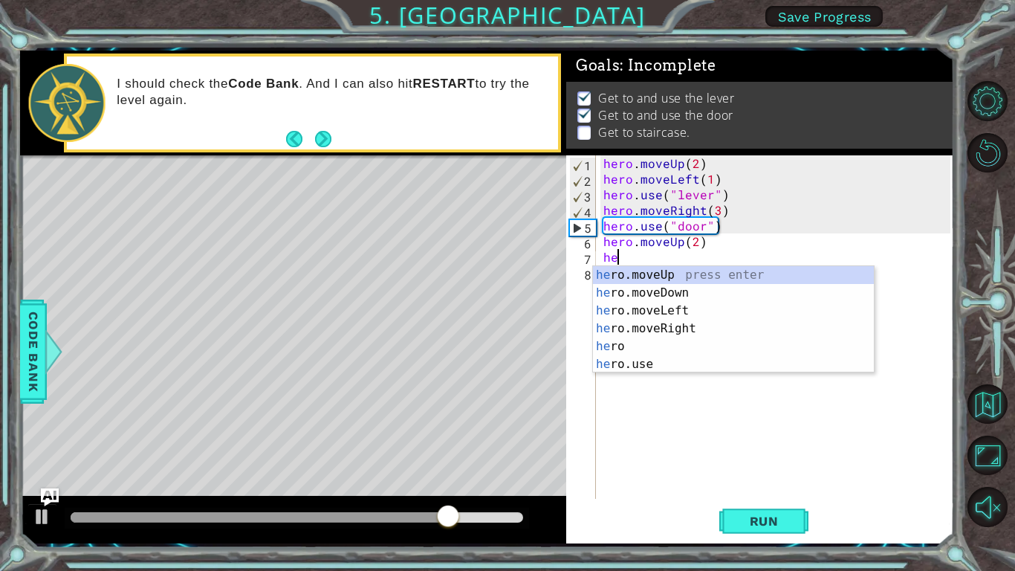
type textarea "hero"
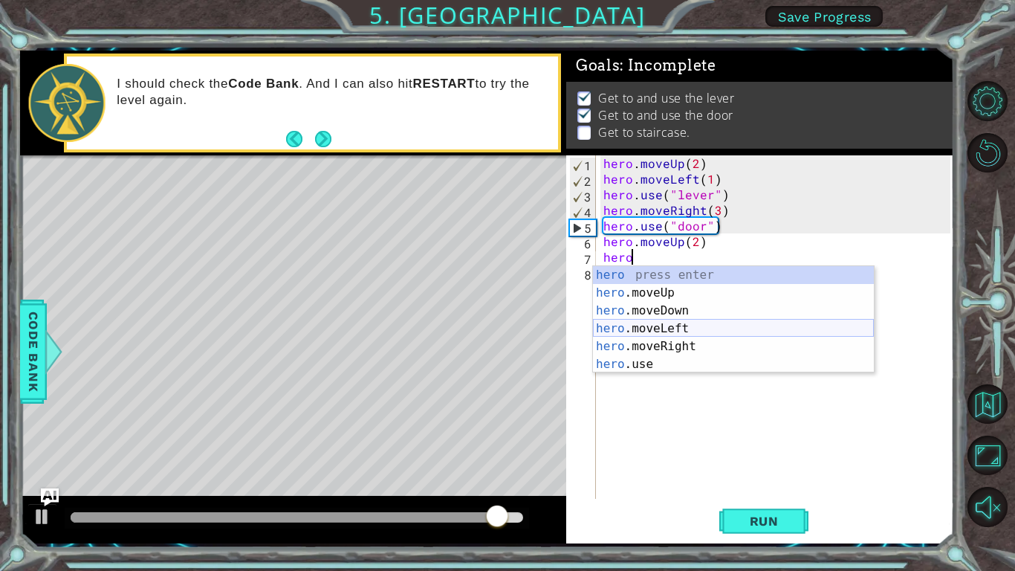
click at [681, 325] on div "hero press enter hero .moveUp press enter hero .moveDown press enter hero .move…" at bounding box center [733, 337] width 281 height 143
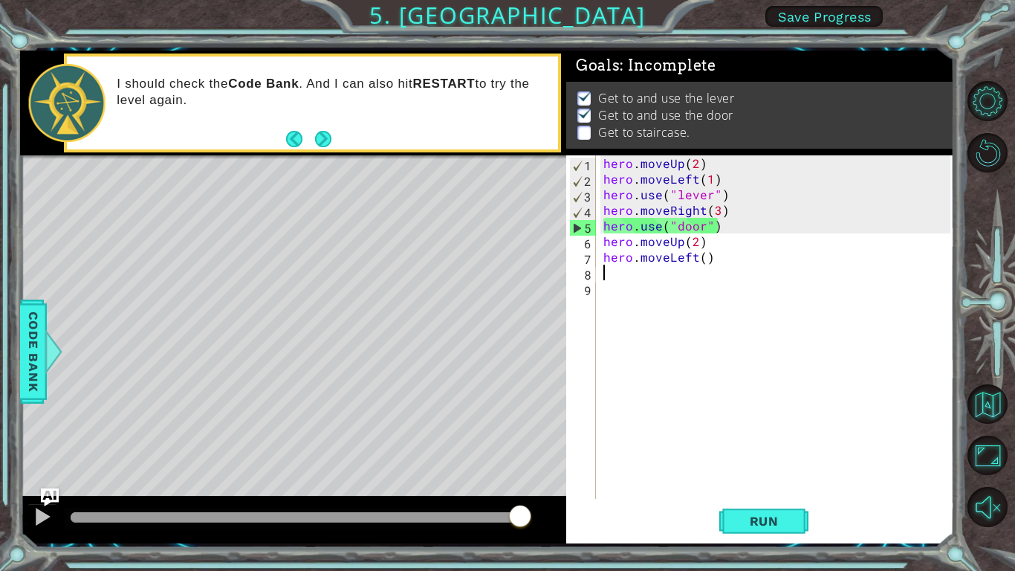
click at [702, 257] on div "hero . moveUp ( 2 ) hero . moveLeft ( 1 ) hero . use ( "lever" ) hero . moveRig…" at bounding box center [778, 342] width 357 height 374
type textarea "hero.moveLeft(4)"
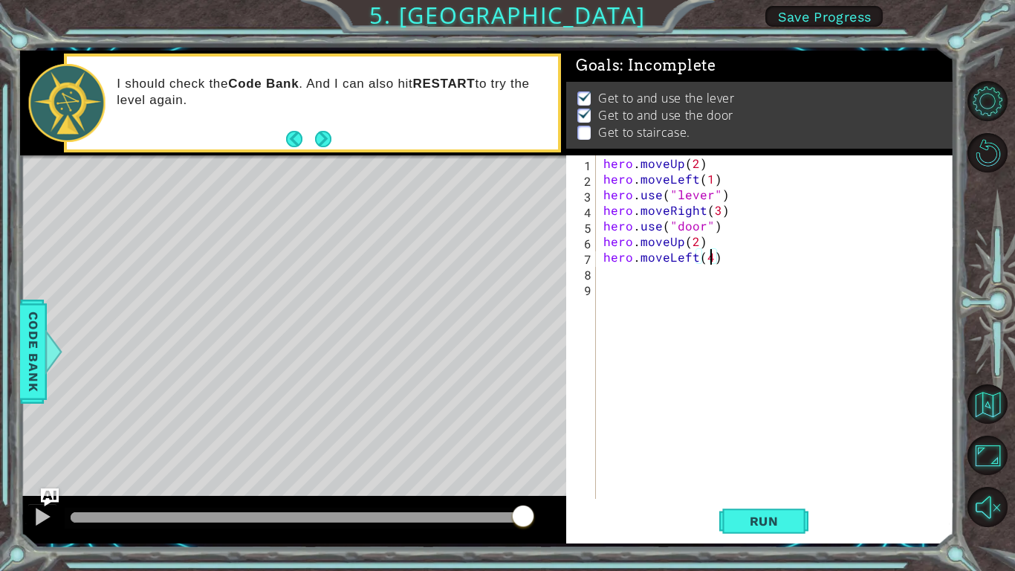
scroll to position [0, 6]
click at [635, 271] on div "hero . moveUp ( 2 ) hero . moveLeft ( 1 ) hero . use ( "lever" ) hero . moveRig…" at bounding box center [778, 342] width 357 height 374
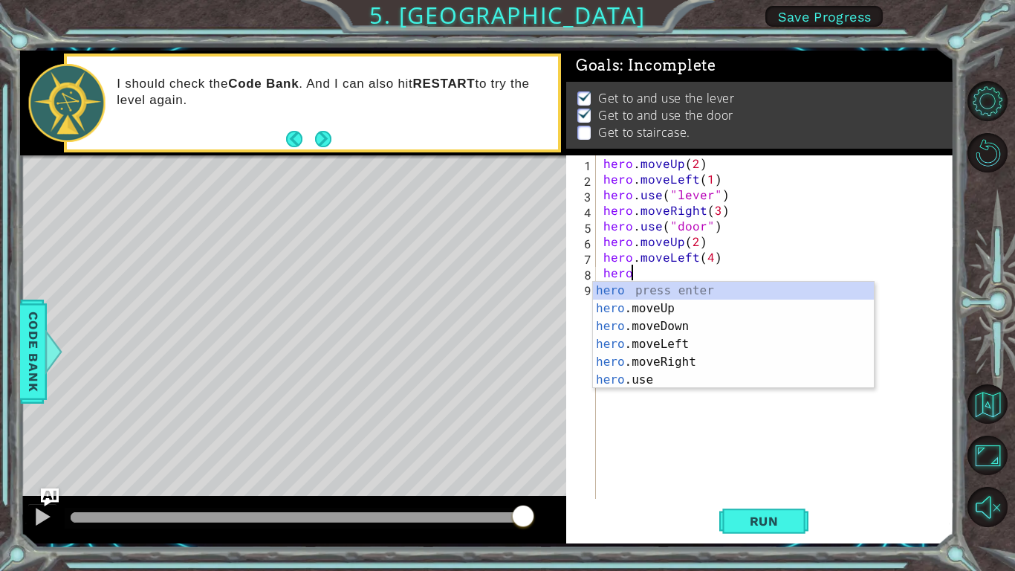
scroll to position [0, 1]
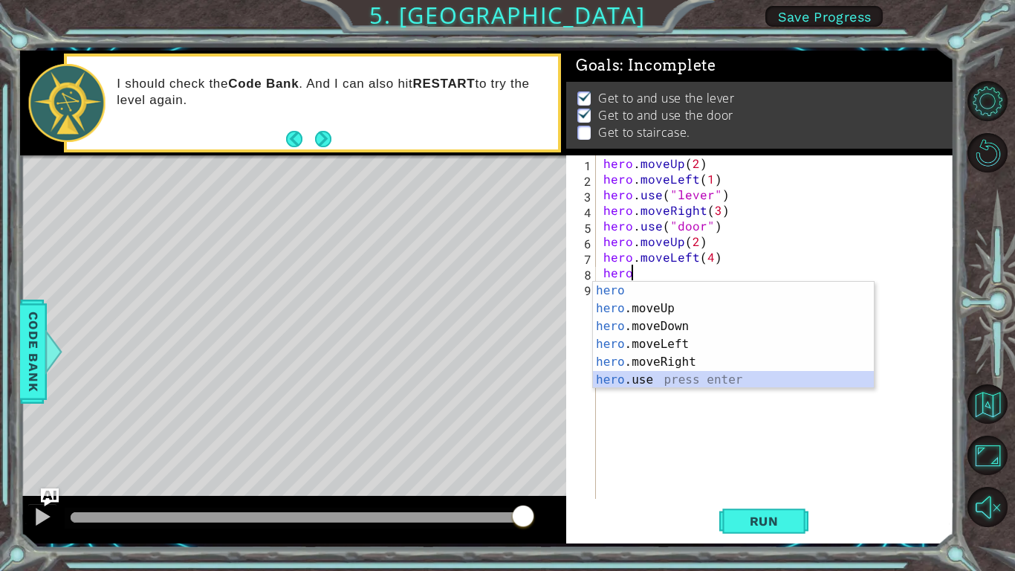
click at [651, 377] on div "hero press enter hero .moveUp press enter hero .moveDown press enter hero .move…" at bounding box center [733, 353] width 281 height 143
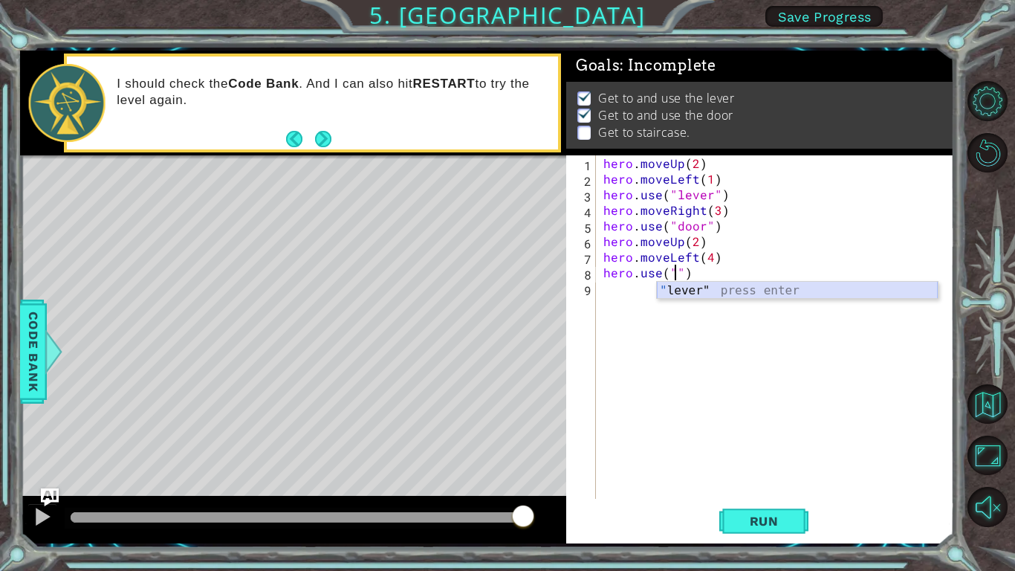
click at [698, 285] on div "" lever" press enter" at bounding box center [797, 308] width 281 height 53
type textarea "hero.use("lever")"
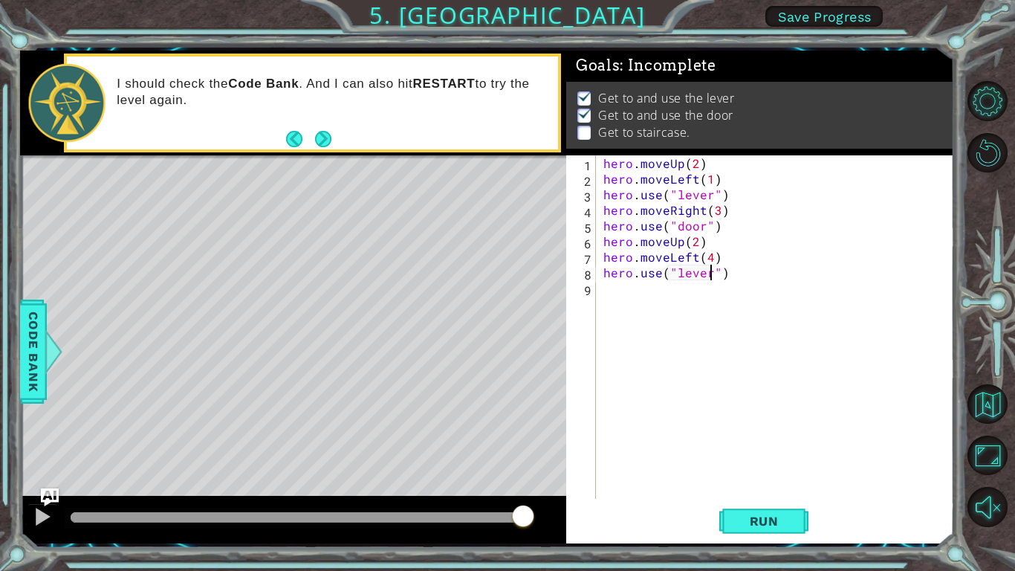
click at [696, 286] on div "hero . moveUp ( 2 ) hero . moveLeft ( 1 ) hero . use ( "lever" ) hero . moveRig…" at bounding box center [778, 342] width 357 height 374
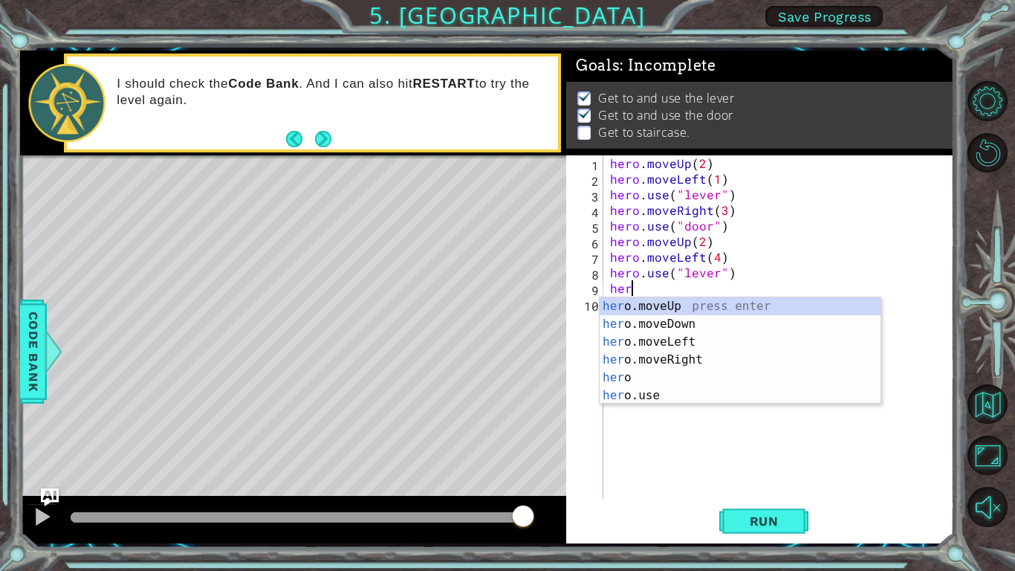
type textarea "hero"
click at [697, 379] on div "hero press enter hero .moveUp press enter hero .moveDown press enter hero .move…" at bounding box center [740, 368] width 281 height 143
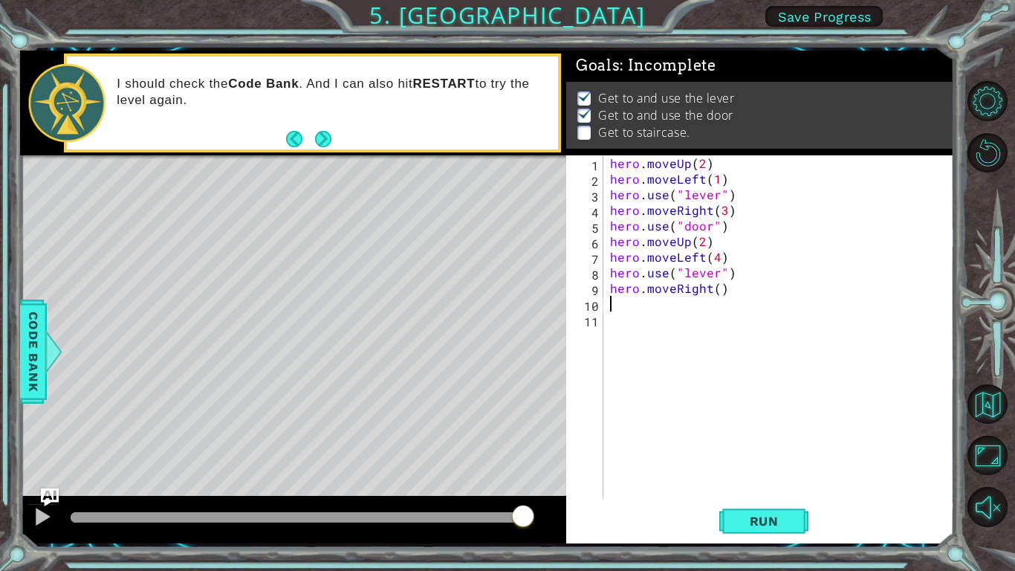
scroll to position [0, 0]
click at [715, 291] on div "hero . moveUp ( 2 ) hero . moveLeft ( 1 ) hero . use ( "lever" ) hero . moveRig…" at bounding box center [782, 342] width 351 height 374
type textarea "hero.moveRight(1)"
click at [701, 304] on div "hero . moveUp ( 2 ) hero . moveLeft ( 1 ) hero . use ( "lever" ) hero . moveRig…" at bounding box center [782, 342] width 351 height 374
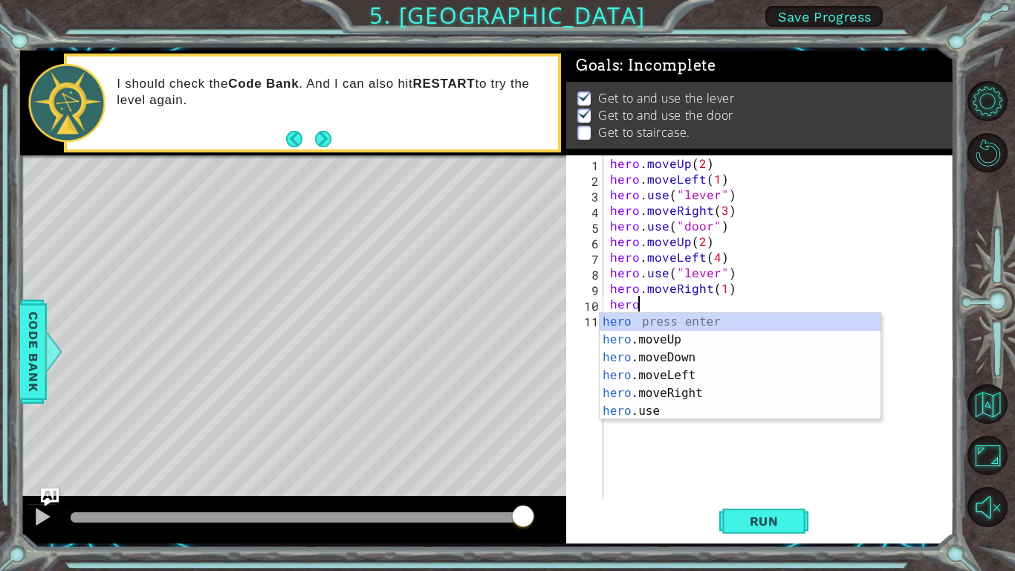
scroll to position [0, 1]
click at [704, 405] on div "hero press enter hero .moveUp press enter hero .moveDown press enter hero .move…" at bounding box center [740, 384] width 281 height 143
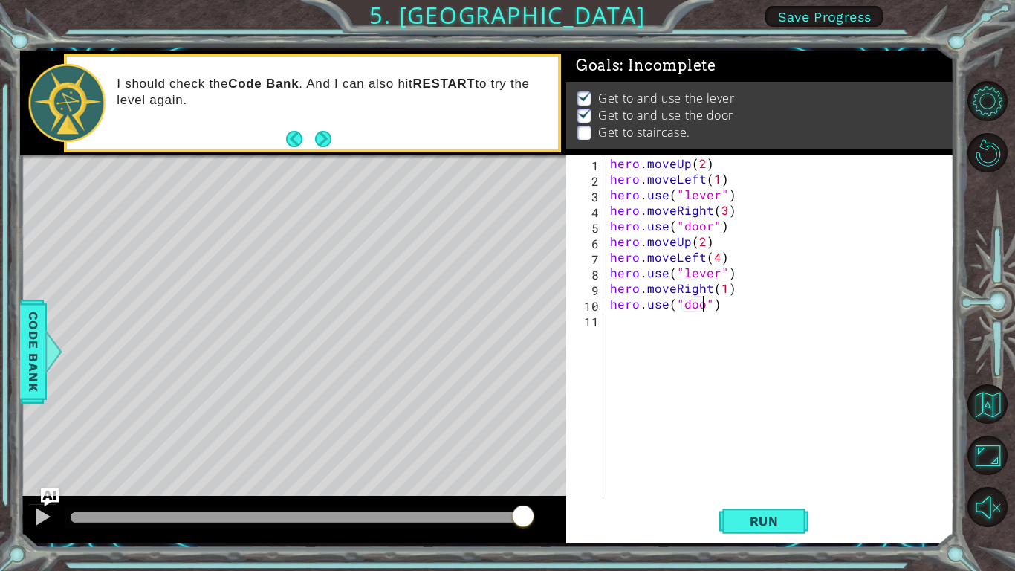
scroll to position [0, 6]
type textarea "hero.use("door")"
click at [762, 480] on span "Run" at bounding box center [764, 520] width 59 height 15
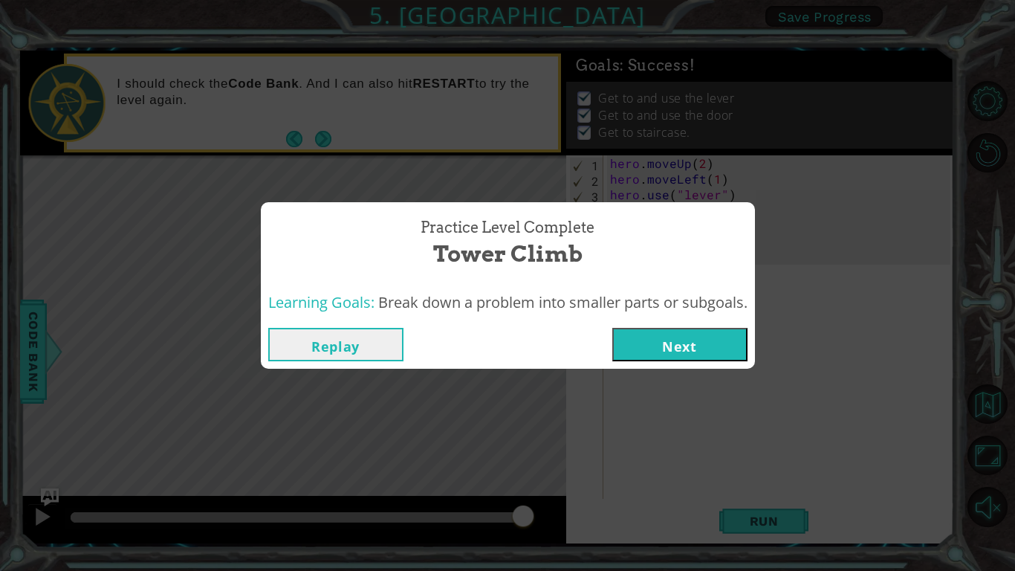
click at [738, 354] on button "Next" at bounding box center [679, 344] width 135 height 33
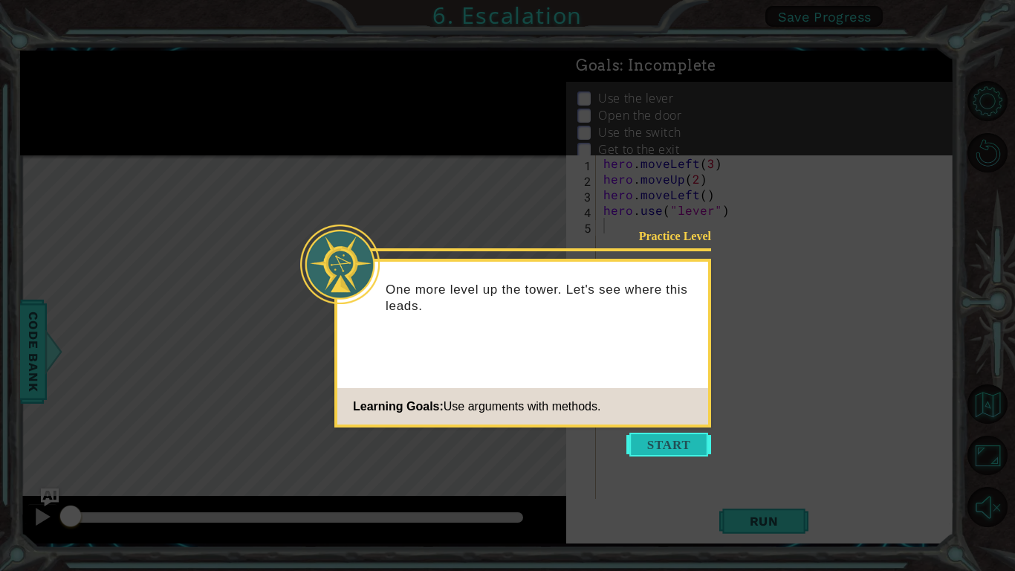
click at [659, 446] on button "Start" at bounding box center [668, 444] width 85 height 24
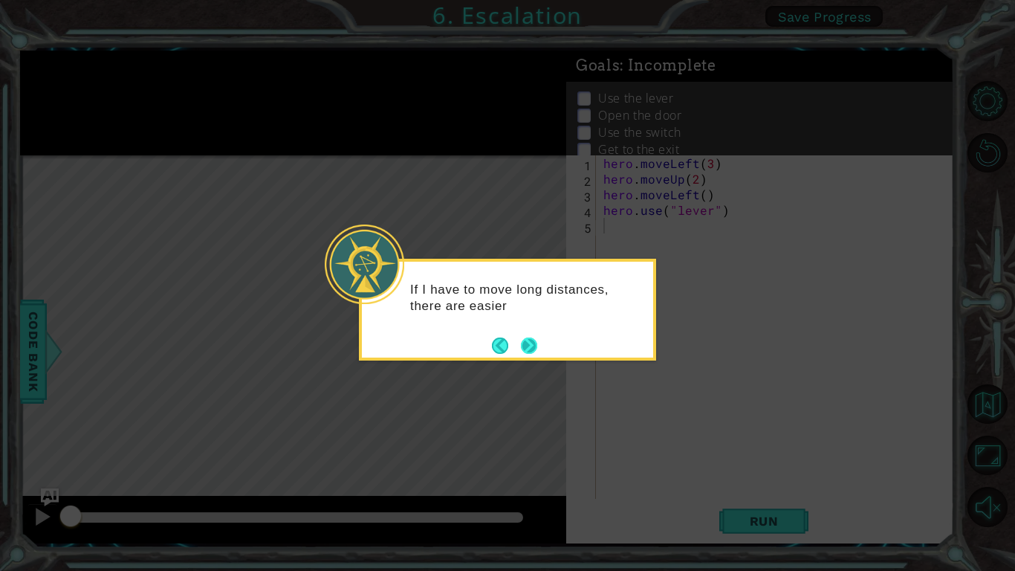
click at [527, 342] on button "Next" at bounding box center [529, 345] width 16 height 16
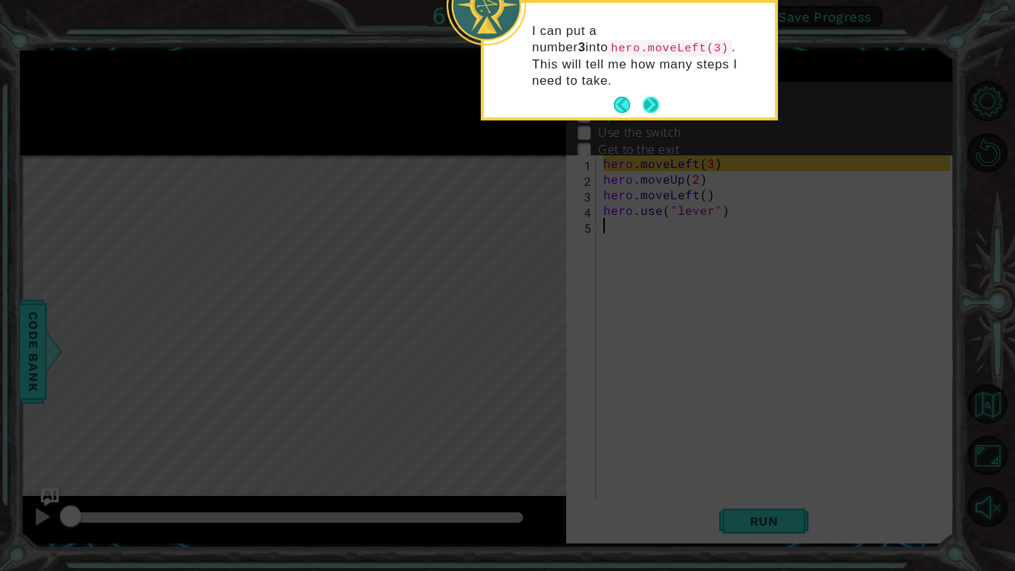
click at [650, 97] on button "Next" at bounding box center [651, 105] width 16 height 16
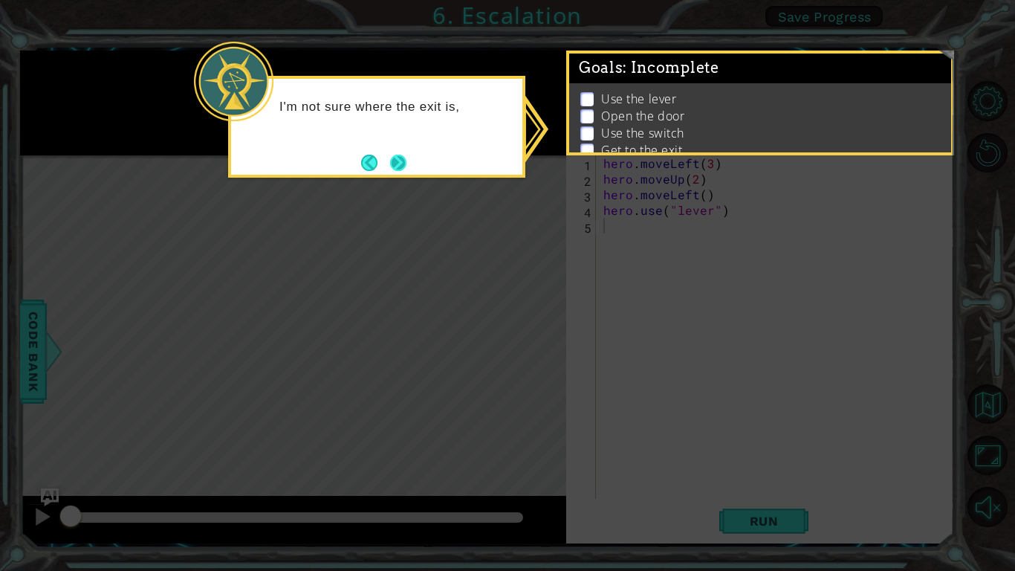
click at [392, 164] on button "Next" at bounding box center [398, 163] width 16 height 16
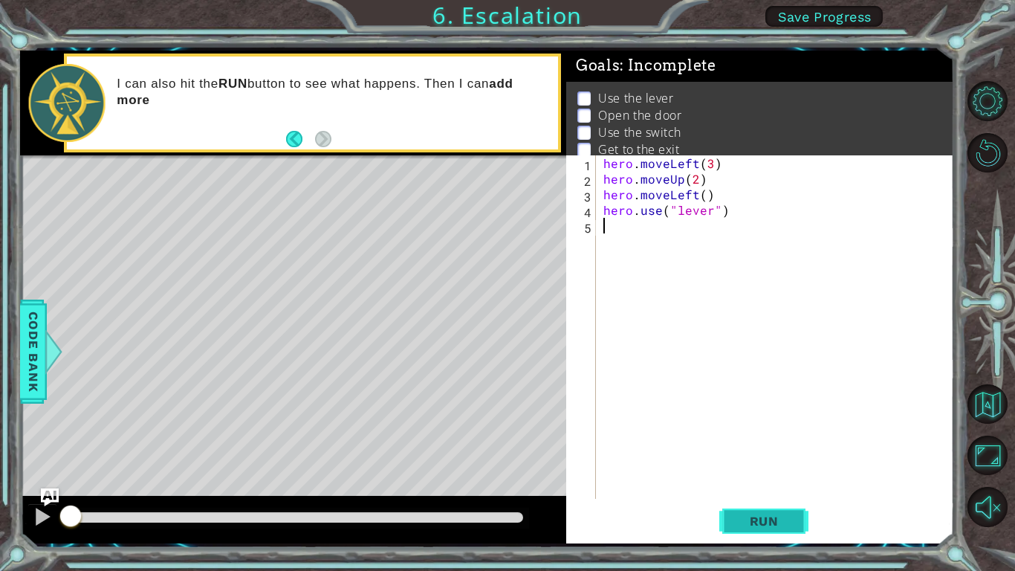
click at [738, 480] on button "Run" at bounding box center [763, 520] width 89 height 39
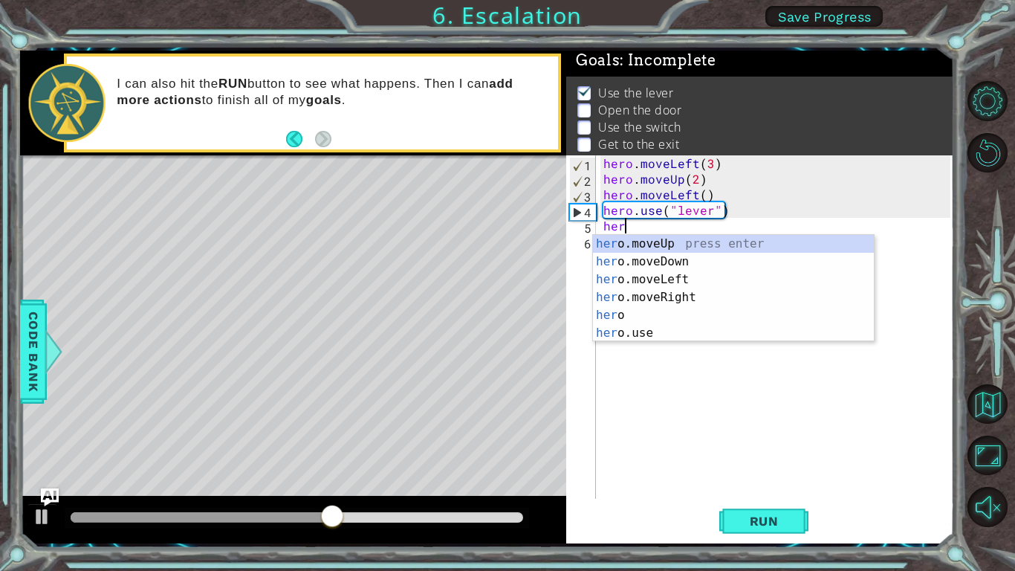
scroll to position [0, 1]
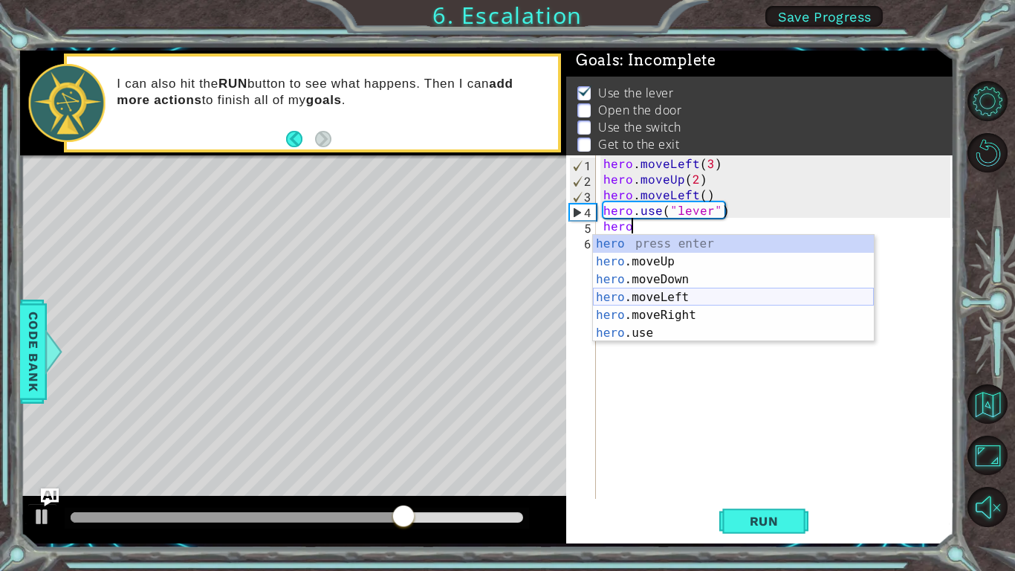
click at [638, 301] on div "hero press enter hero .moveUp press enter hero .moveDown press enter hero .move…" at bounding box center [733, 306] width 281 height 143
type textarea "hero.moveLeft(1)"
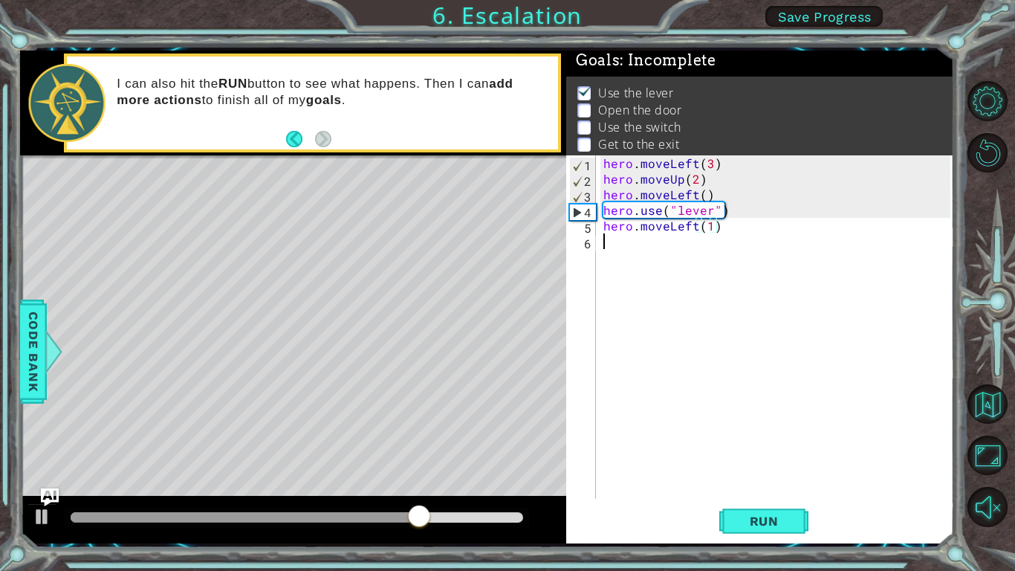
click at [702, 247] on div "hero . moveLeft ( 3 ) hero . moveUp ( 2 ) hero . moveLeft ( ) hero . use ( "lev…" at bounding box center [778, 342] width 357 height 374
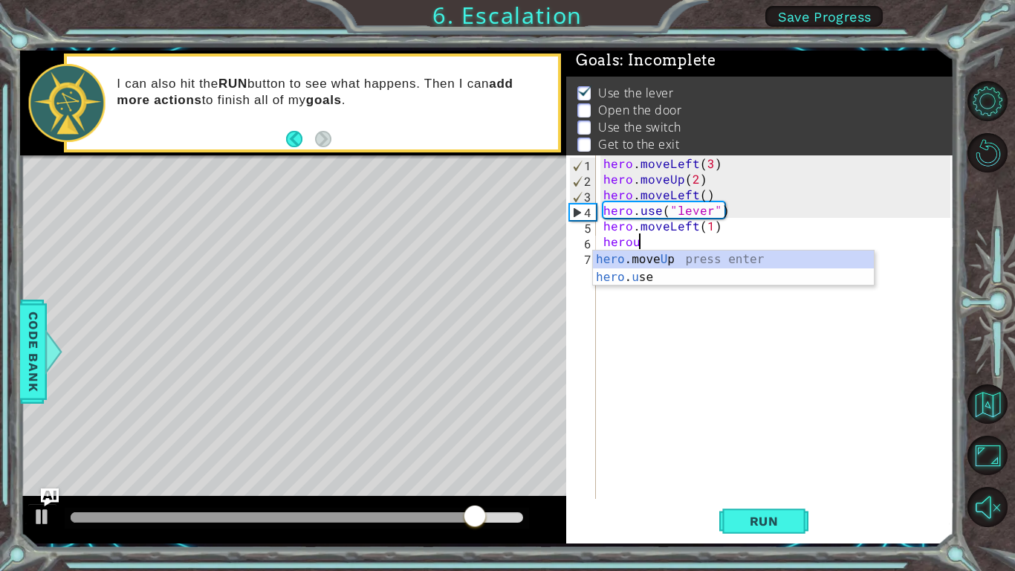
scroll to position [0, 1]
click at [692, 279] on div "hero .move U p press enter hero . u se press enter" at bounding box center [733, 285] width 281 height 71
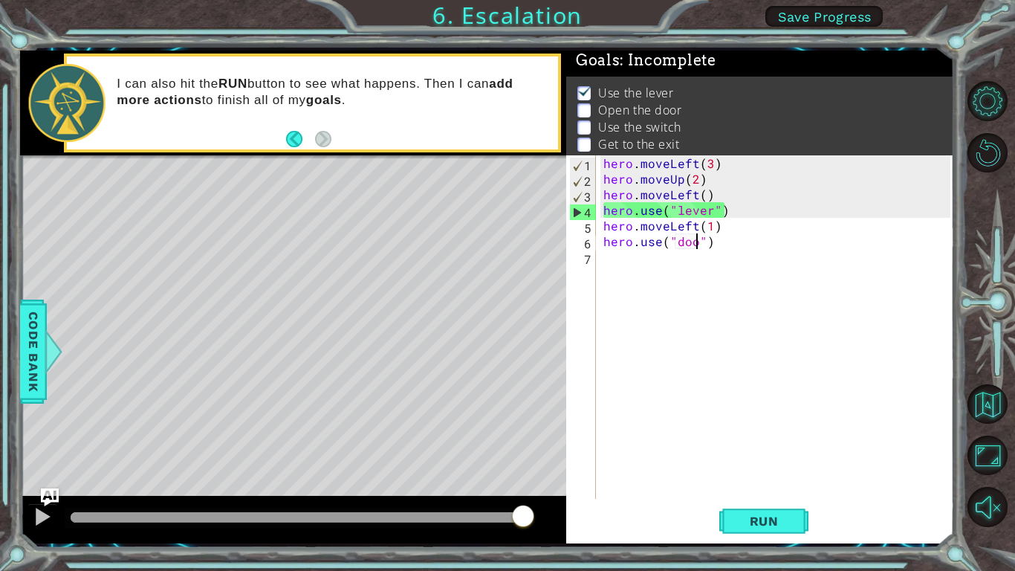
type textarea "hero.use("door")"
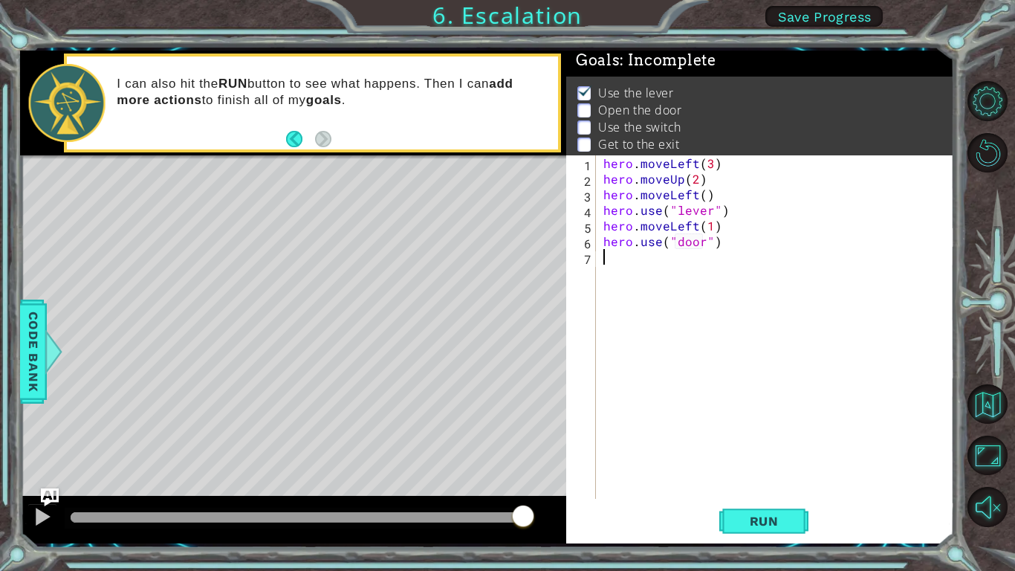
click at [676, 270] on div "hero . moveLeft ( 3 ) hero . moveUp ( 2 ) hero . moveLeft ( ) hero . use ( "lev…" at bounding box center [778, 342] width 357 height 374
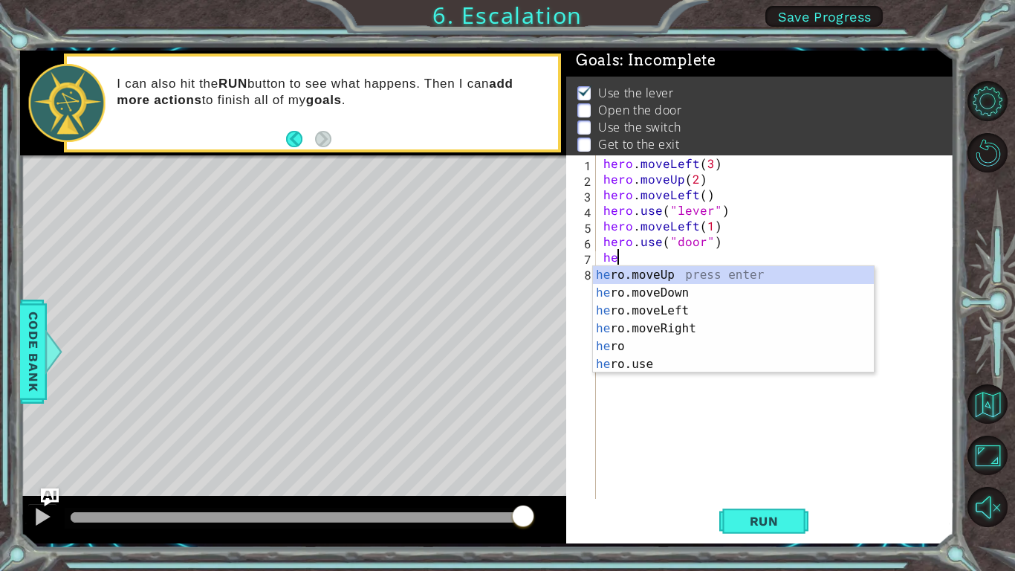
scroll to position [0, 1]
click at [679, 290] on div "hero press enter hero .moveUp press enter hero .moveDown press enter hero .move…" at bounding box center [733, 337] width 281 height 143
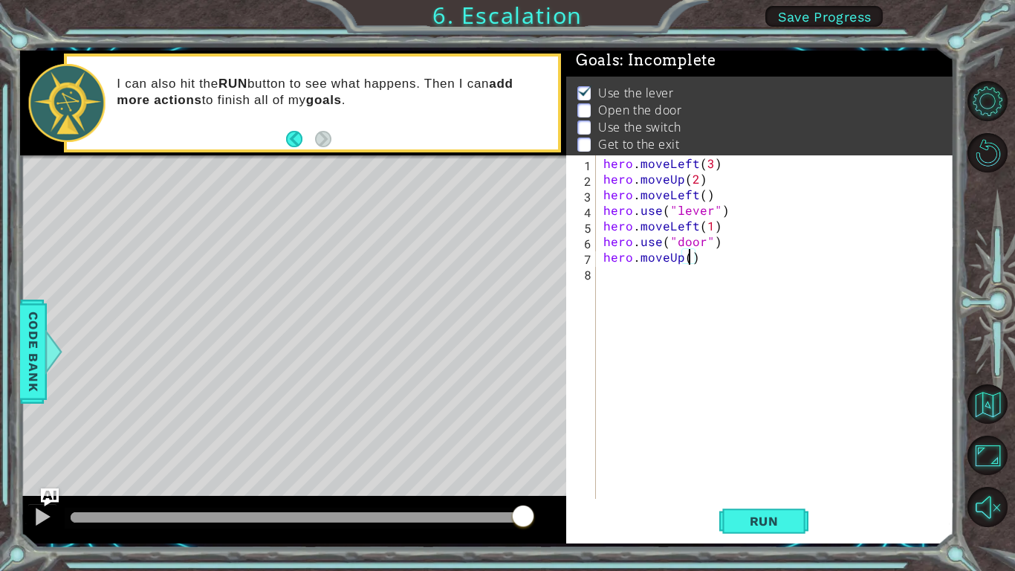
type textarea "hero.moveUp(1)"
click at [676, 274] on div "hero . moveLeft ( 3 ) hero . moveUp ( 2 ) hero . moveLeft ( ) hero . use ( "lev…" at bounding box center [778, 342] width 357 height 374
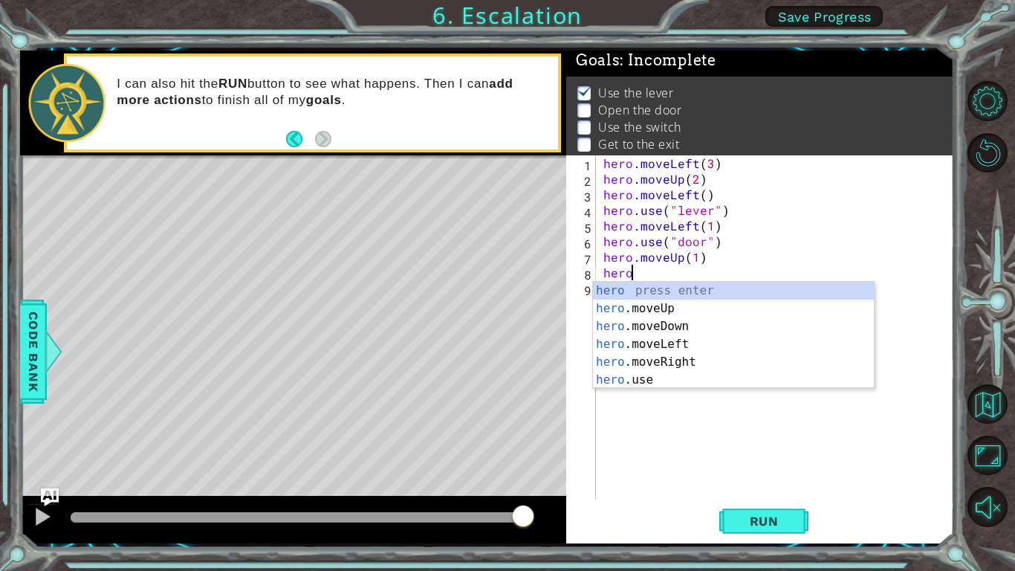
scroll to position [0, 1]
click at [671, 343] on div "hero press enter hero .moveUp press enter hero .moveDown press enter hero .move…" at bounding box center [733, 353] width 281 height 143
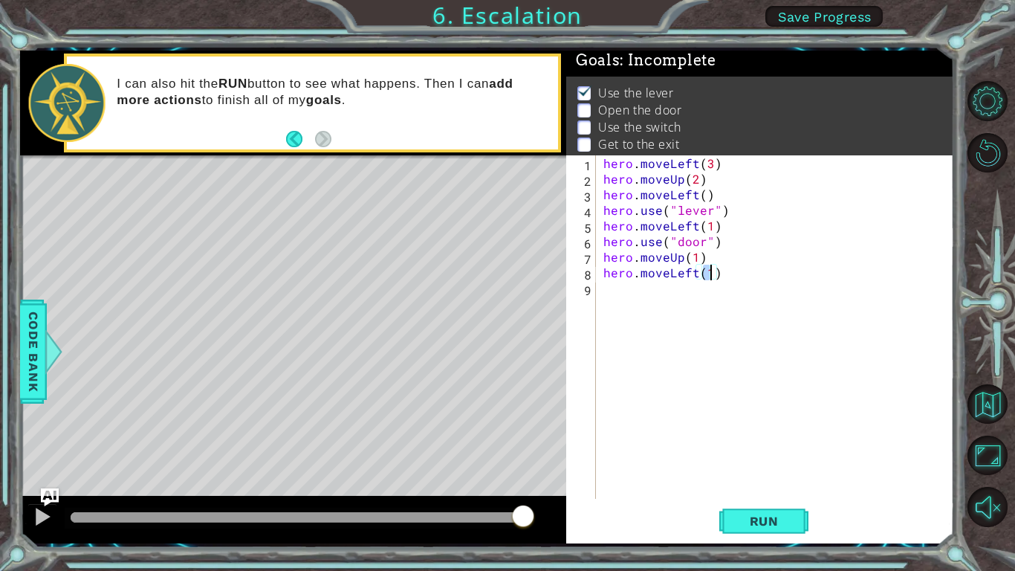
click at [697, 273] on div "hero . moveLeft ( 3 ) hero . moveUp ( 2 ) hero . moveLeft ( ) hero . use ( "lev…" at bounding box center [778, 342] width 357 height 374
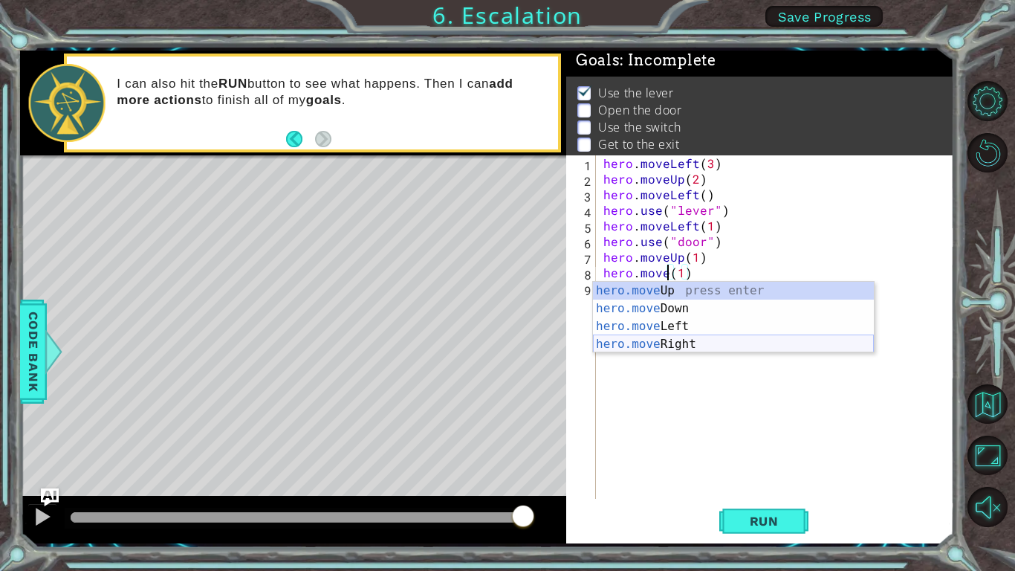
click at [686, 341] on div "hero.move Up press enter hero.move Down press enter hero.move Left press enter …" at bounding box center [733, 335] width 281 height 107
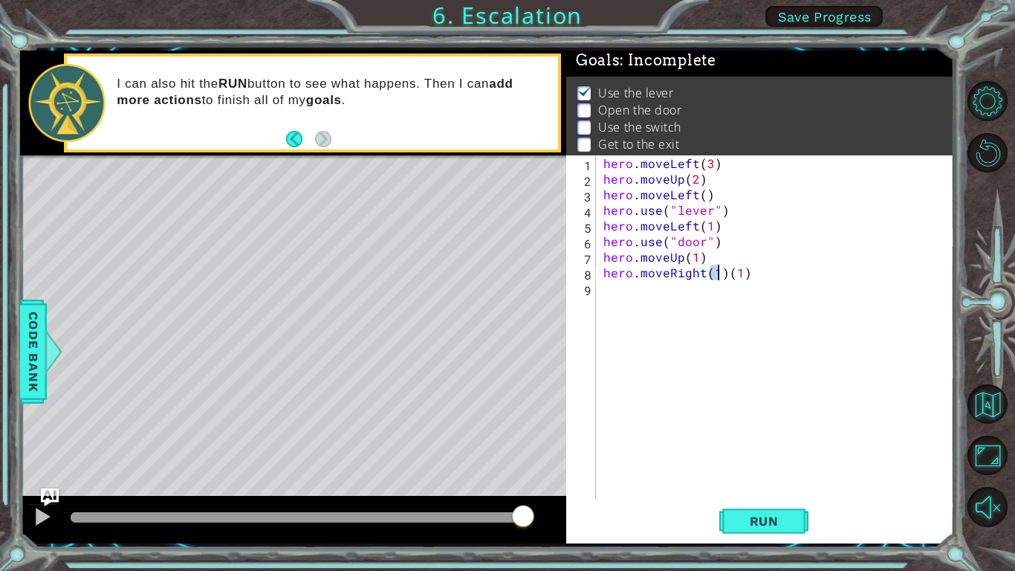
click at [740, 274] on div "hero . moveLeft ( 3 ) hero . moveUp ( 2 ) hero . moveLeft ( ) hero . use ( "lev…" at bounding box center [778, 342] width 357 height 374
click at [718, 276] on div "hero . moveLeft ( 3 ) hero . moveUp ( 2 ) hero . moveLeft ( ) hero . use ( "lev…" at bounding box center [778, 342] width 357 height 374
type textarea "hero.moveRight(2)"
click at [698, 289] on div "hero . moveLeft ( 3 ) hero . moveUp ( 2 ) hero . moveLeft ( ) hero . use ( "lev…" at bounding box center [778, 342] width 357 height 374
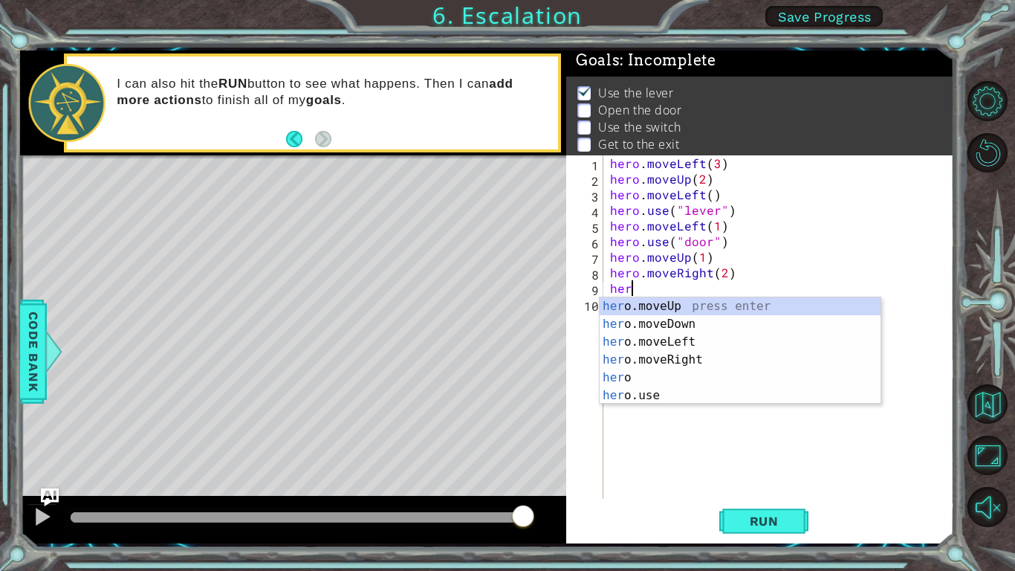
scroll to position [0, 1]
click at [696, 393] on div "hero press enter hero .moveUp press enter hero .moveDown press enter hero .move…" at bounding box center [740, 368] width 281 height 143
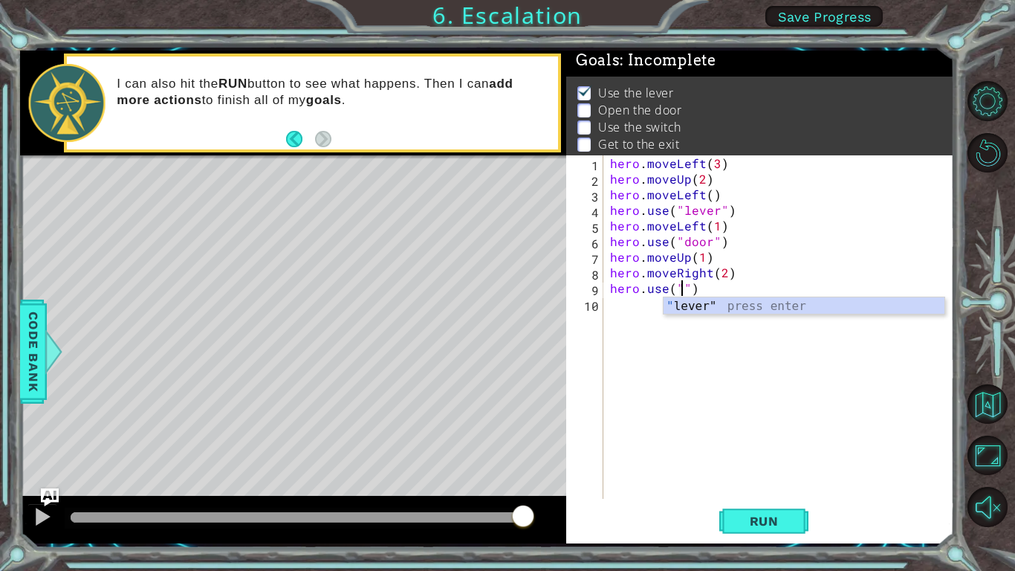
type textarea "hero.use("lever")"
click at [638, 319] on div "hero . moveLeft ( 3 ) hero . moveUp ( 2 ) hero . moveLeft ( ) hero . use ( "lev…" at bounding box center [782, 342] width 351 height 374
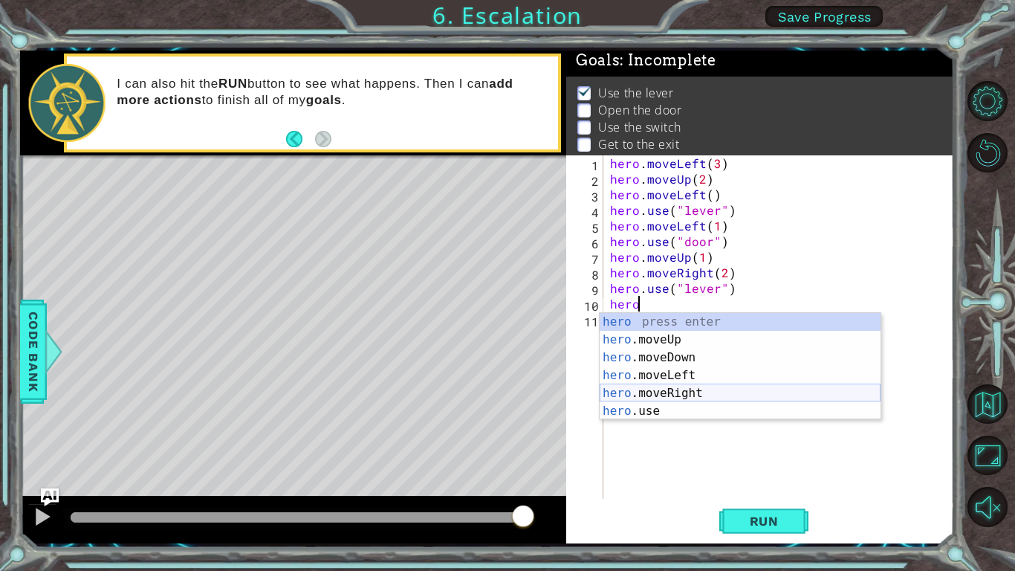
click at [655, 392] on div "hero press enter hero .moveUp press enter hero .moveDown press enter hero .move…" at bounding box center [740, 384] width 281 height 143
type textarea "hero.moveRight(1)"
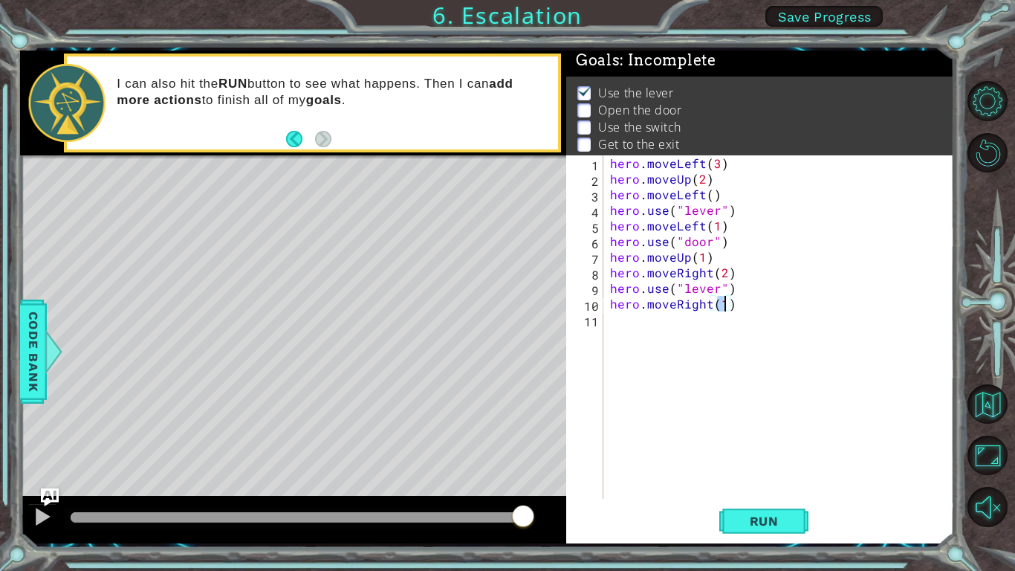
click at [684, 337] on div "hero . moveLeft ( 3 ) hero . moveUp ( 2 ) hero . moveLeft ( ) hero . use ( "lev…" at bounding box center [782, 342] width 351 height 374
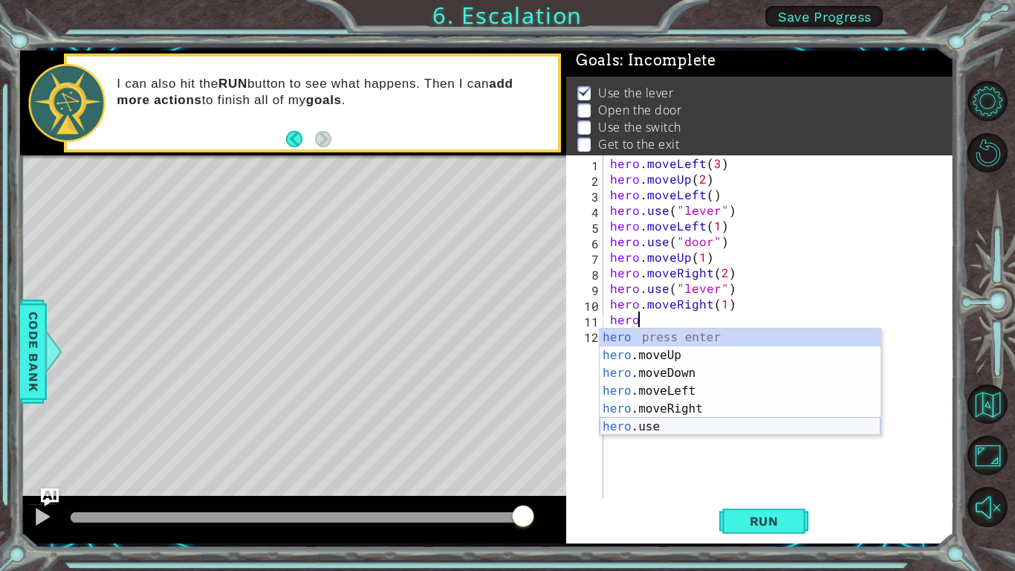
click at [664, 429] on div "hero press enter hero .moveUp press enter hero .moveDown press enter hero .move…" at bounding box center [740, 399] width 281 height 143
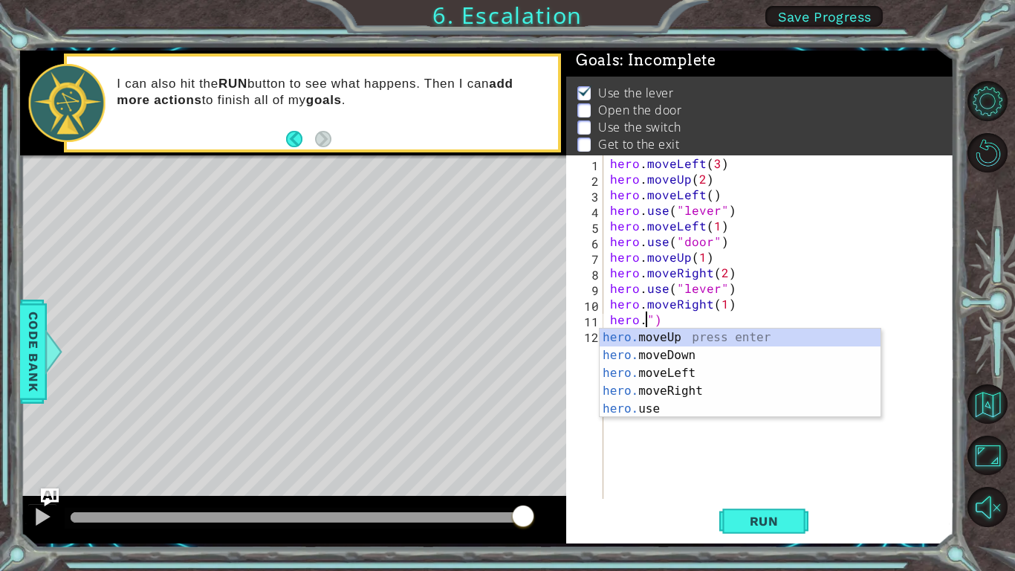
scroll to position [0, 2]
click at [682, 334] on div "hero. moveUp press enter hero. moveDown press enter hero. moveLeft press enter …" at bounding box center [740, 390] width 281 height 125
type textarea "hero.moveUp(1)")"
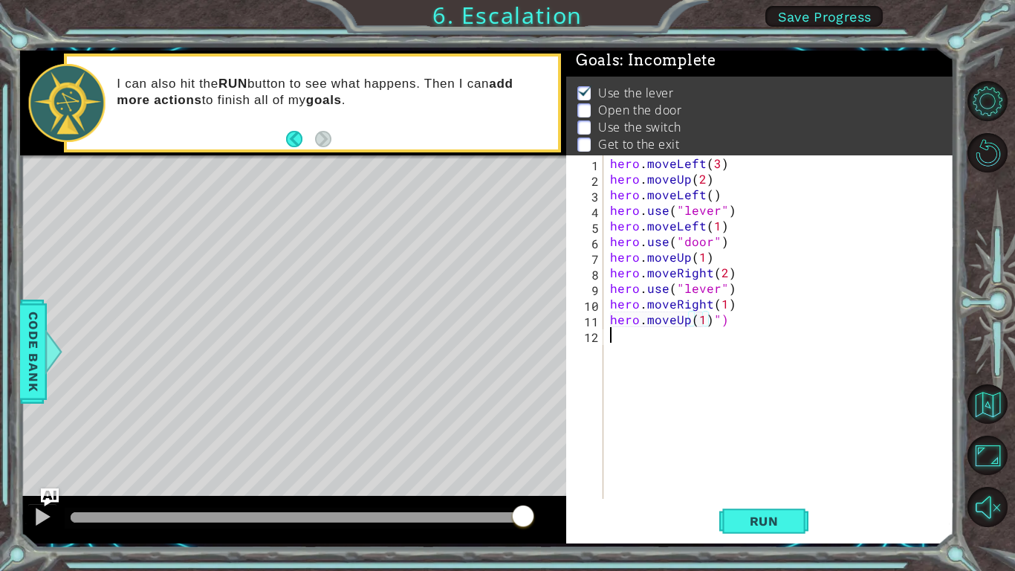
click at [684, 336] on div "hero . moveLeft ( 3 ) hero . moveUp ( 2 ) hero . moveLeft ( ) hero . use ( "lev…" at bounding box center [782, 342] width 351 height 374
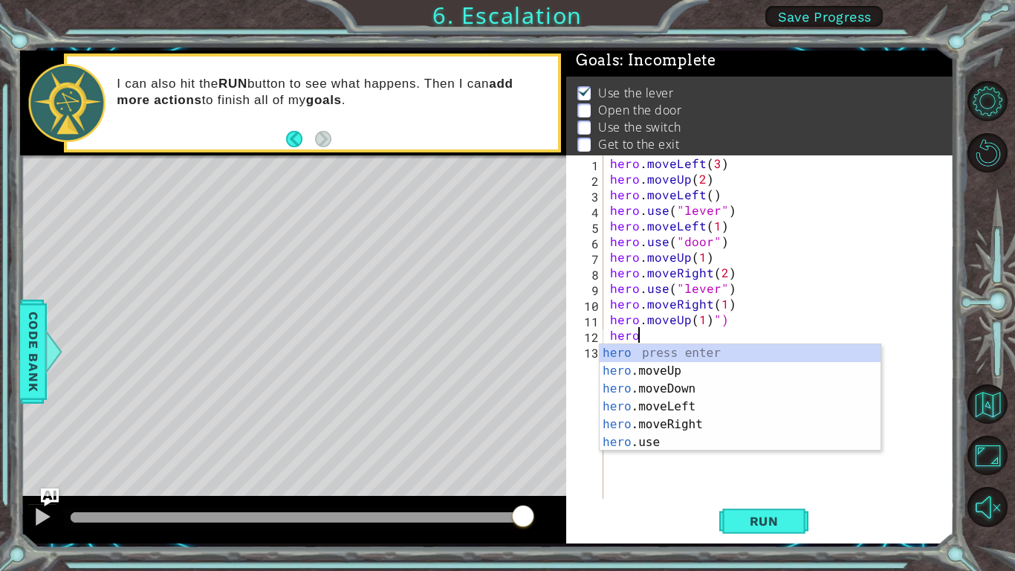
scroll to position [0, 1]
click at [660, 445] on div "hero press enter hero .moveUp press enter hero .moveDown press enter hero .move…" at bounding box center [740, 415] width 281 height 143
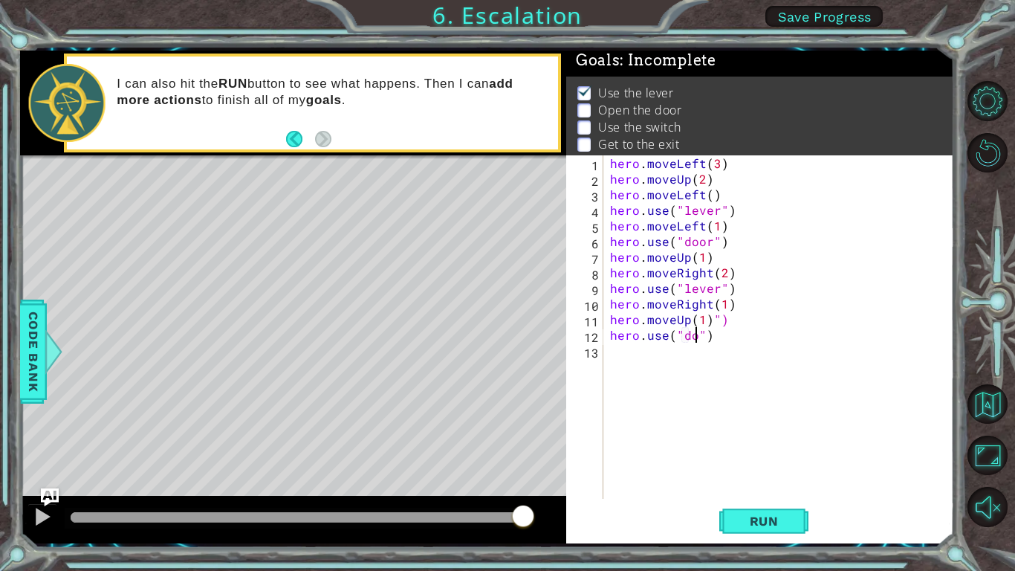
type textarea "hero.use("door")"
click at [733, 480] on button "Run" at bounding box center [763, 520] width 89 height 39
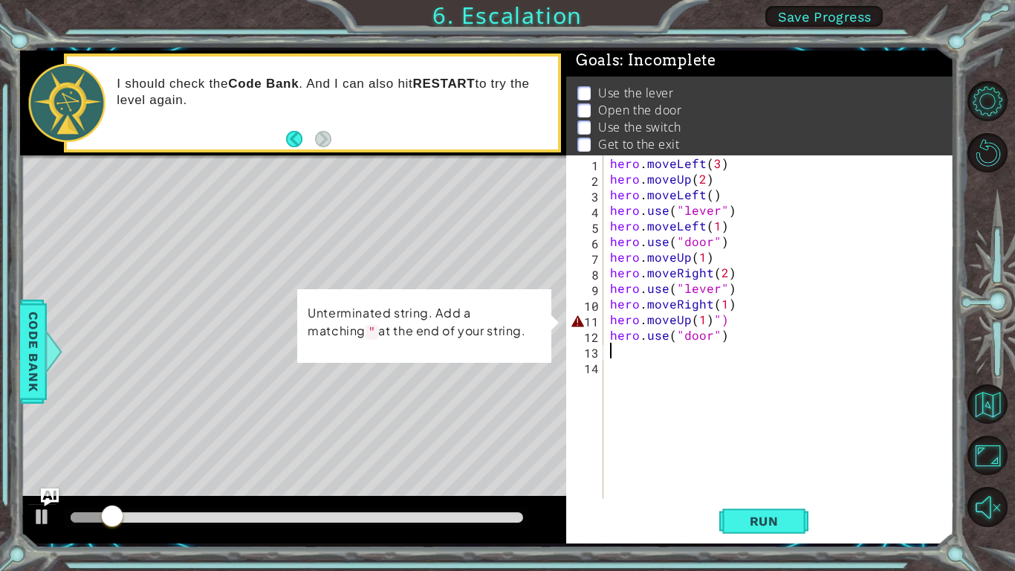
click at [744, 315] on div "hero . moveLeft ( 3 ) hero . moveUp ( 2 ) hero . moveLeft ( ) hero . use ( "lev…" at bounding box center [782, 342] width 351 height 374
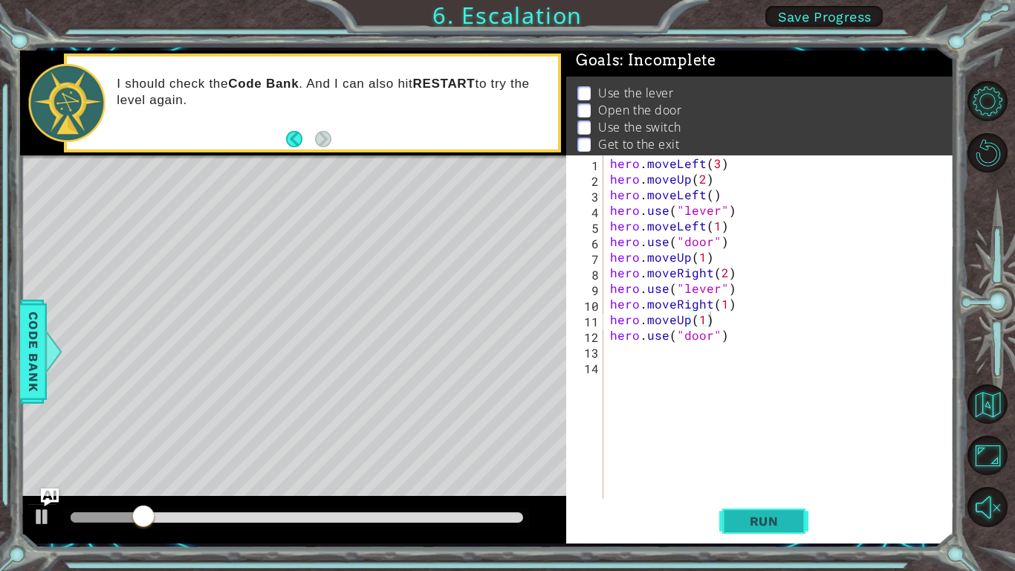
click at [731, 480] on button "Run" at bounding box center [763, 520] width 89 height 39
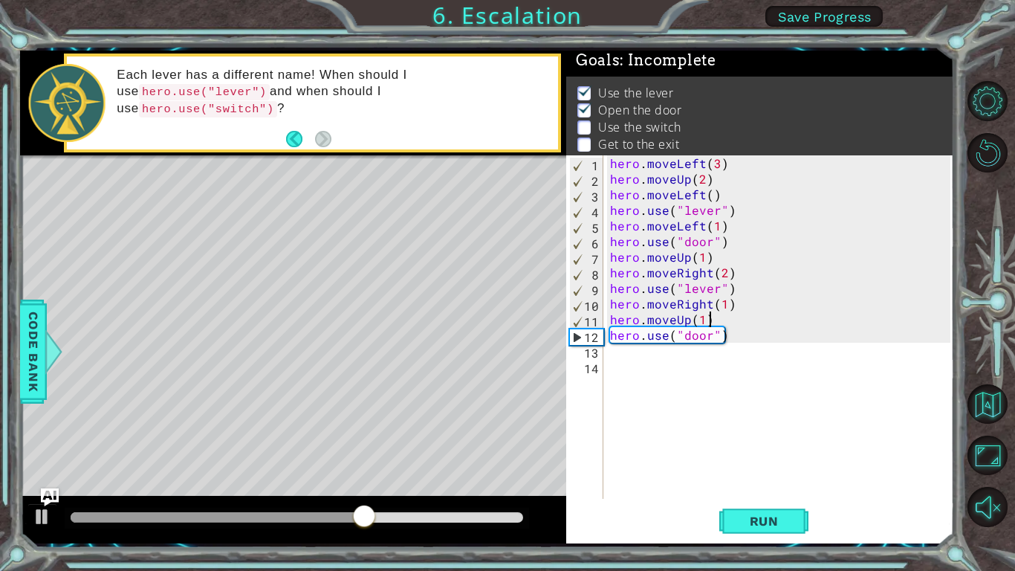
click at [707, 276] on div "hero . moveLeft ( 3 ) hero . moveUp ( 2 ) hero . moveLeft ( ) hero . use ( "lev…" at bounding box center [782, 342] width 351 height 374
click at [701, 261] on div "hero . moveLeft ( 3 ) hero . moveUp ( 2 ) hero . moveLeft ( ) hero . use ( "lev…" at bounding box center [782, 342] width 351 height 374
click at [761, 480] on span "Run" at bounding box center [764, 520] width 59 height 15
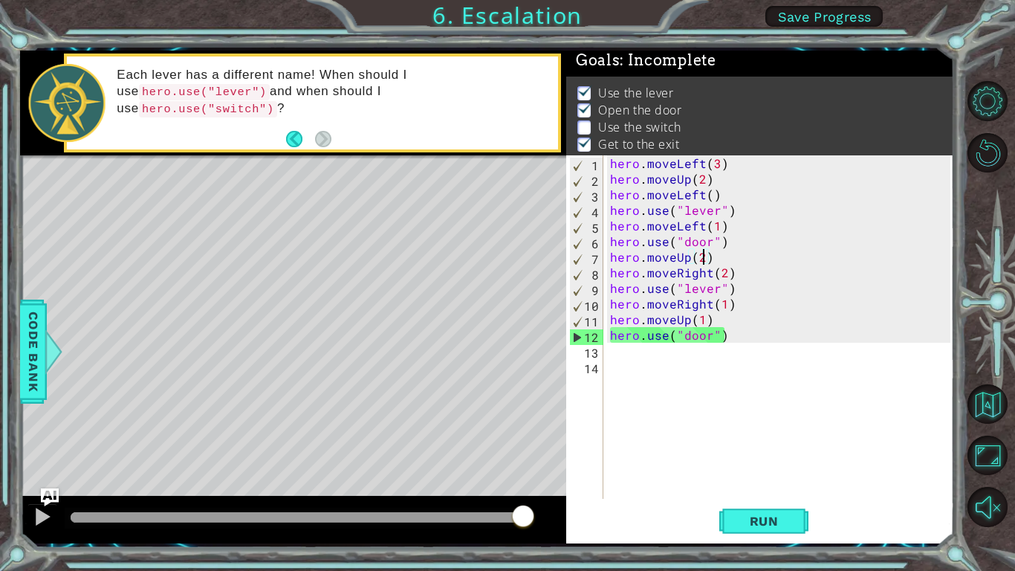
click at [714, 294] on div "hero . moveLeft ( 3 ) hero . moveUp ( 2 ) hero . moveLeft ( ) hero . use ( "lev…" at bounding box center [782, 342] width 351 height 374
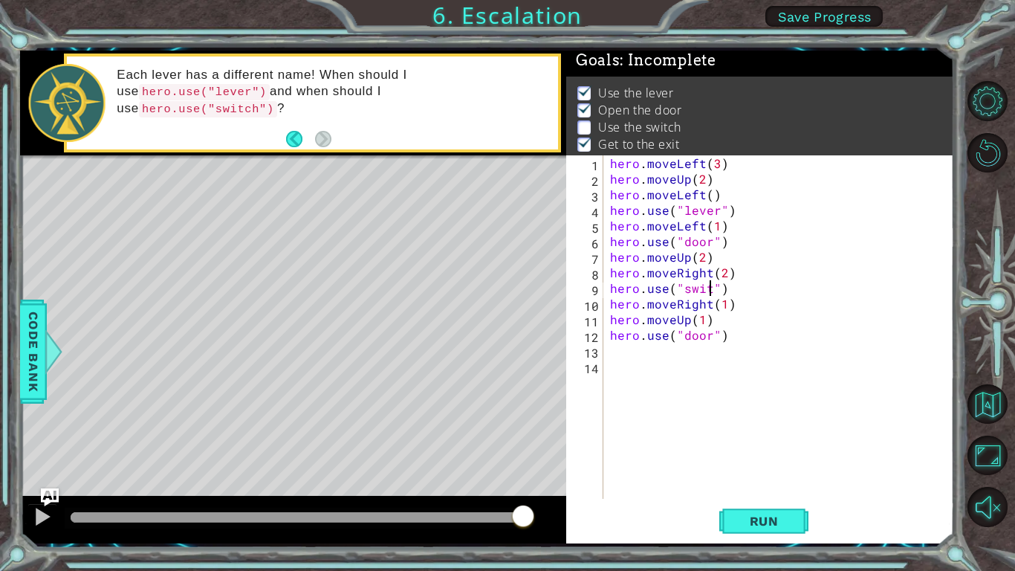
scroll to position [0, 7]
type textarea "hero.use("switch")"
click at [756, 480] on span "Run" at bounding box center [764, 520] width 59 height 15
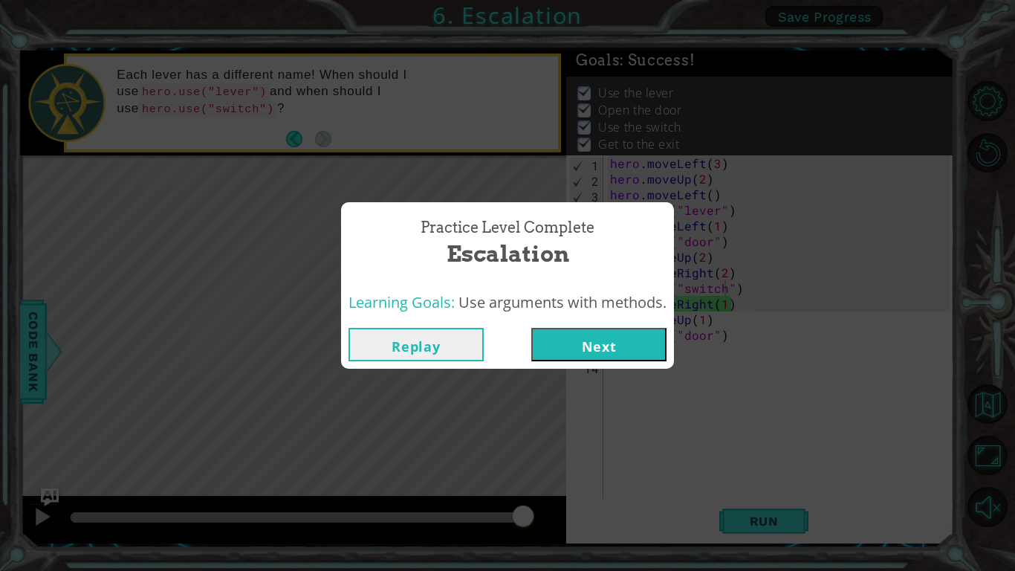
click at [413, 331] on button "Replay" at bounding box center [415, 344] width 135 height 33
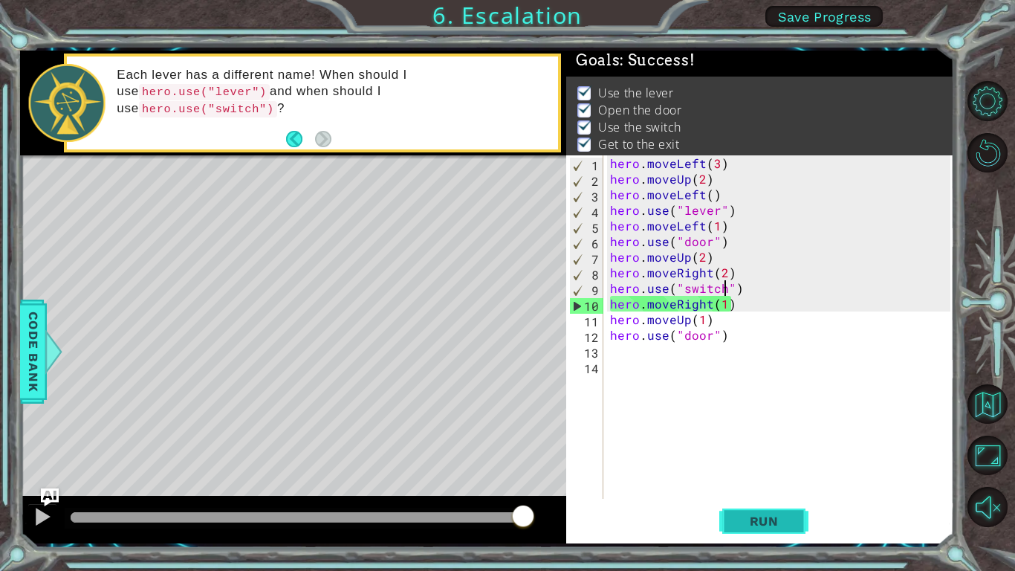
click at [789, 480] on span "Run" at bounding box center [764, 520] width 59 height 15
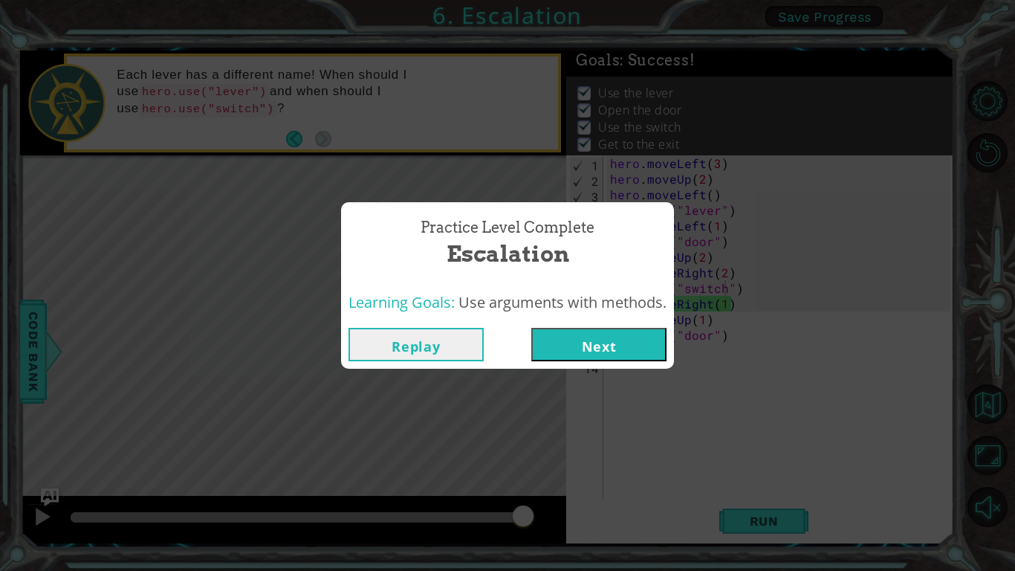
click at [640, 351] on button "Next" at bounding box center [598, 344] width 135 height 33
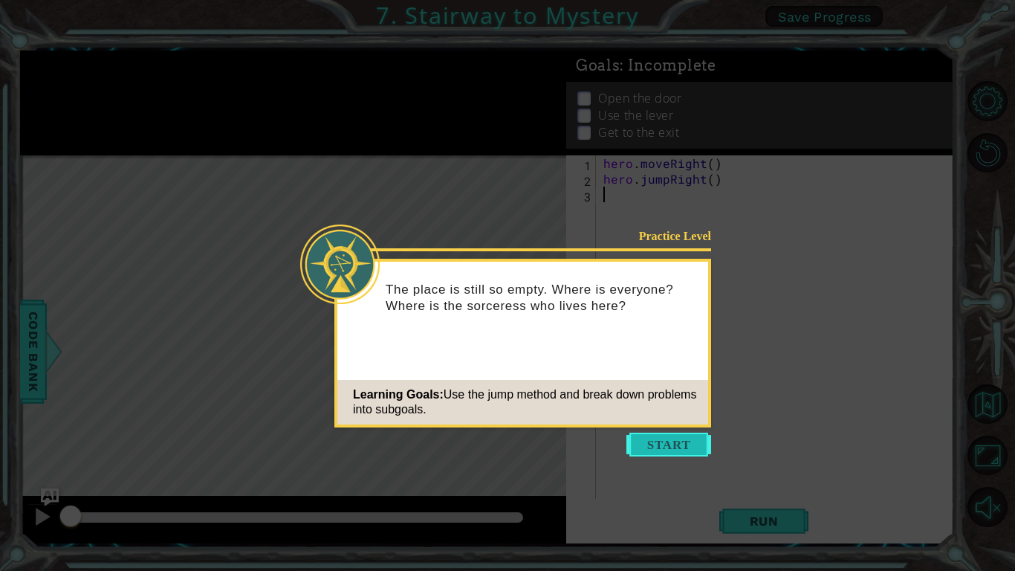
click at [661, 455] on button "Start" at bounding box center [668, 444] width 85 height 24
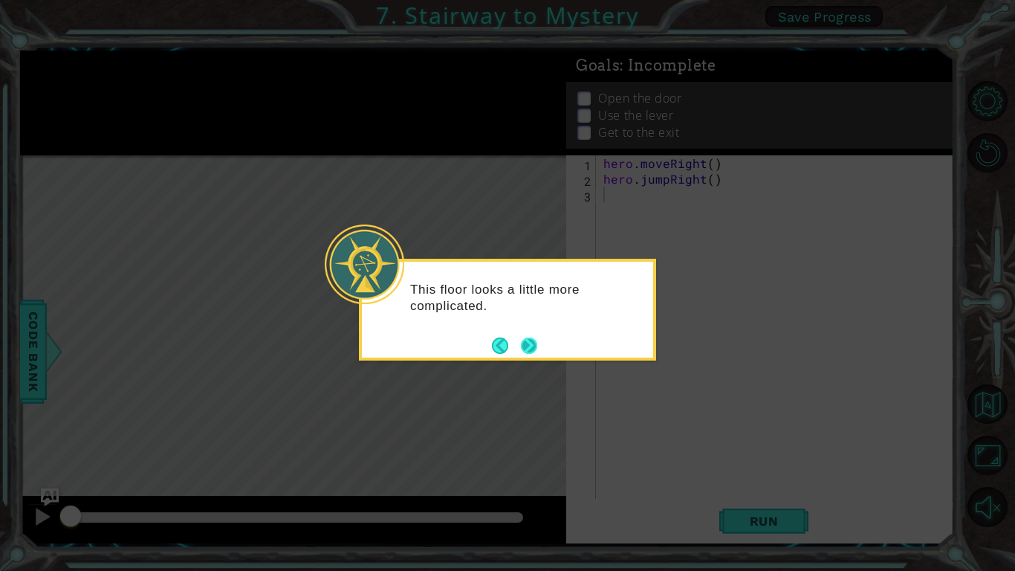
click at [537, 340] on button "Next" at bounding box center [529, 345] width 16 height 16
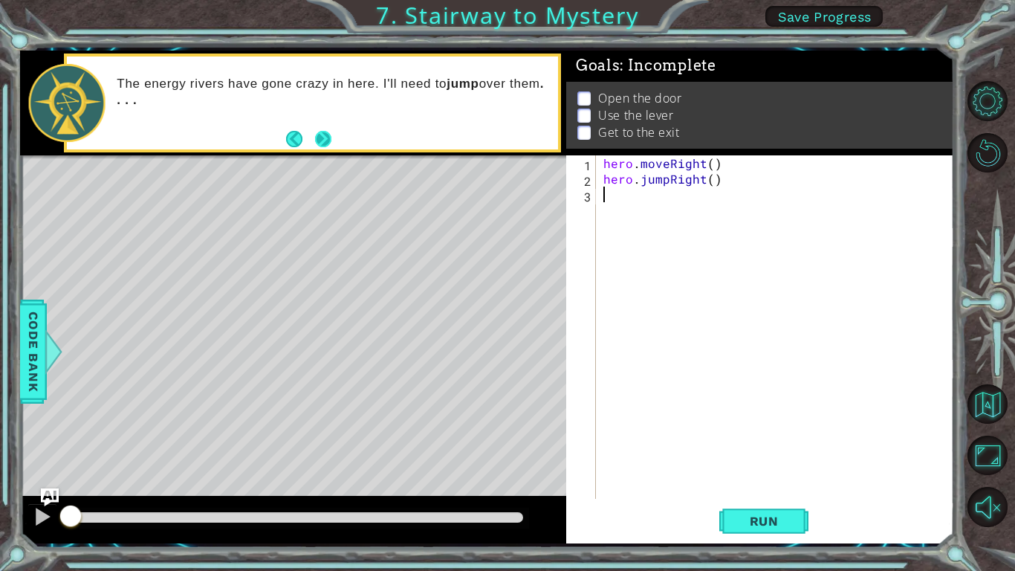
click at [316, 134] on button "Next" at bounding box center [323, 139] width 16 height 16
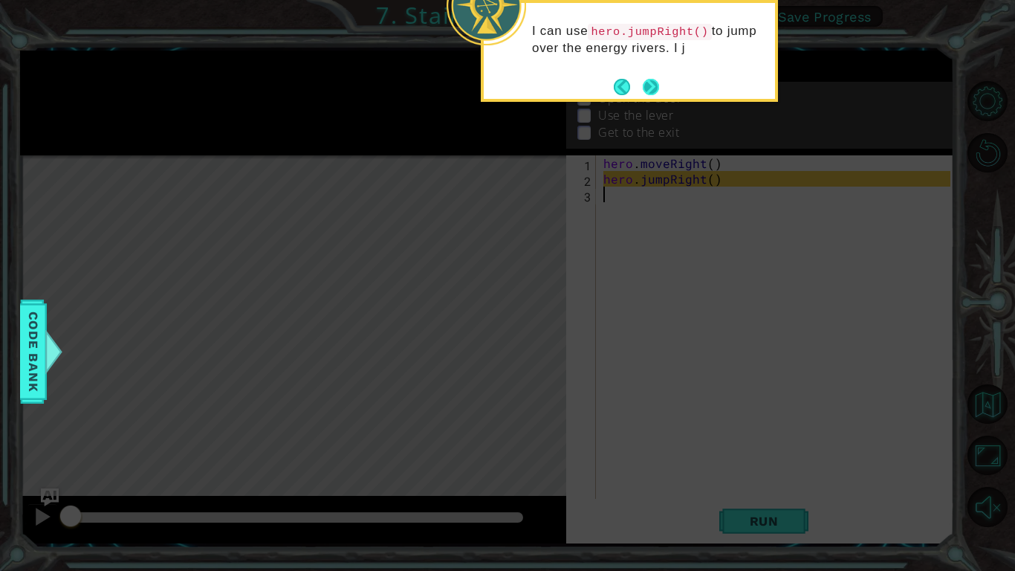
click at [655, 85] on button "Next" at bounding box center [651, 87] width 16 height 16
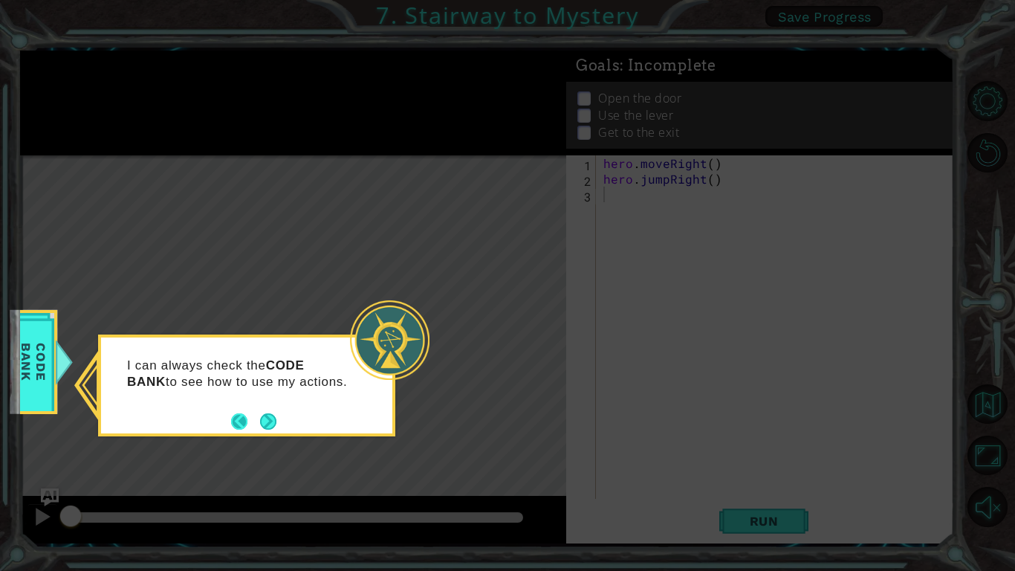
click at [260, 421] on button "Next" at bounding box center [268, 420] width 17 height 17
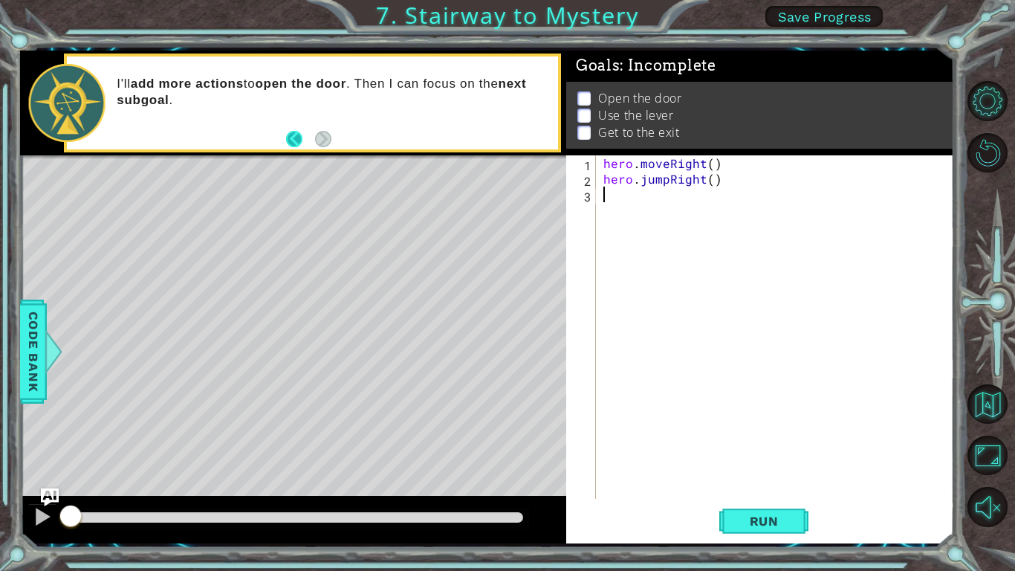
click at [297, 135] on button "Back" at bounding box center [300, 139] width 29 height 16
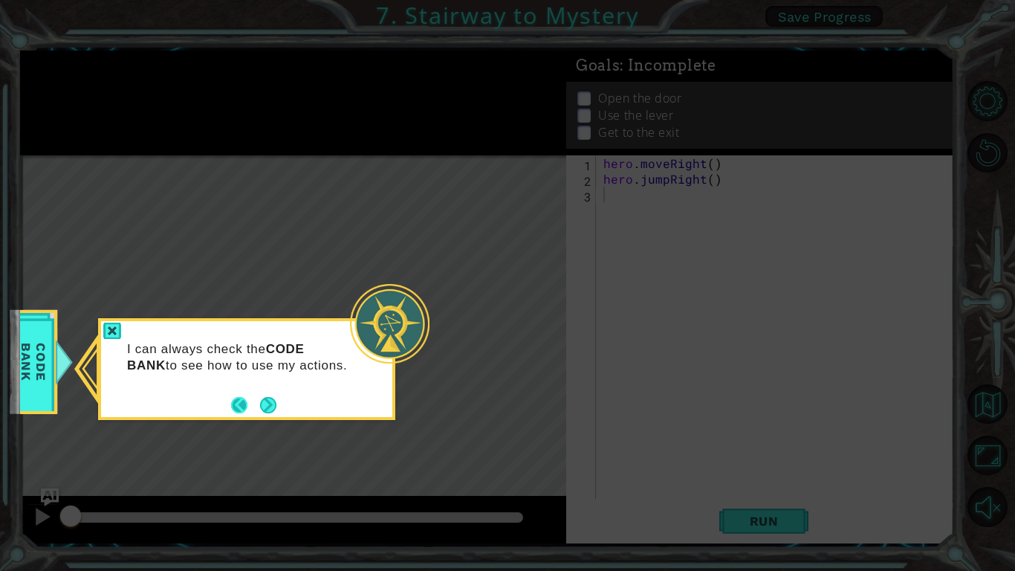
click at [233, 403] on button "Back" at bounding box center [245, 405] width 29 height 16
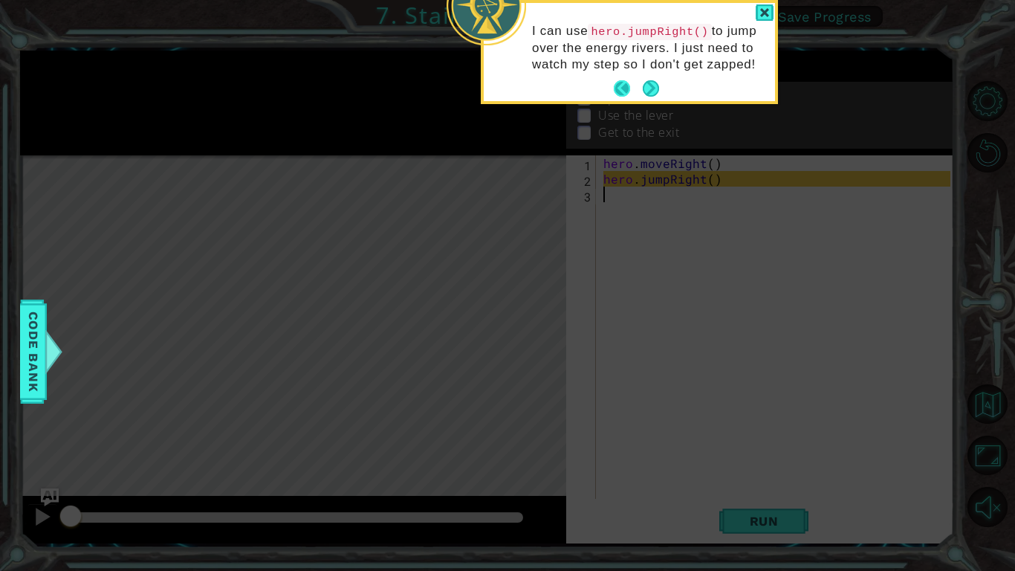
click at [623, 84] on button "Back" at bounding box center [628, 88] width 29 height 16
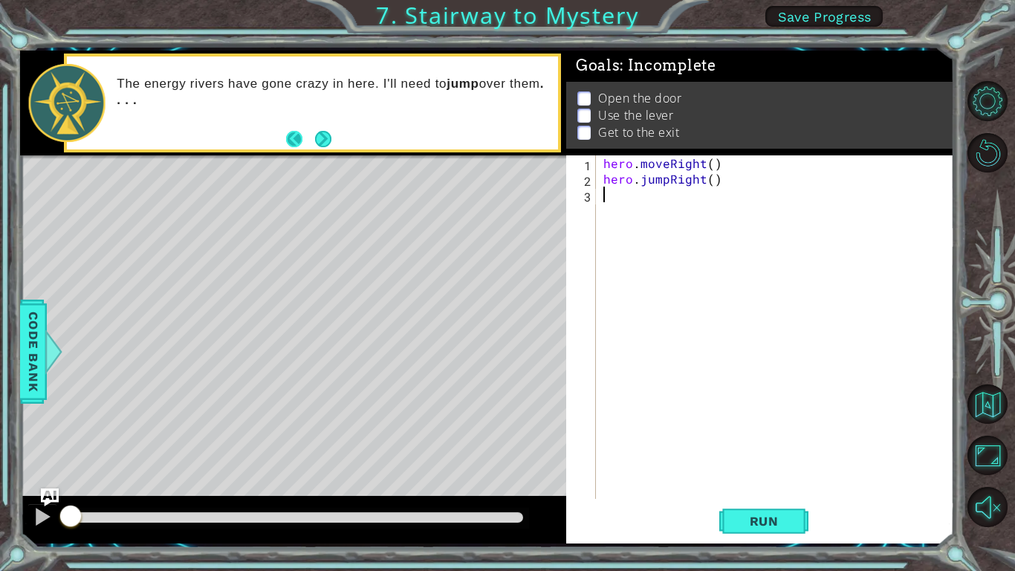
click at [289, 132] on button "Back" at bounding box center [300, 139] width 29 height 16
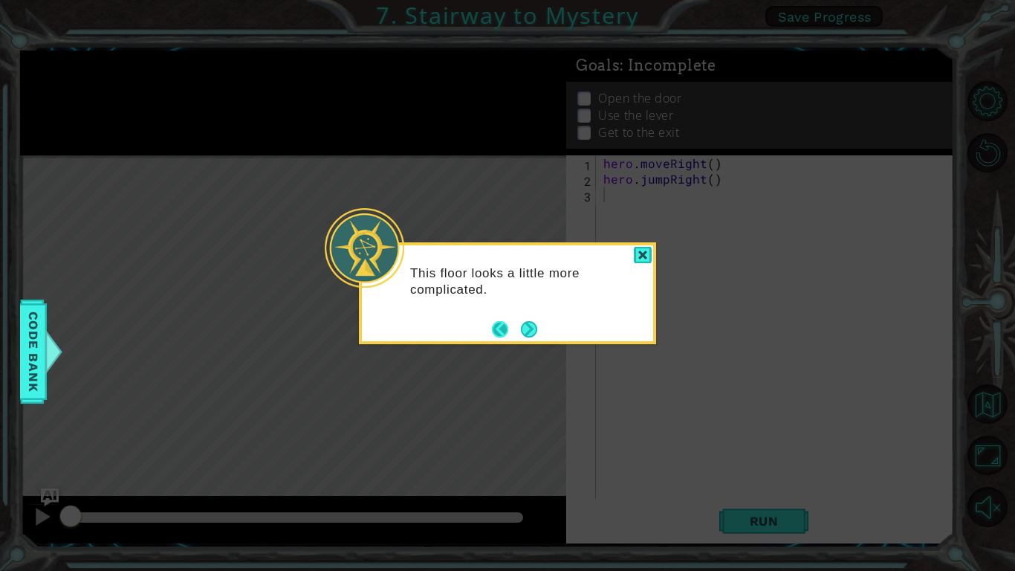
click at [494, 323] on button "Back" at bounding box center [506, 329] width 29 height 16
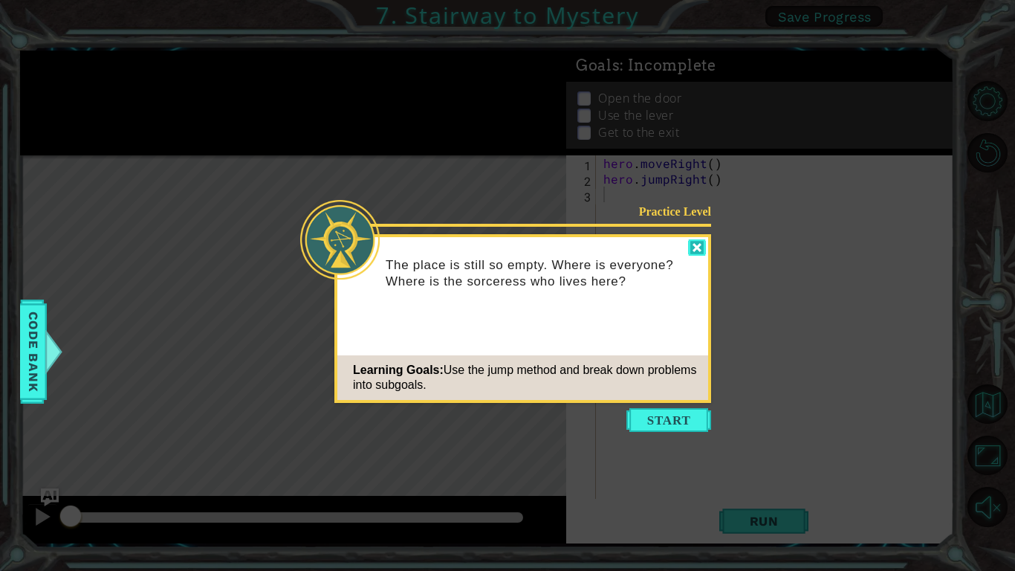
click at [695, 241] on div at bounding box center [697, 247] width 18 height 17
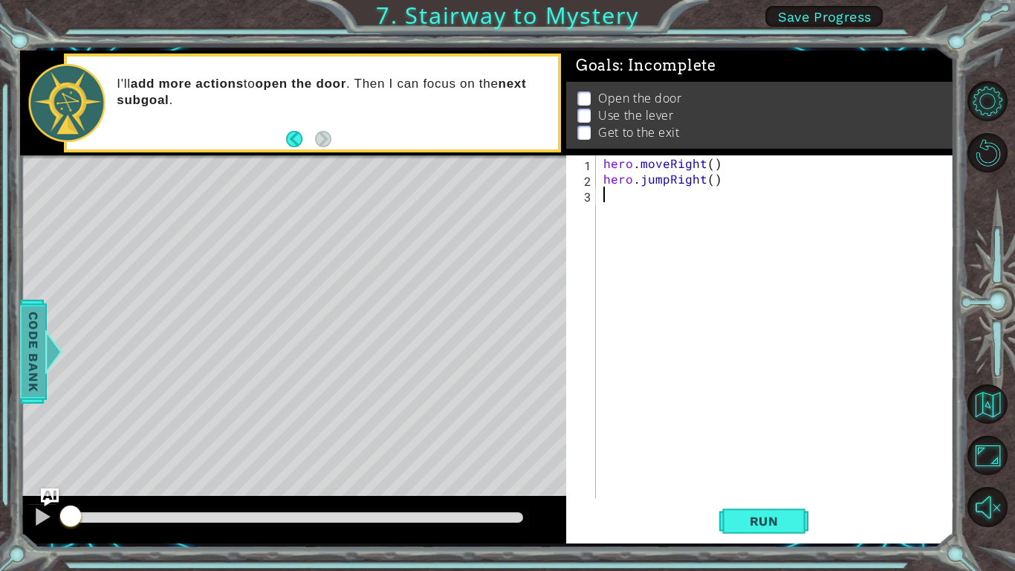
click at [30, 386] on span "Code Bank" at bounding box center [34, 350] width 24 height 91
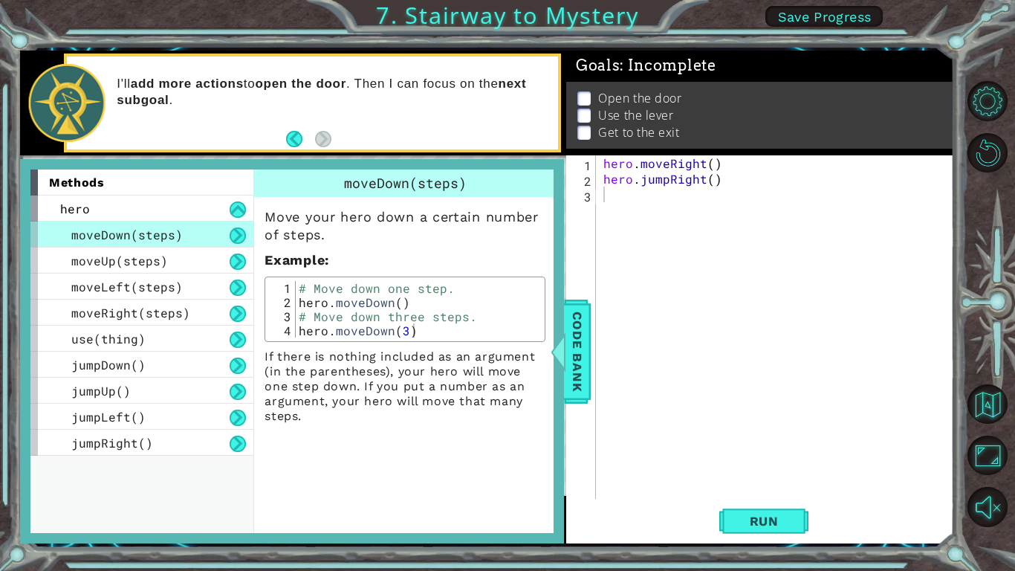
click at [635, 187] on div "hero . moveRight ( ) hero . jumpRight ( )" at bounding box center [778, 342] width 357 height 374
click at [579, 315] on span "Code Bank" at bounding box center [577, 350] width 24 height 91
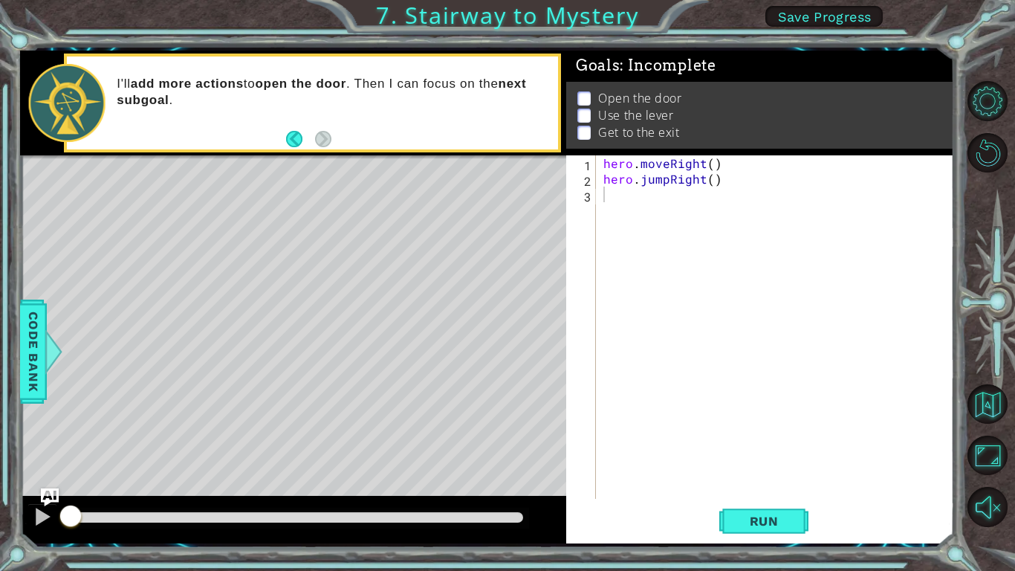
click at [798, 11] on span "Save Progress" at bounding box center [825, 17] width 94 height 16
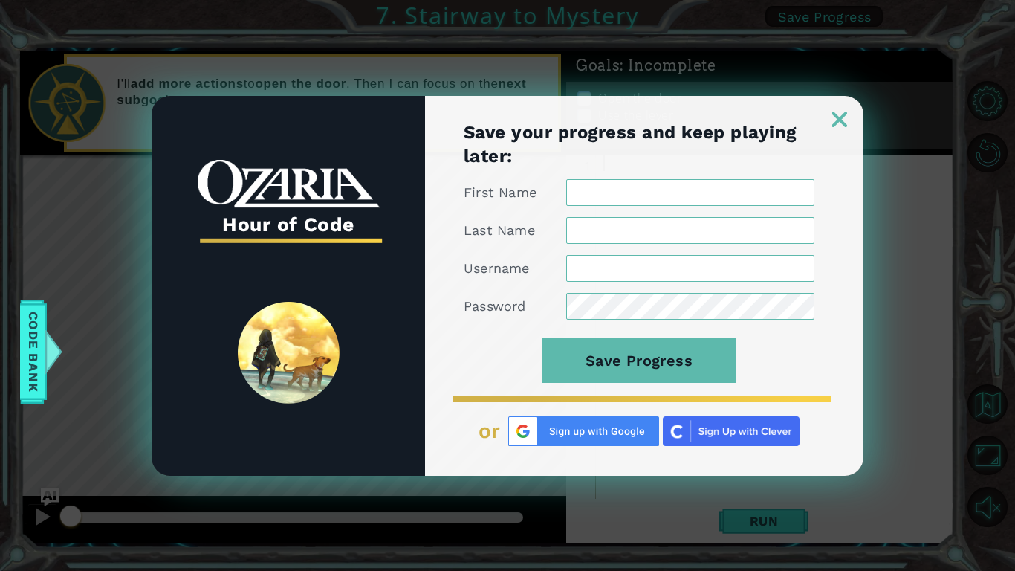
click at [600, 435] on img at bounding box center [583, 431] width 151 height 30
click at [747, 429] on img at bounding box center [731, 431] width 137 height 30
click at [829, 112] on link at bounding box center [840, 110] width 48 height 12
click at [834, 120] on img at bounding box center [839, 119] width 15 height 15
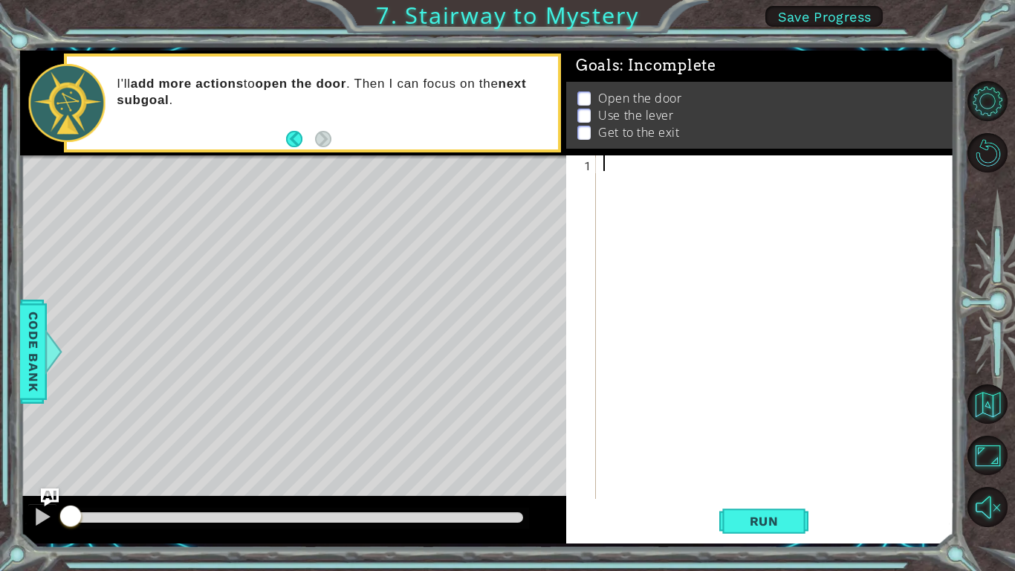
type textarea "a"
